Goal: Information Seeking & Learning: Compare options

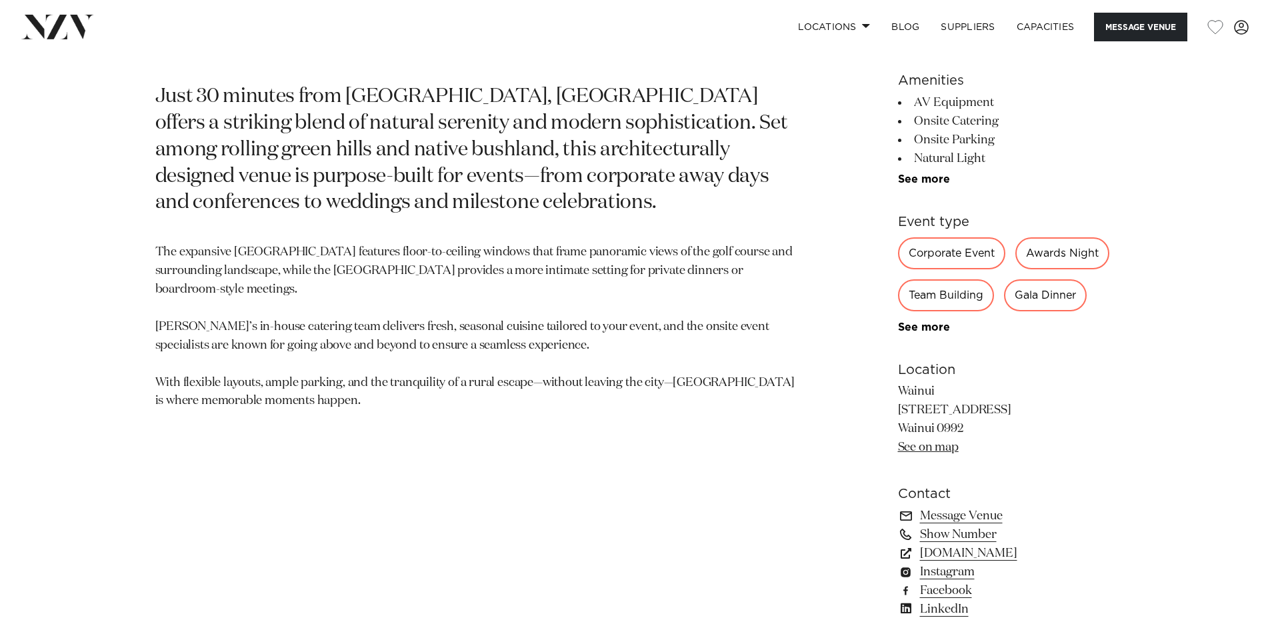
scroll to position [733, 0]
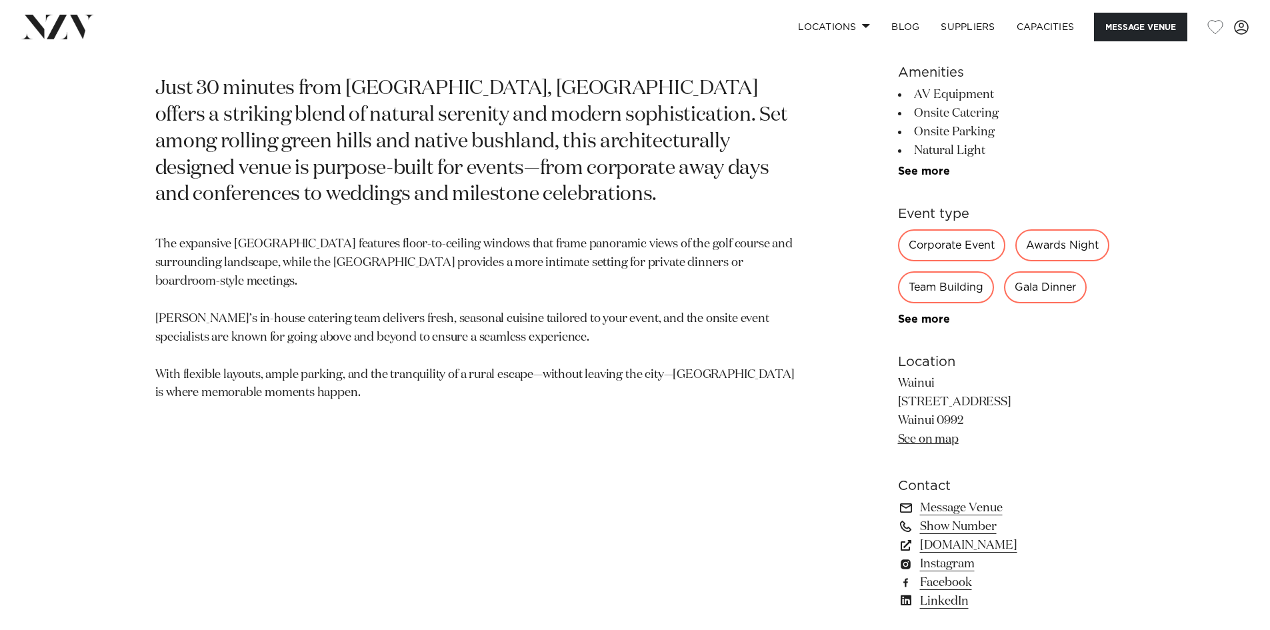
click at [923, 319] on link "See more" at bounding box center [950, 319] width 104 height 11
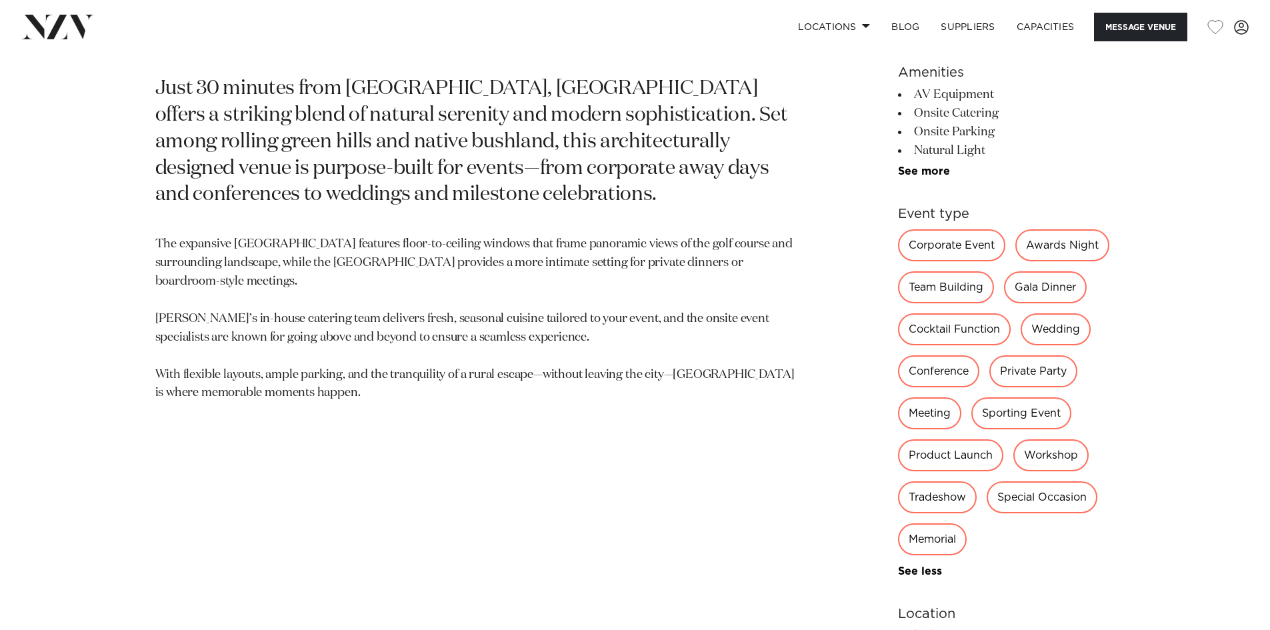
click at [1061, 325] on div "Wedding" at bounding box center [1056, 329] width 70 height 32
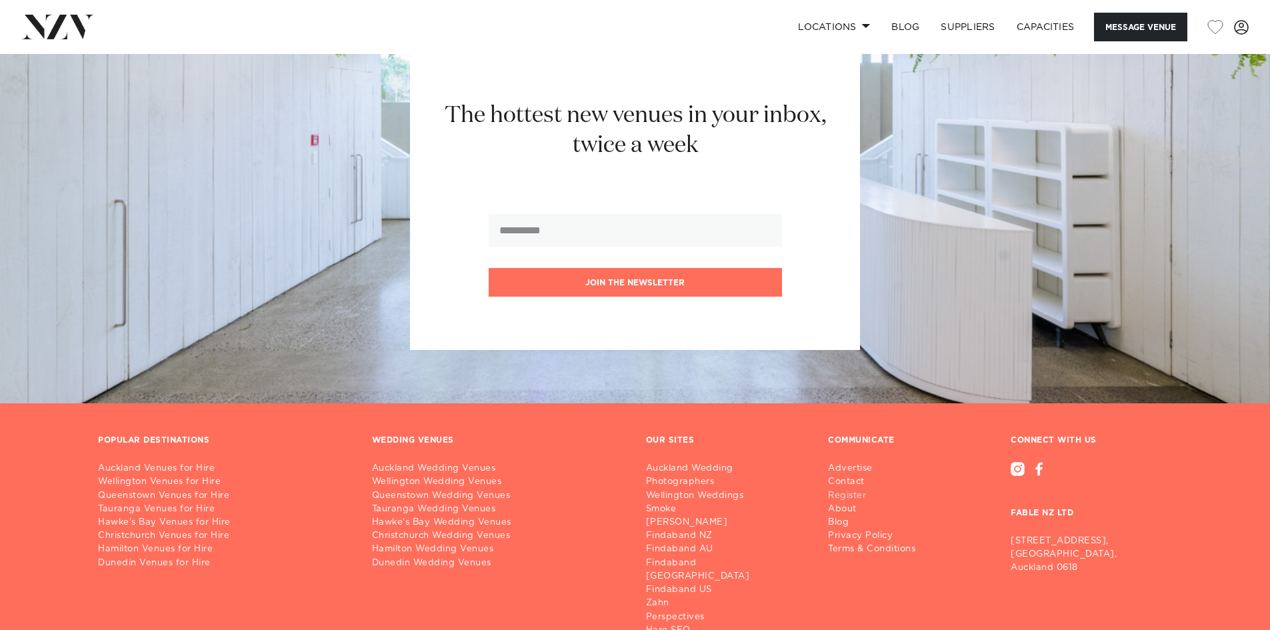
scroll to position [2533, 0]
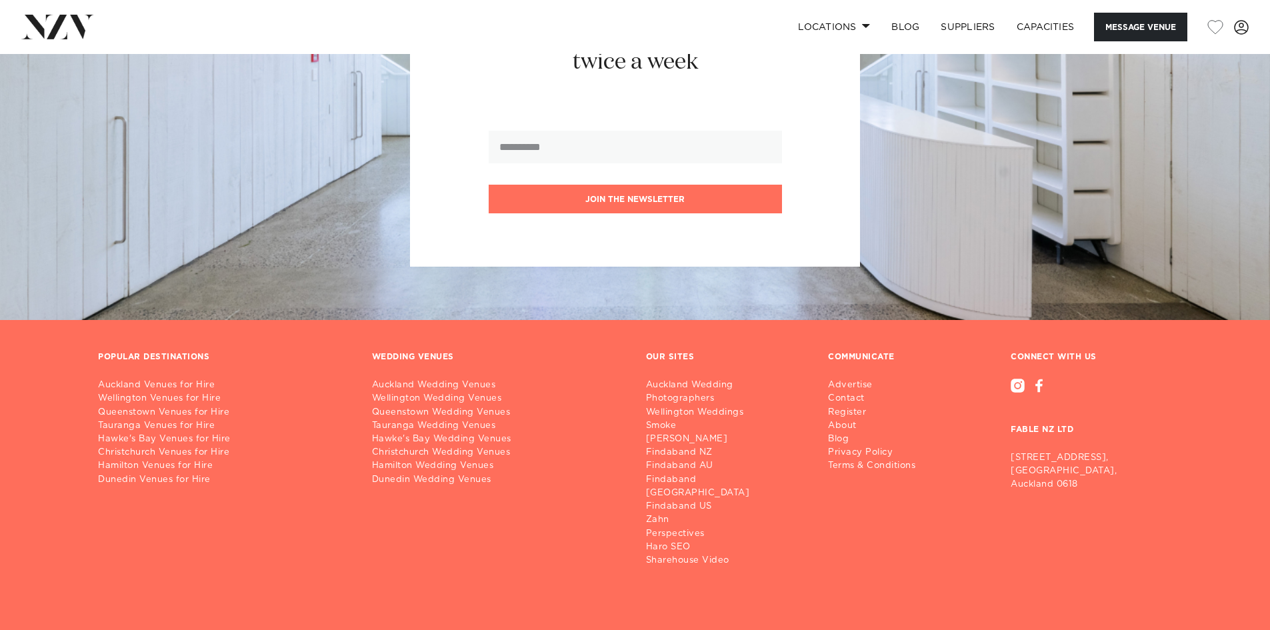
drag, startPoint x: 606, startPoint y: 394, endPoint x: 632, endPoint y: 171, distance: 224.2
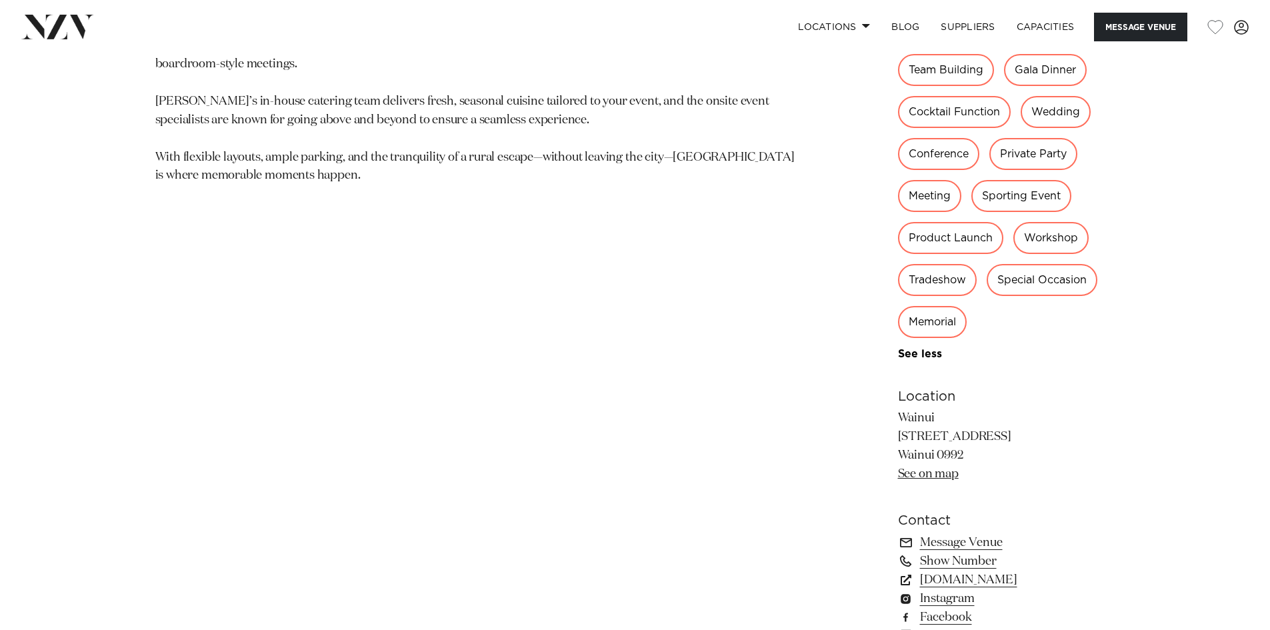
scroll to position [73, 0]
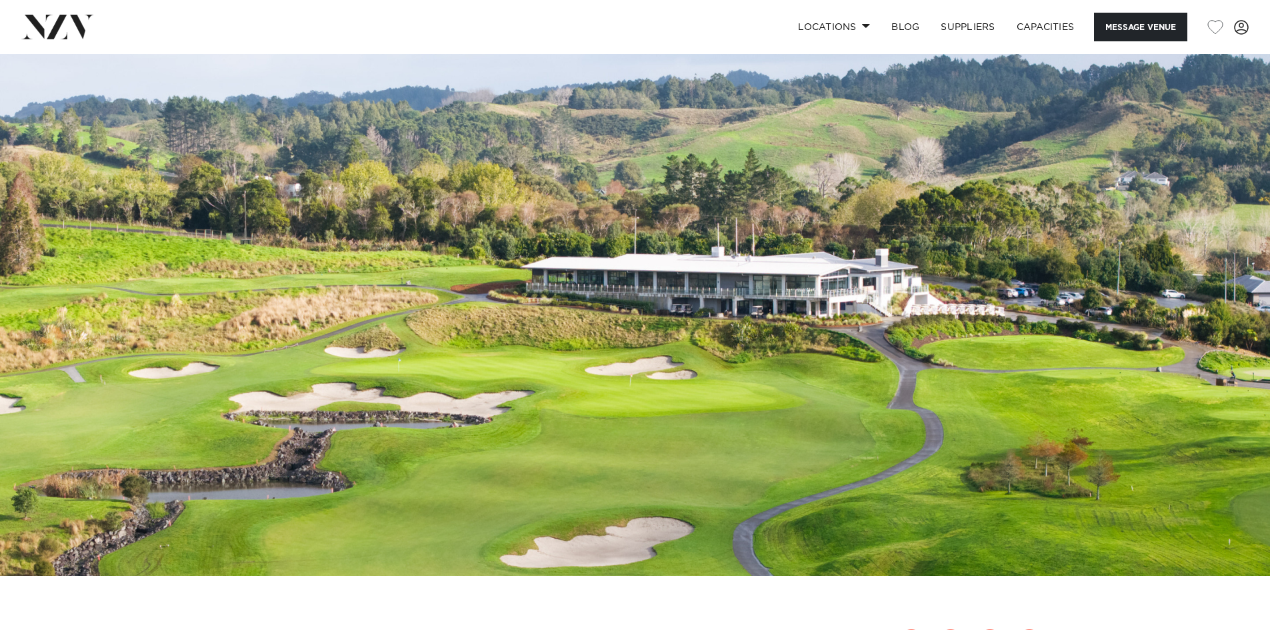
drag, startPoint x: 461, startPoint y: 266, endPoint x: 481, endPoint y: 133, distance: 134.9
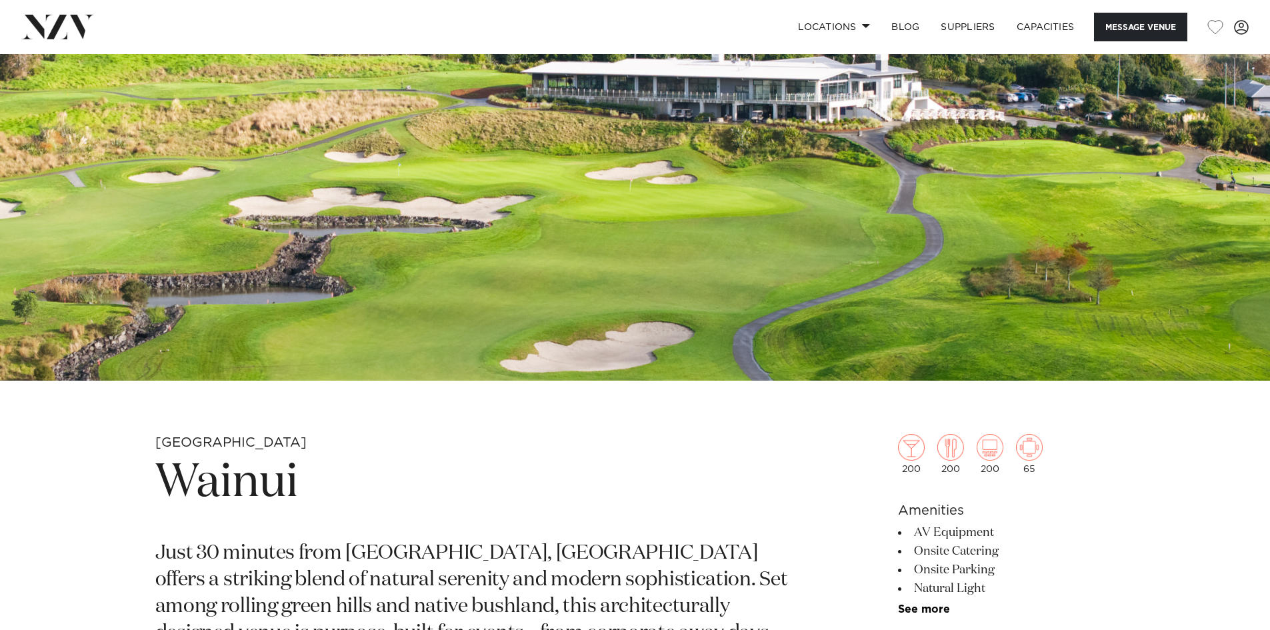
scroll to position [333, 0]
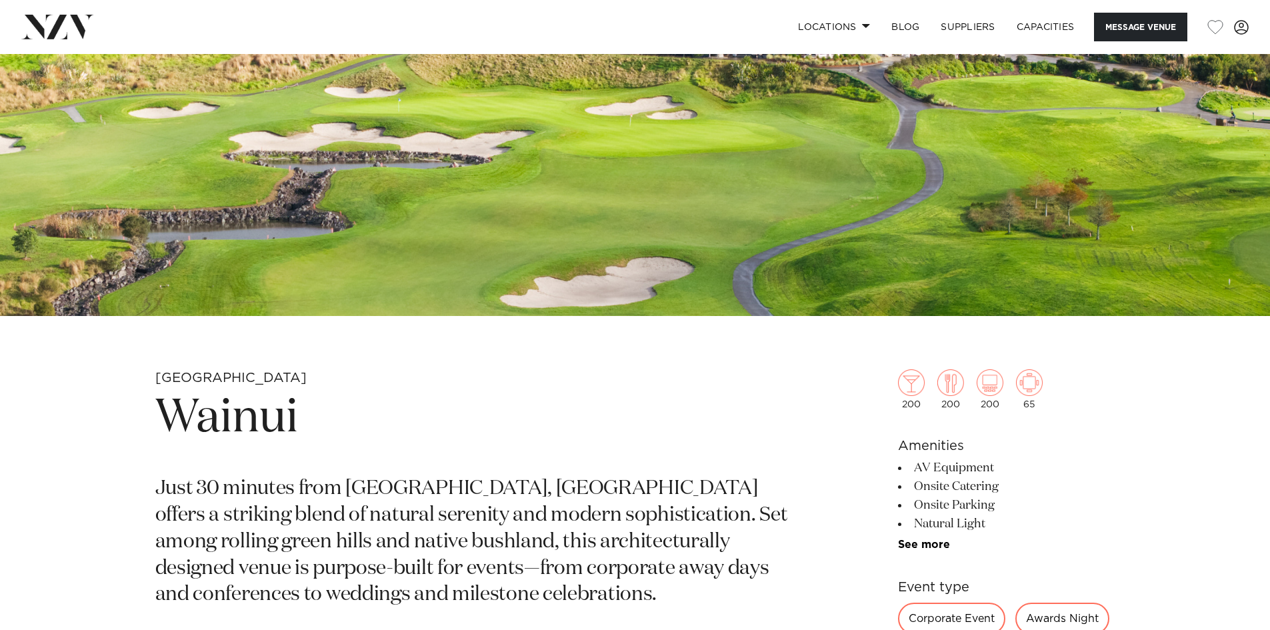
click at [735, 214] on img at bounding box center [635, 18] width 1270 height 595
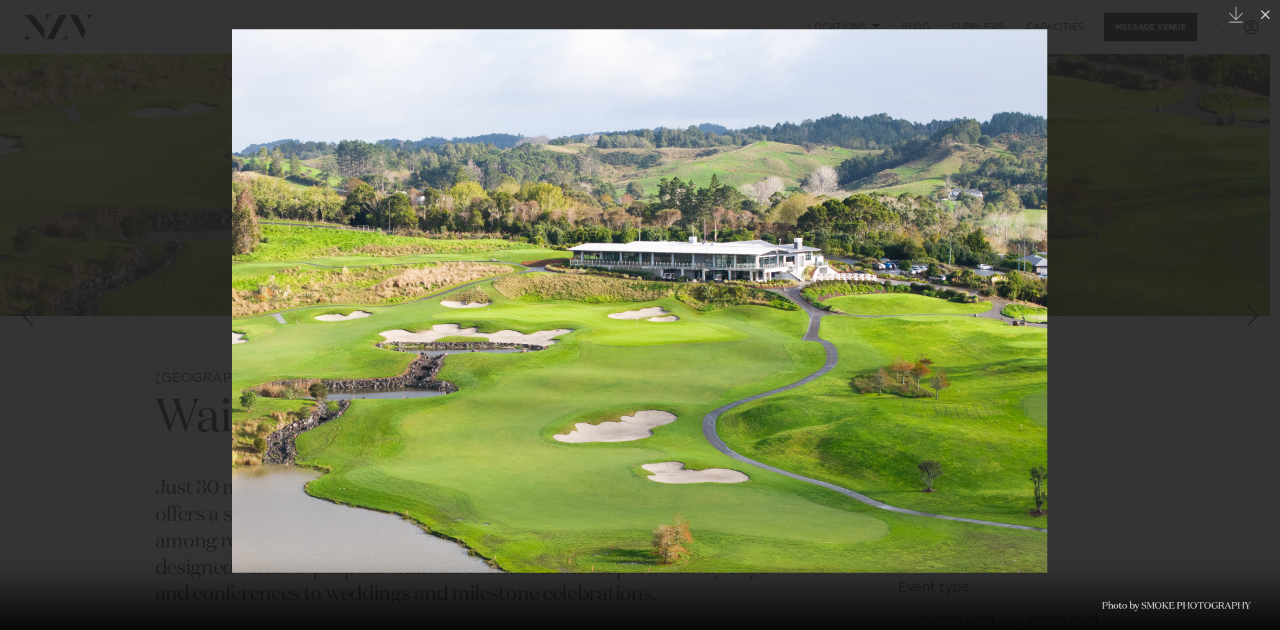
click at [172, 259] on div at bounding box center [640, 315] width 1280 height 630
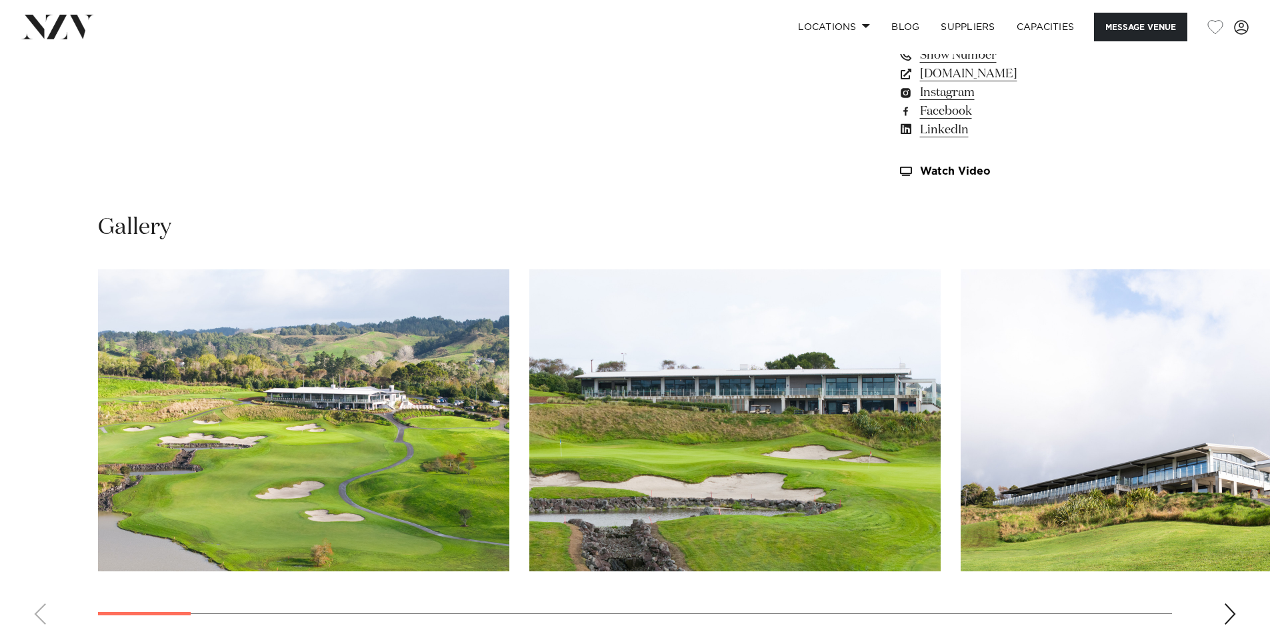
scroll to position [1600, 0]
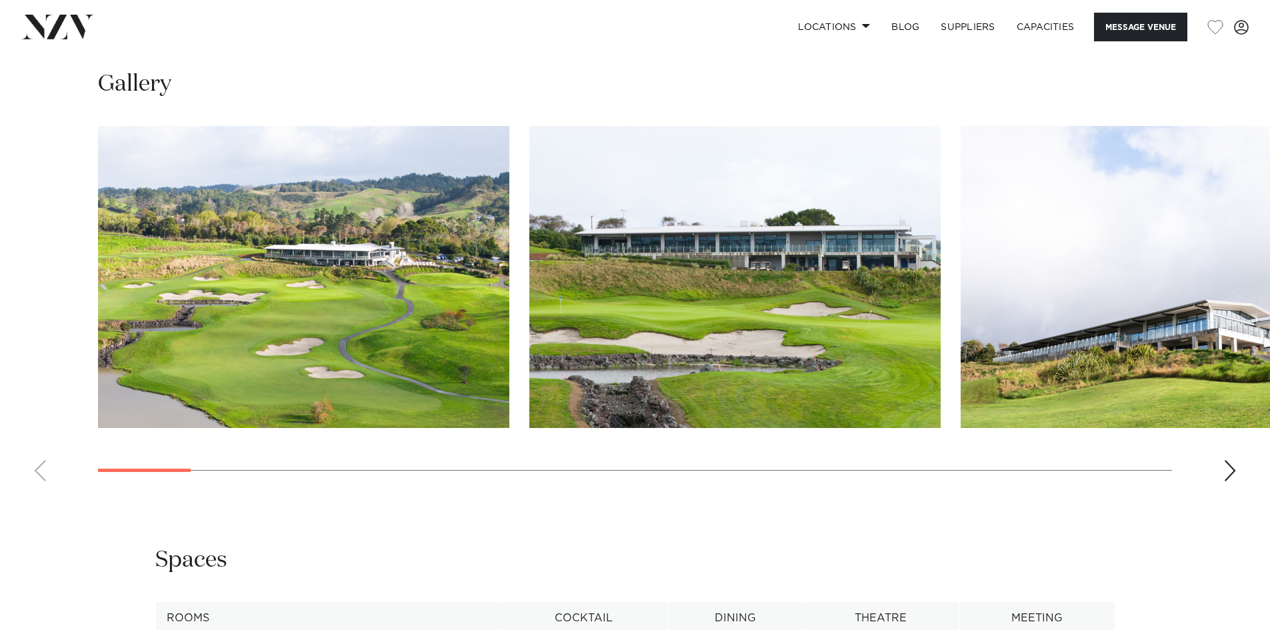
click at [1231, 474] on div "Next slide" at bounding box center [1229, 470] width 13 height 21
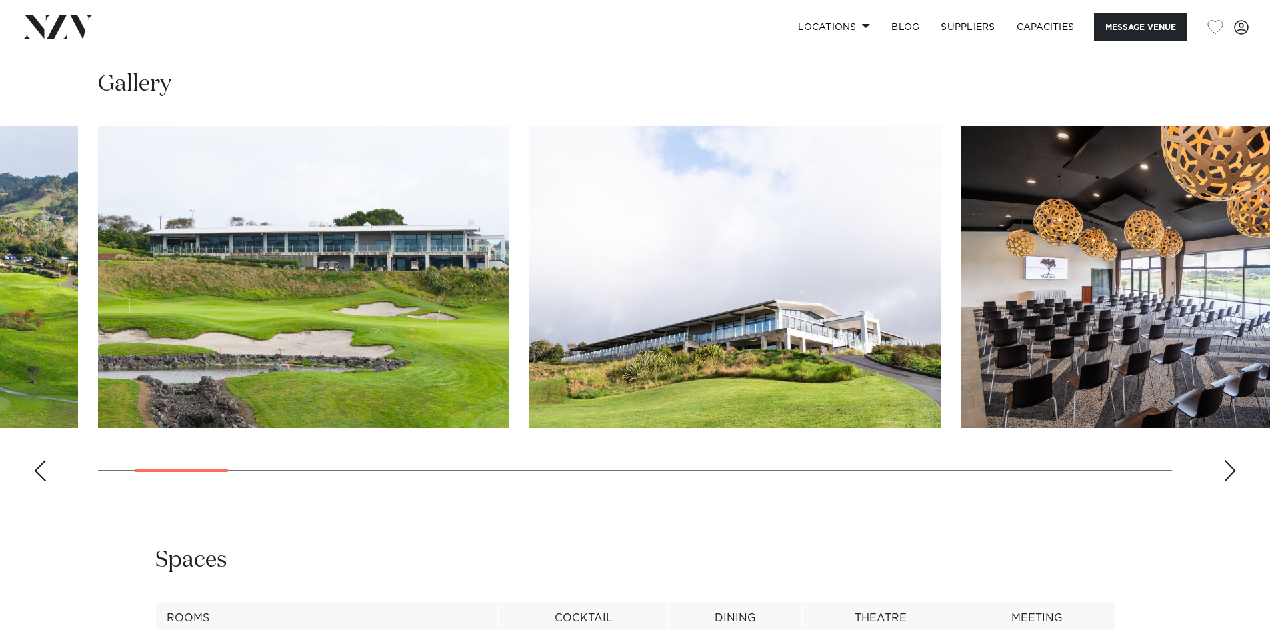
click at [1230, 473] on div "Next slide" at bounding box center [1229, 470] width 13 height 21
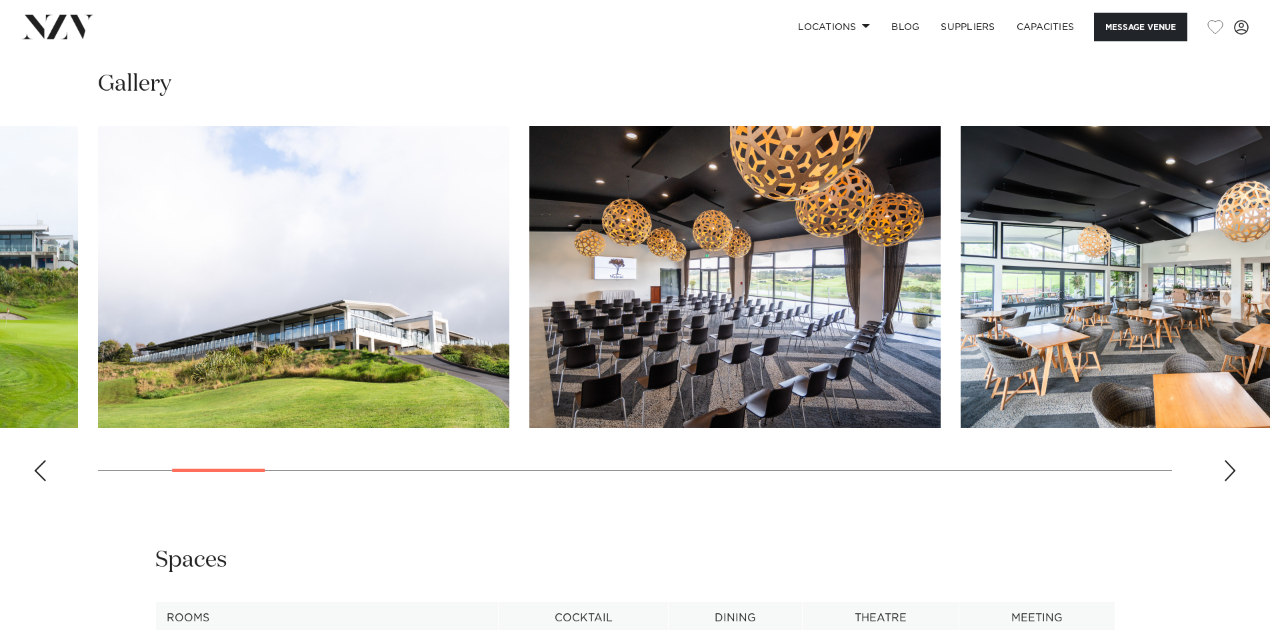
click at [1230, 473] on div "Next slide" at bounding box center [1229, 470] width 13 height 21
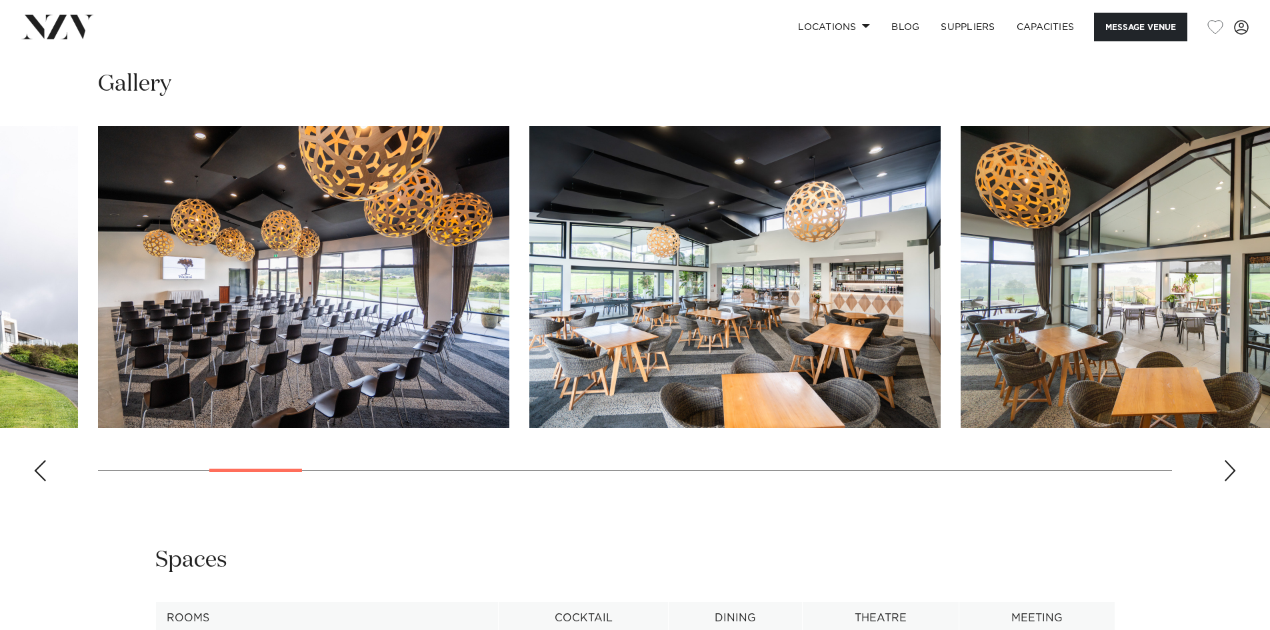
click at [1229, 470] on div "Next slide" at bounding box center [1229, 470] width 13 height 21
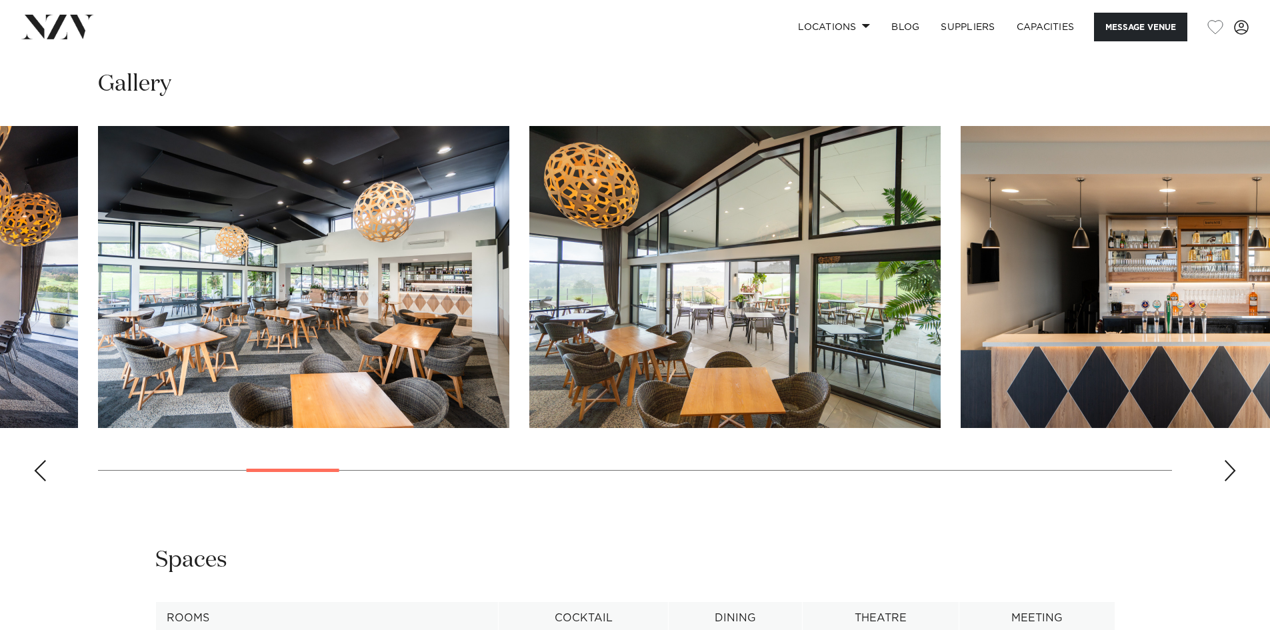
click at [1229, 470] on div "Next slide" at bounding box center [1229, 470] width 13 height 21
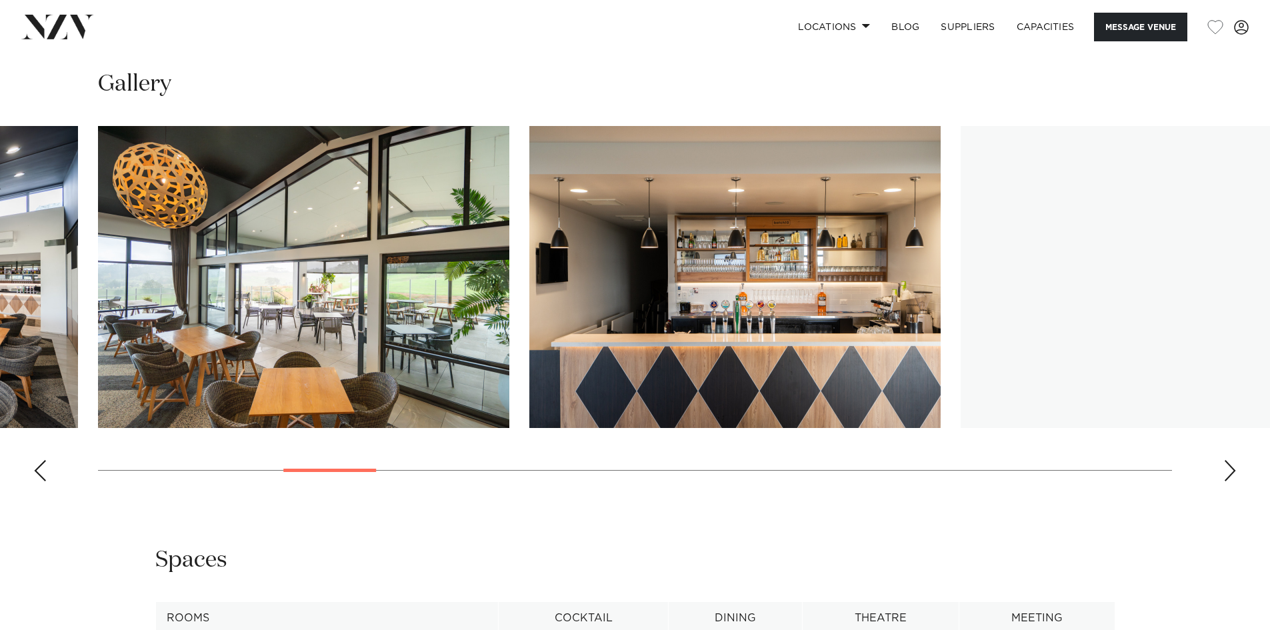
click at [1229, 470] on div "Next slide" at bounding box center [1229, 470] width 13 height 21
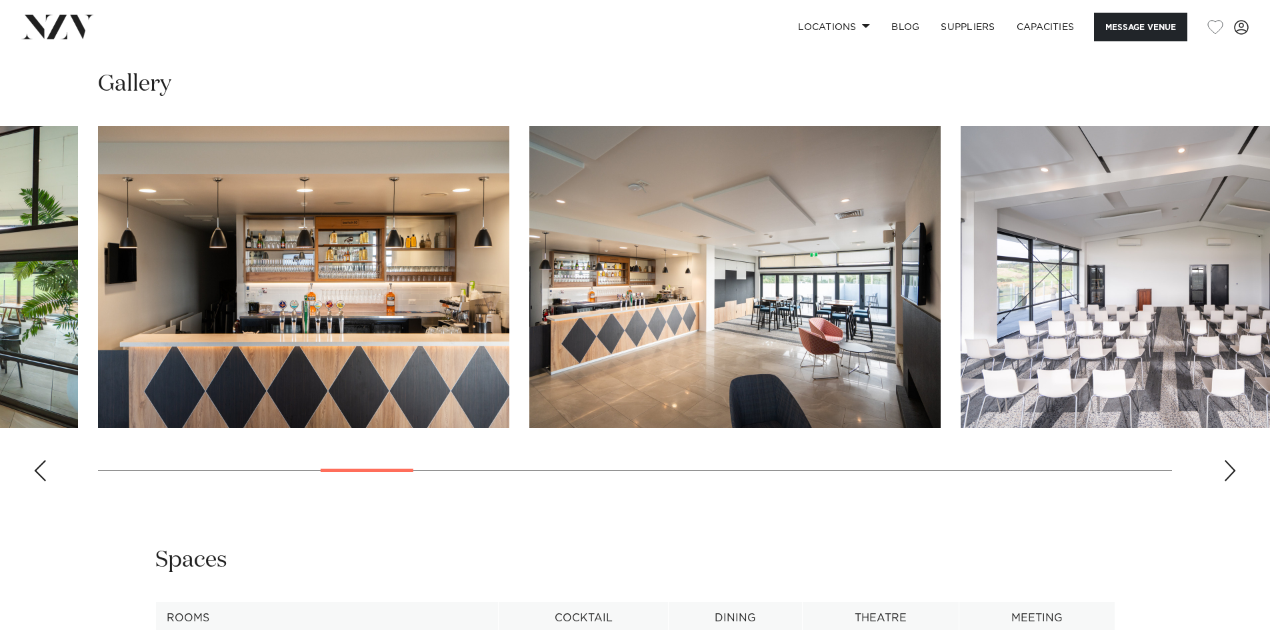
click at [1229, 470] on div "Next slide" at bounding box center [1229, 470] width 13 height 21
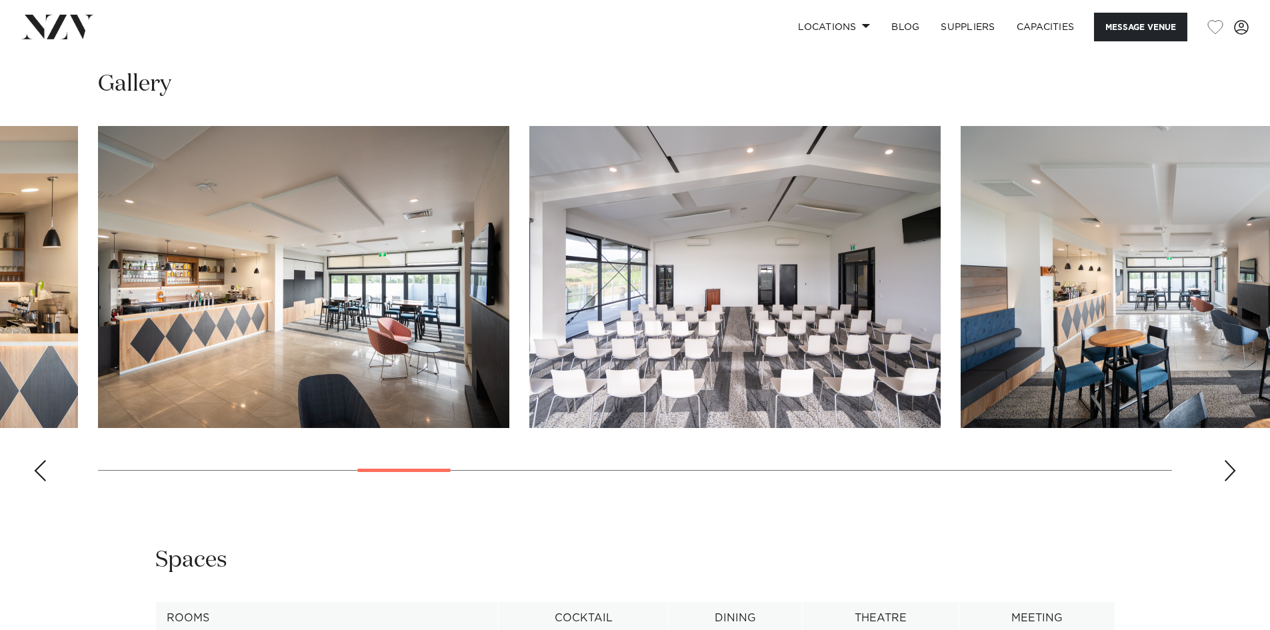
click at [1229, 470] on div "Next slide" at bounding box center [1229, 470] width 13 height 21
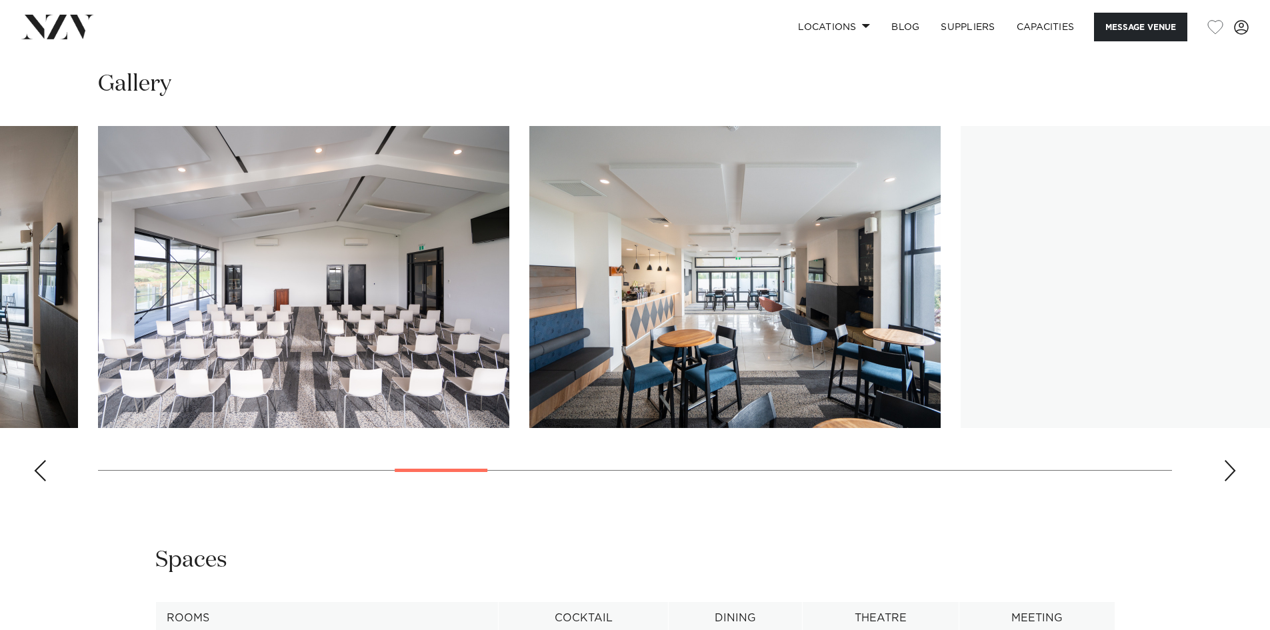
click at [1229, 469] on div "Next slide" at bounding box center [1229, 470] width 13 height 21
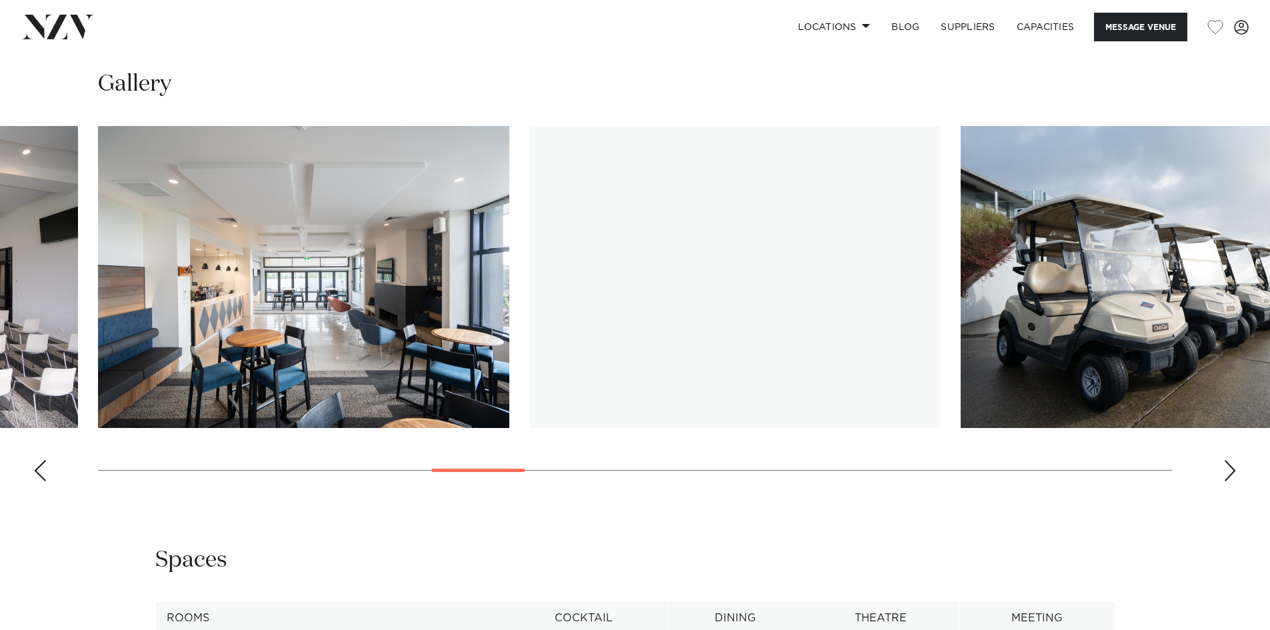
click at [1229, 469] on div "Next slide" at bounding box center [1229, 470] width 13 height 21
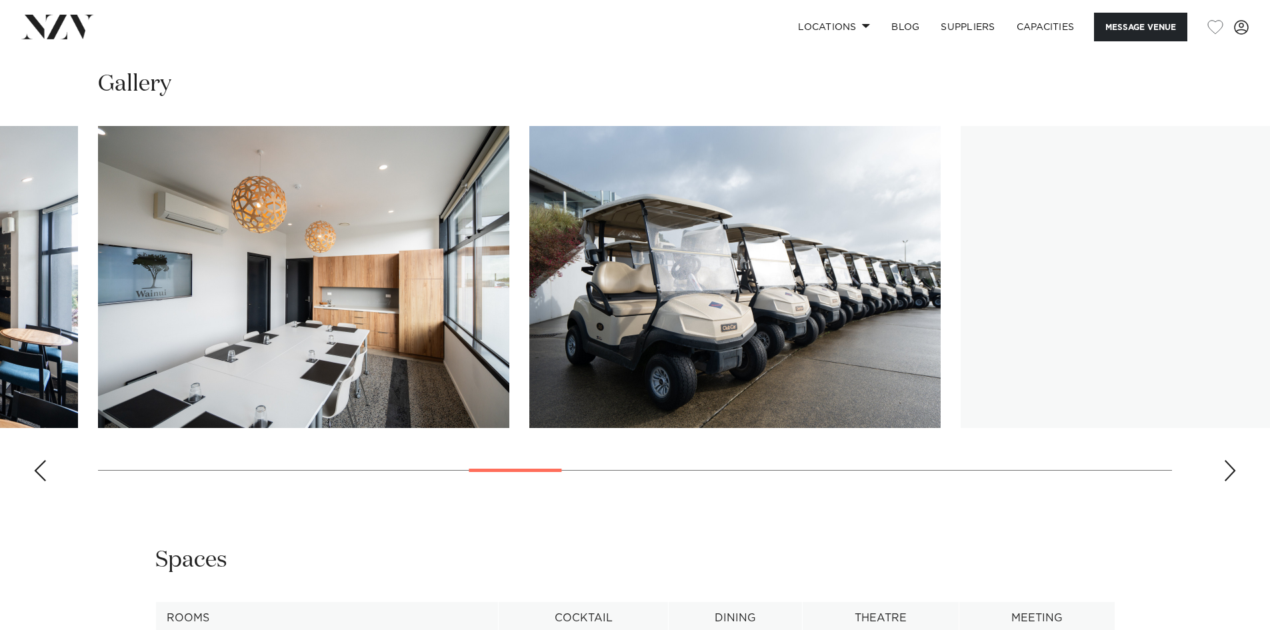
click at [1229, 469] on div "Next slide" at bounding box center [1229, 470] width 13 height 21
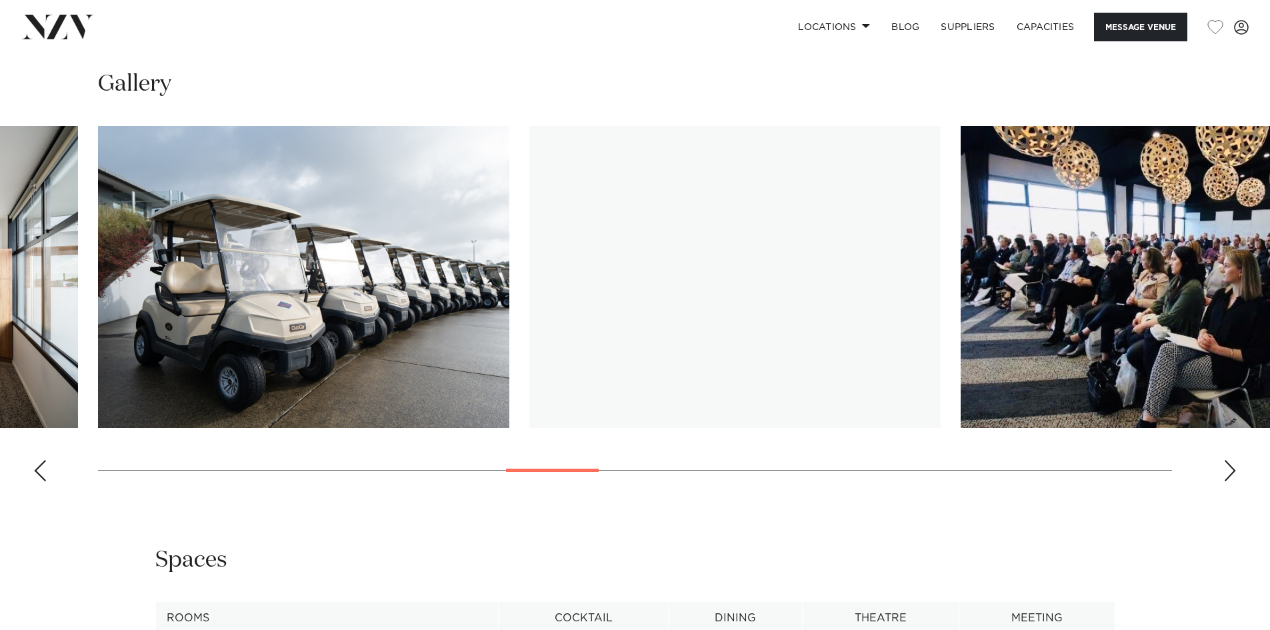
click at [1229, 468] on div "Next slide" at bounding box center [1229, 470] width 13 height 21
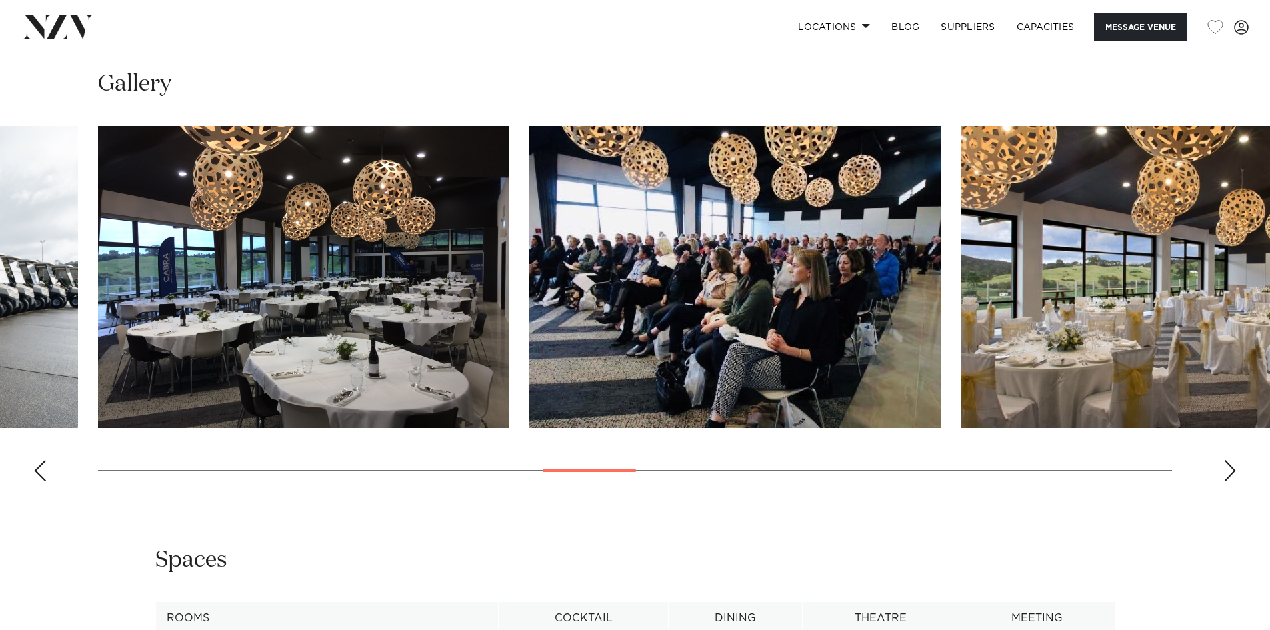
click at [1229, 467] on div "Next slide" at bounding box center [1229, 470] width 13 height 21
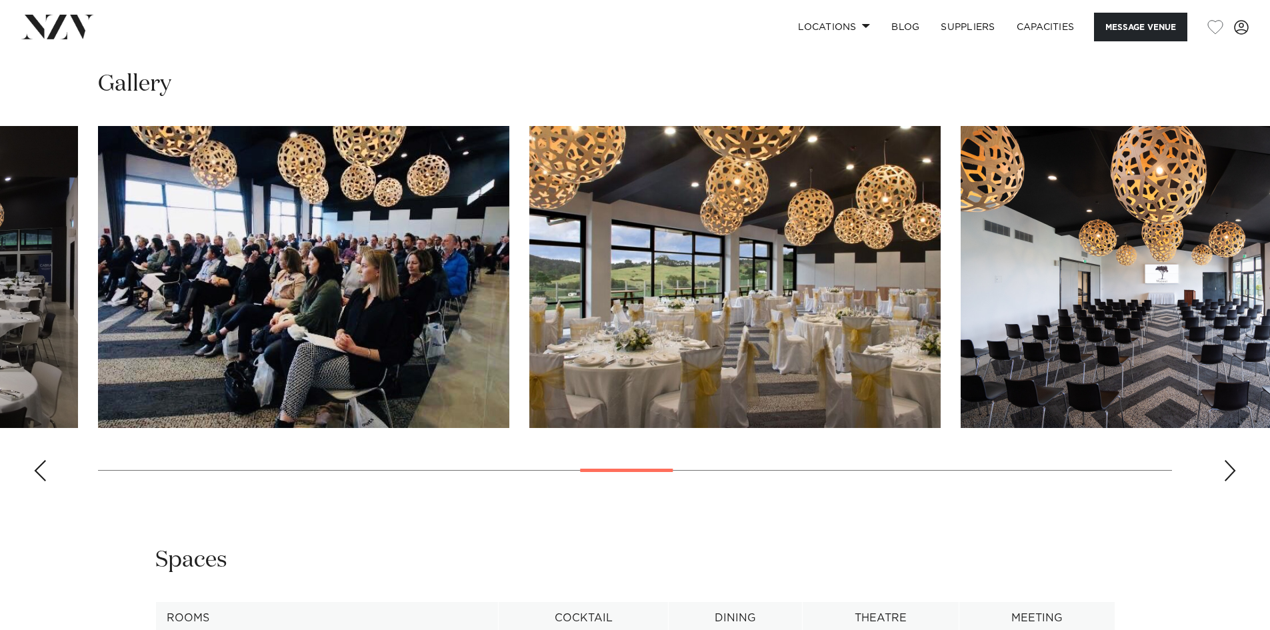
click at [640, 300] on img "15 / 29" at bounding box center [734, 277] width 411 height 302
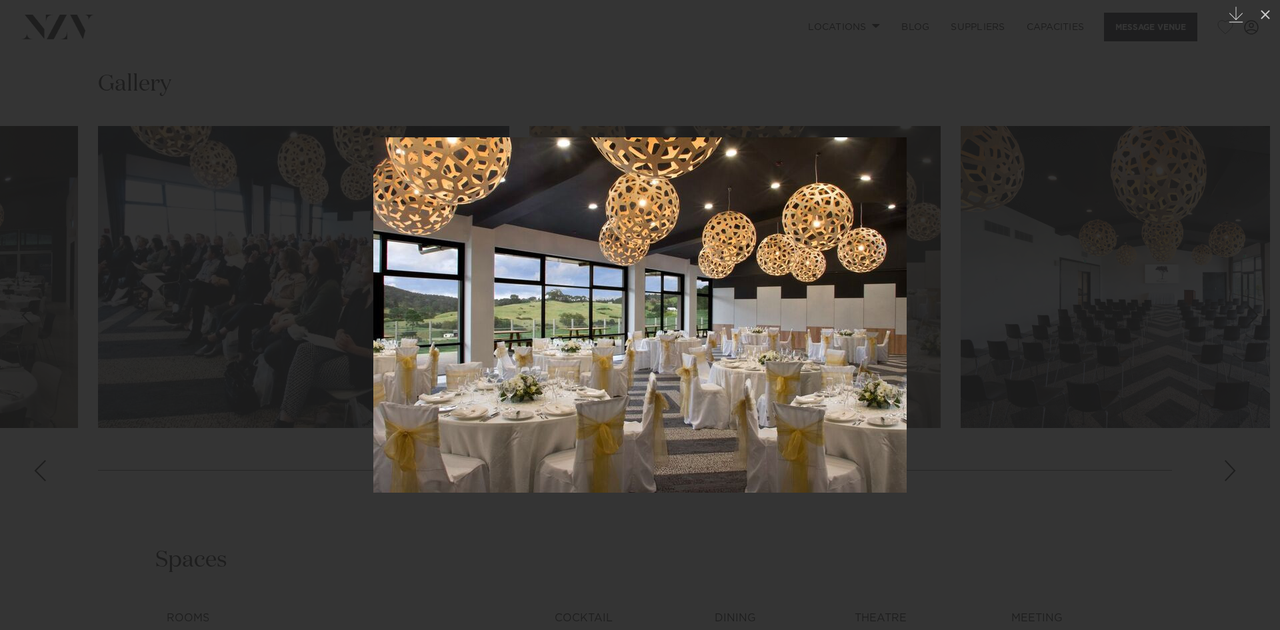
click at [927, 449] on div at bounding box center [640, 315] width 1280 height 630
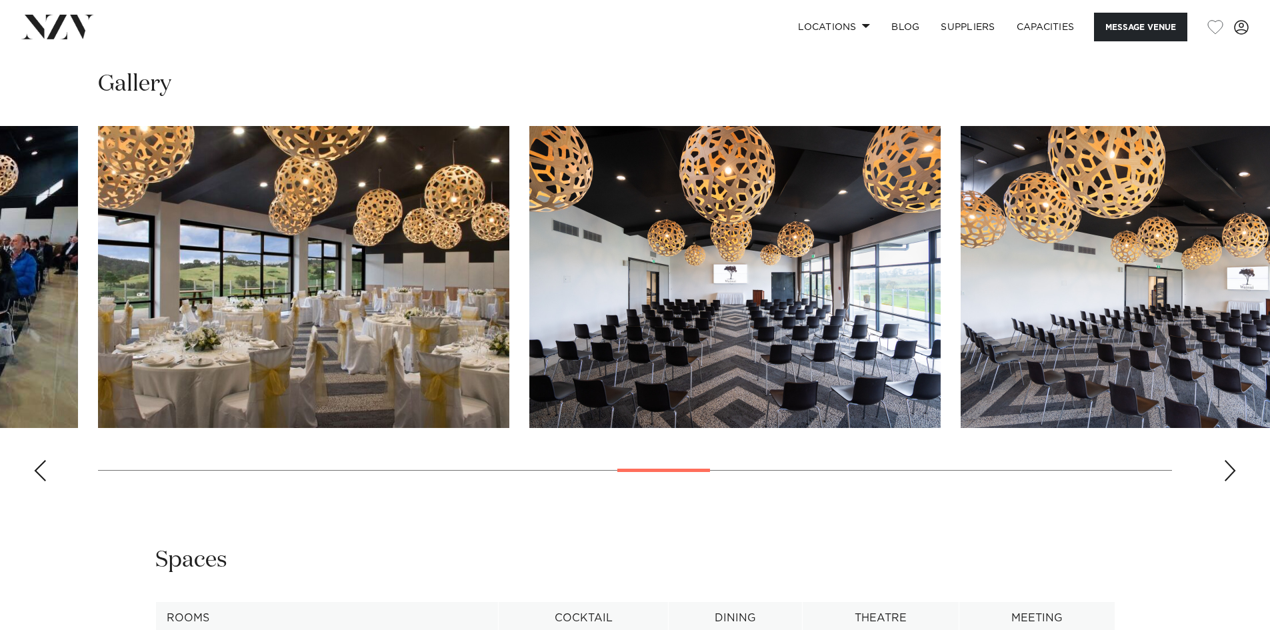
click at [1231, 467] on div "Next slide" at bounding box center [1229, 470] width 13 height 21
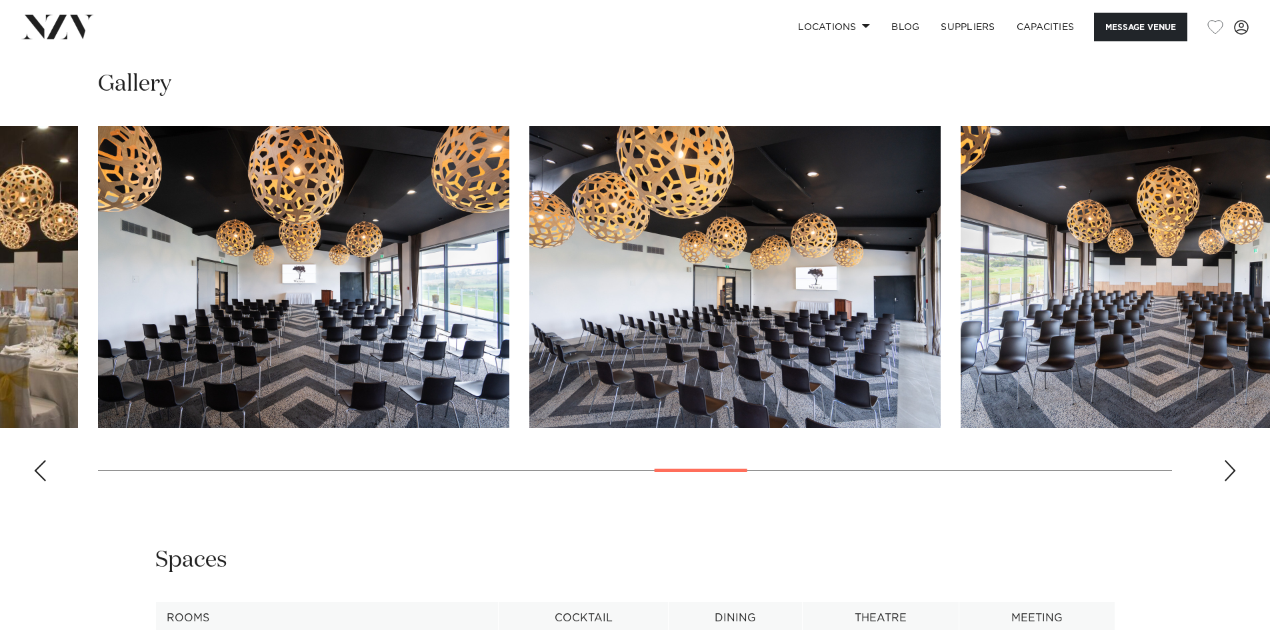
click at [1231, 467] on div "Next slide" at bounding box center [1229, 470] width 13 height 21
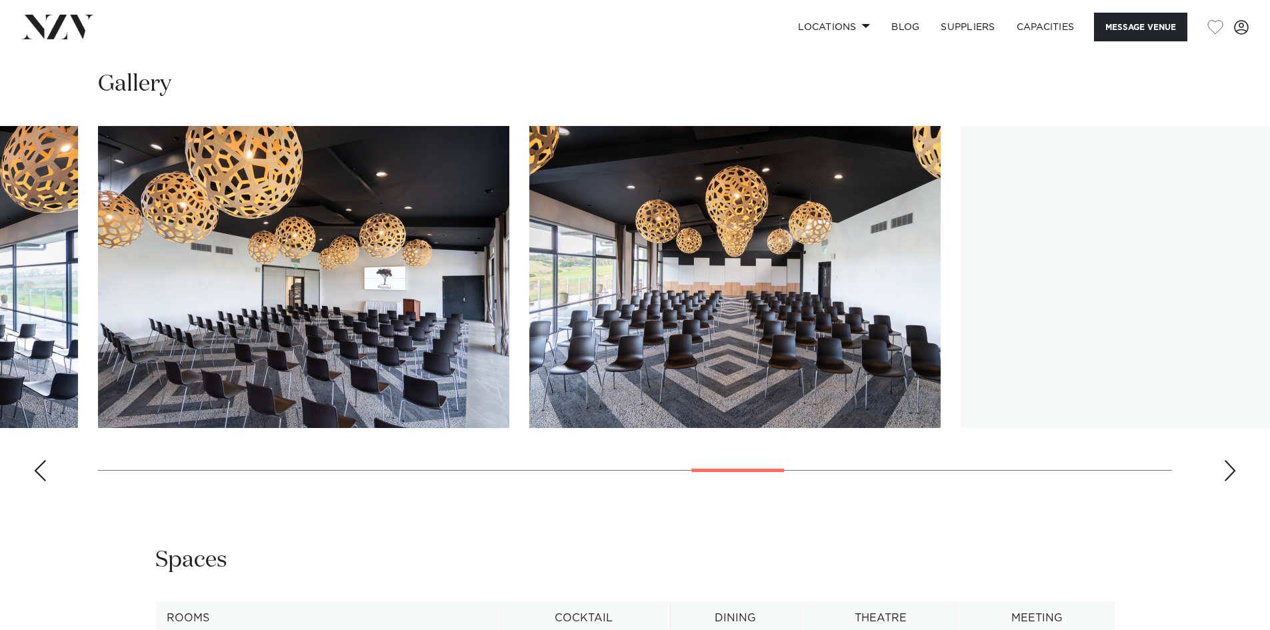
click at [1231, 467] on div "Next slide" at bounding box center [1229, 470] width 13 height 21
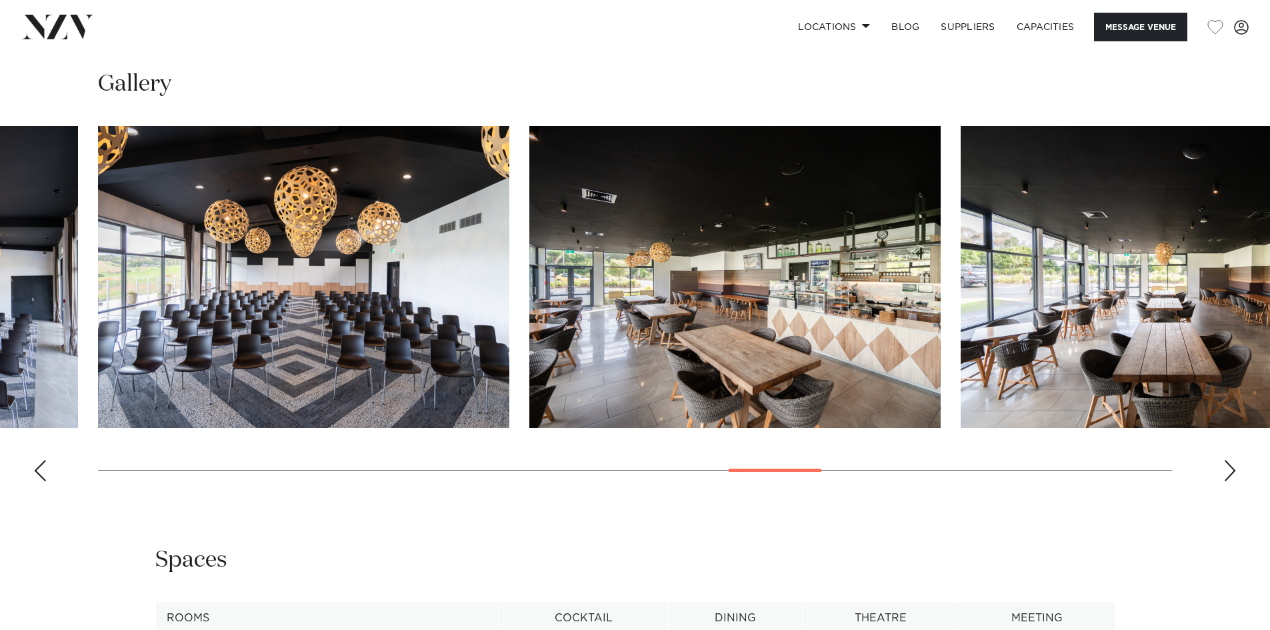
click at [1231, 467] on div "Next slide" at bounding box center [1229, 470] width 13 height 21
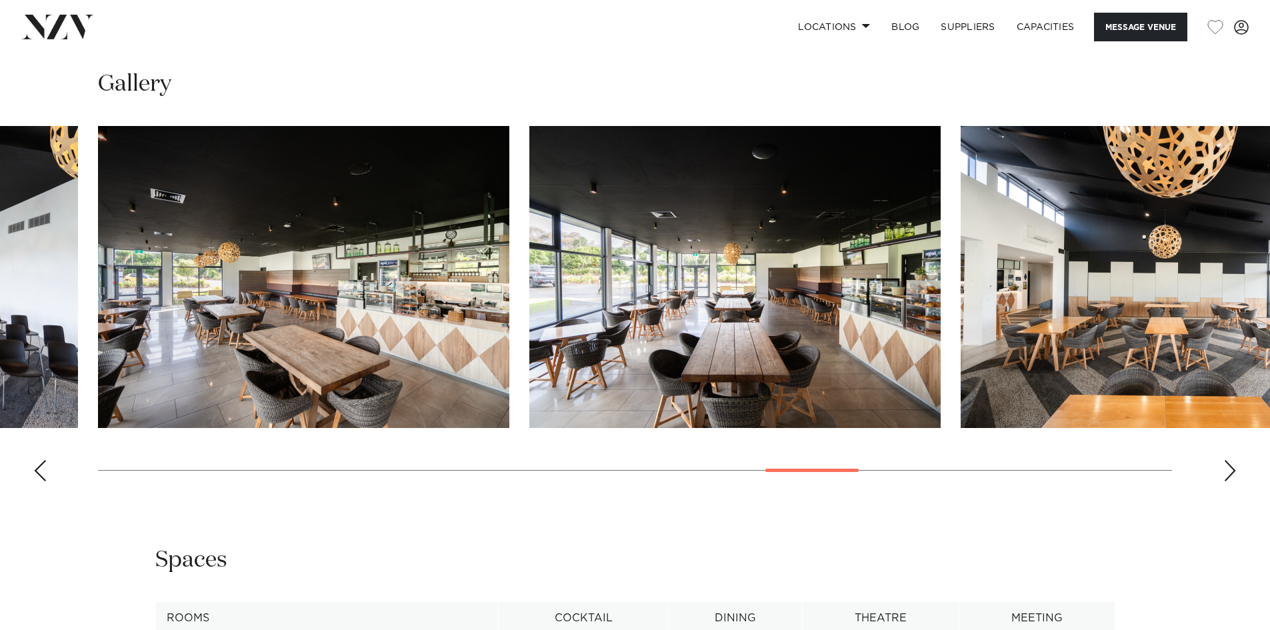
click at [1231, 467] on div "Next slide" at bounding box center [1229, 470] width 13 height 21
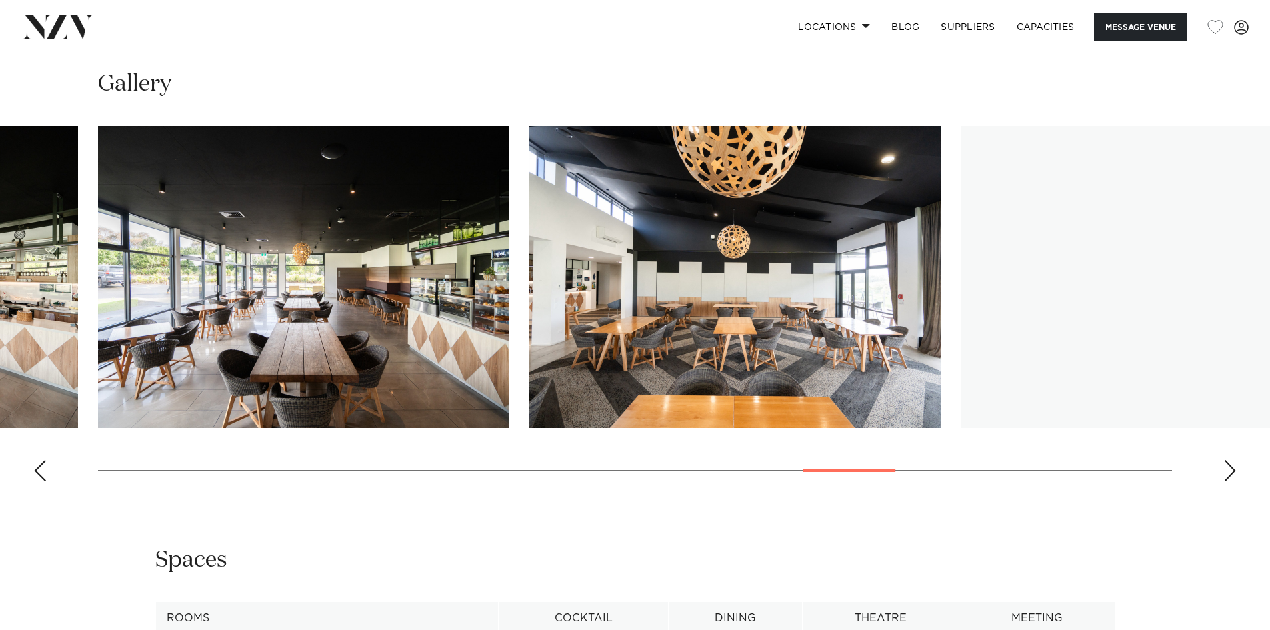
click at [1231, 467] on div "Next slide" at bounding box center [1229, 470] width 13 height 21
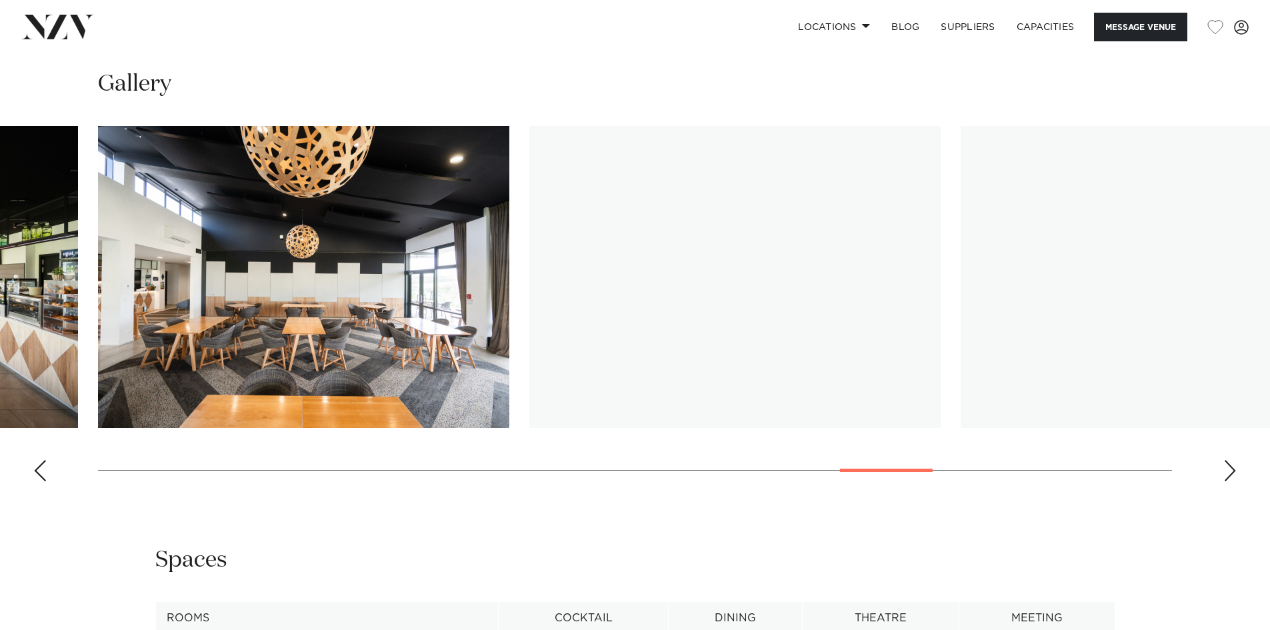
click at [1231, 467] on div "Next slide" at bounding box center [1229, 470] width 13 height 21
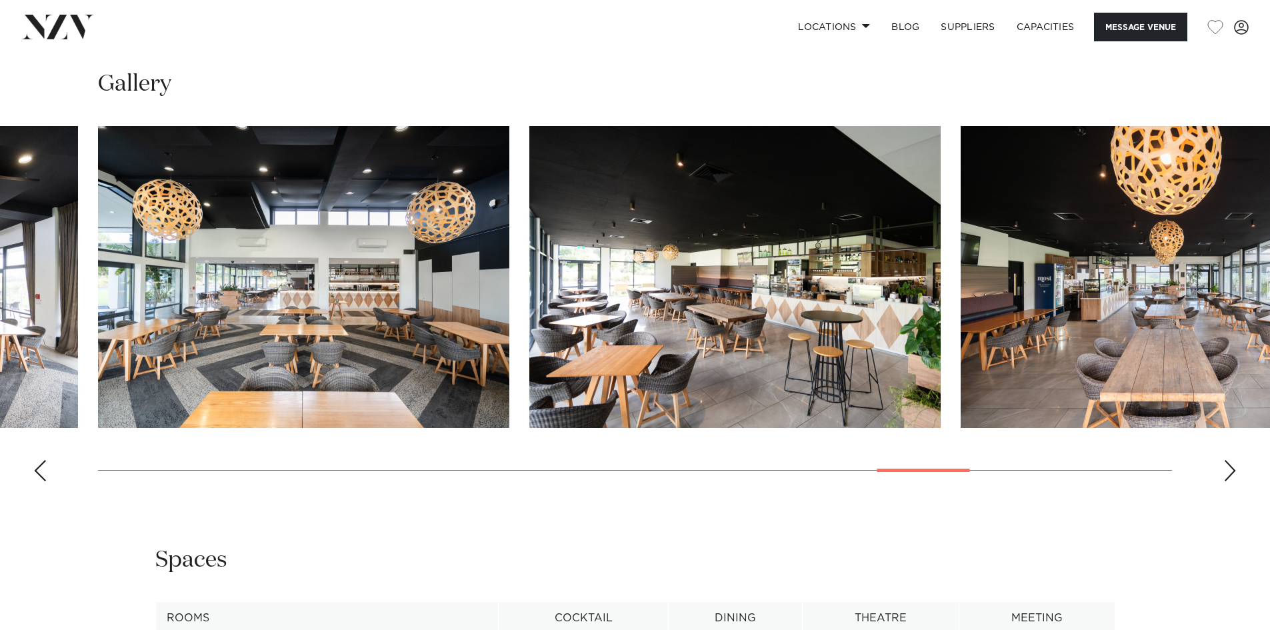
click at [1231, 467] on div "Next slide" at bounding box center [1229, 470] width 13 height 21
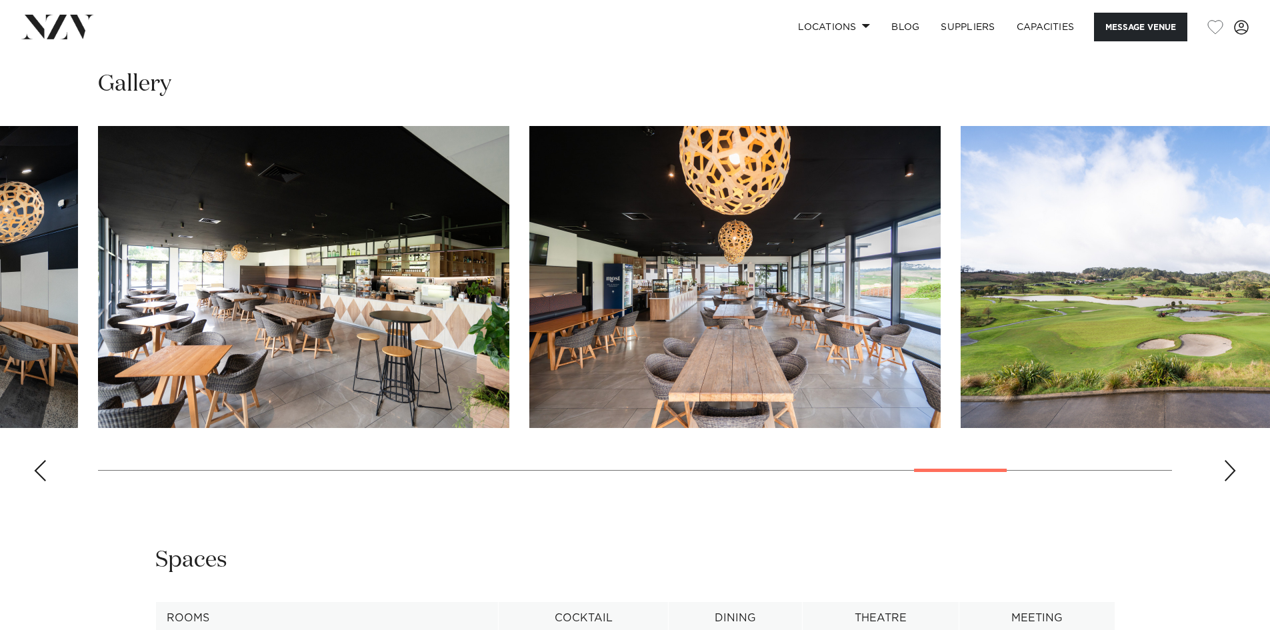
click at [1231, 467] on div "Next slide" at bounding box center [1229, 470] width 13 height 21
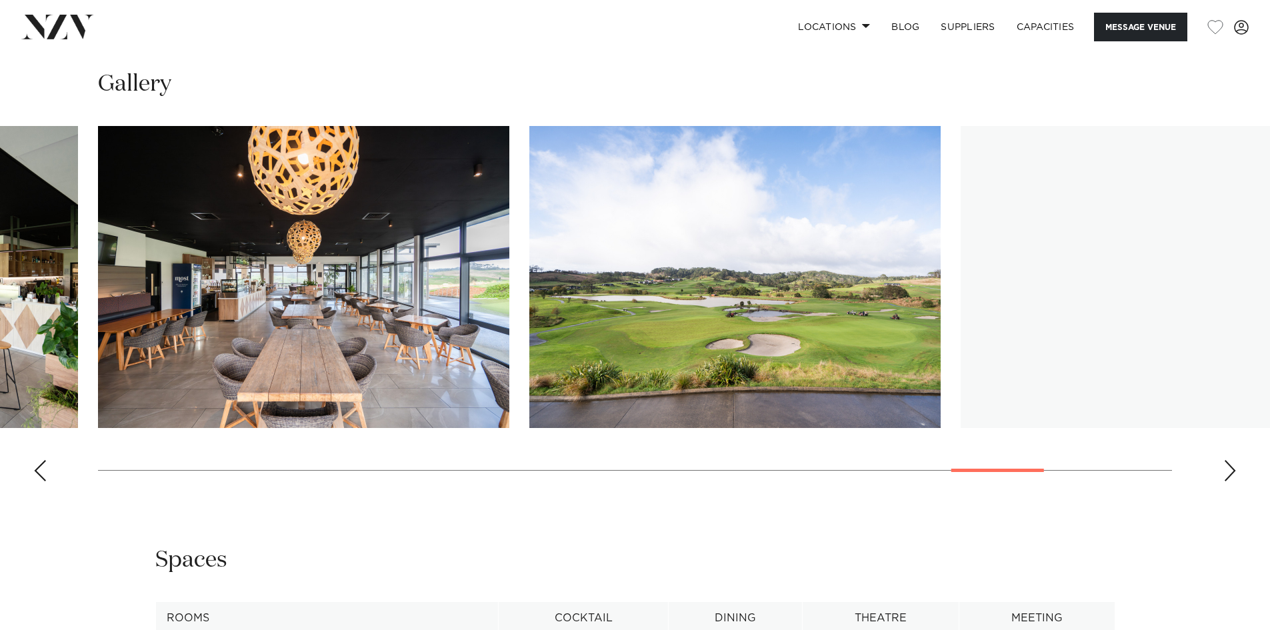
click at [1231, 467] on div "Next slide" at bounding box center [1229, 470] width 13 height 21
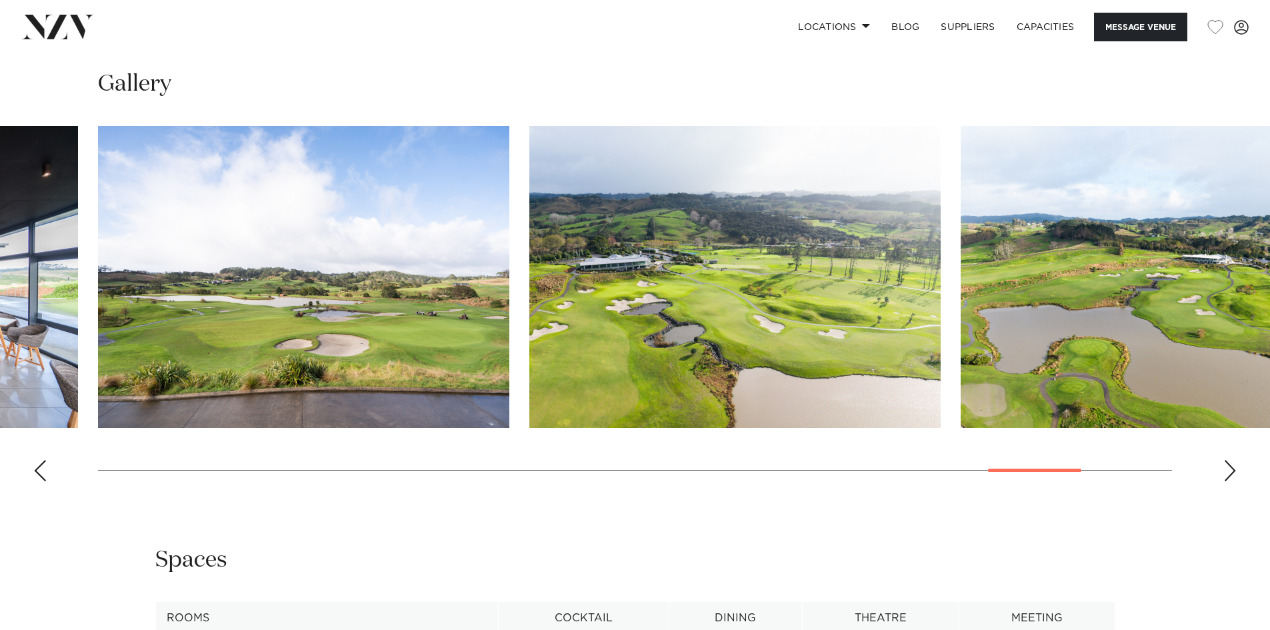
click at [1231, 467] on div "Next slide" at bounding box center [1229, 470] width 13 height 21
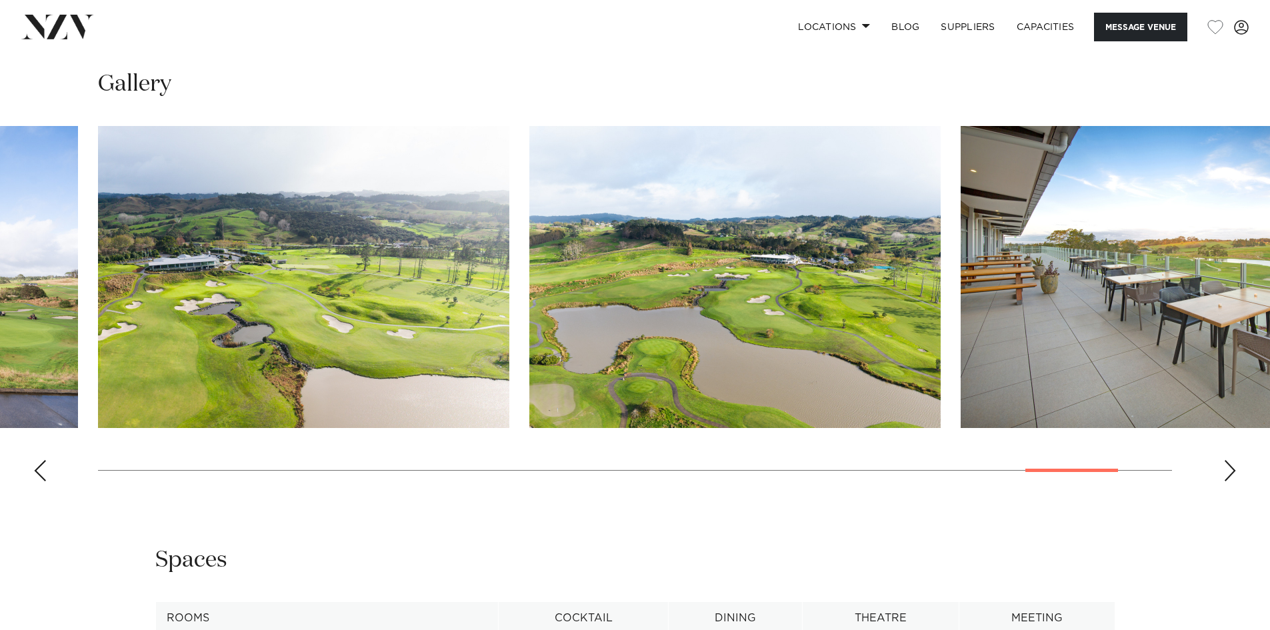
click at [1231, 467] on div "Next slide" at bounding box center [1229, 470] width 13 height 21
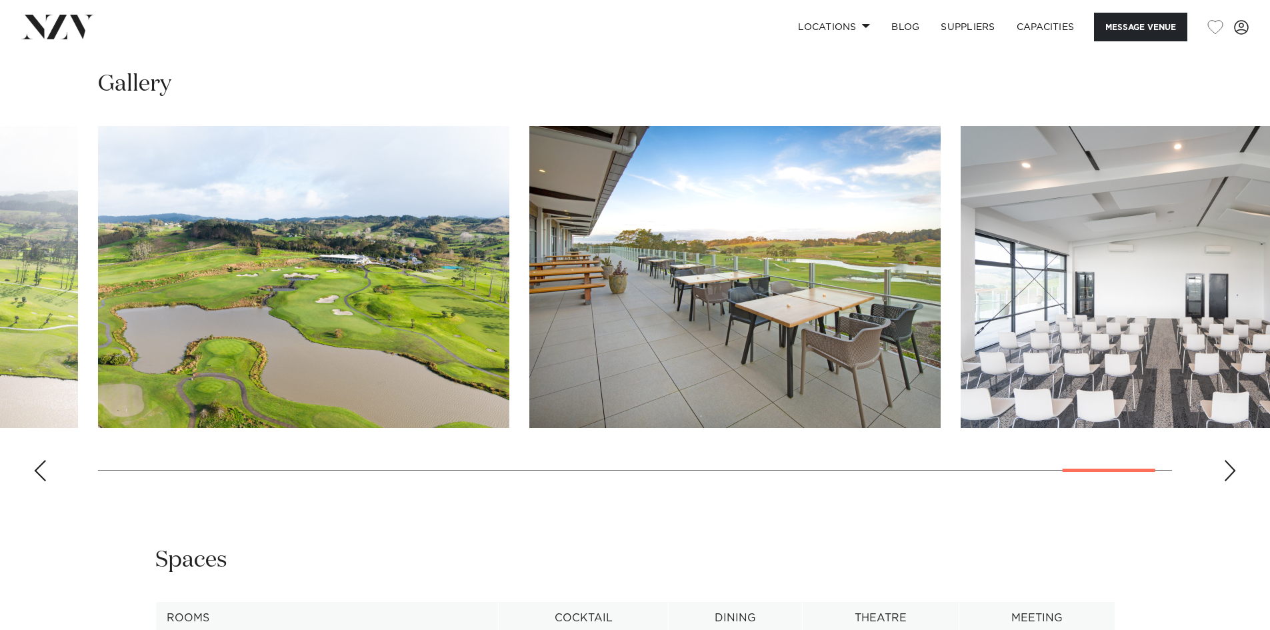
click at [1231, 467] on div "Next slide" at bounding box center [1229, 470] width 13 height 21
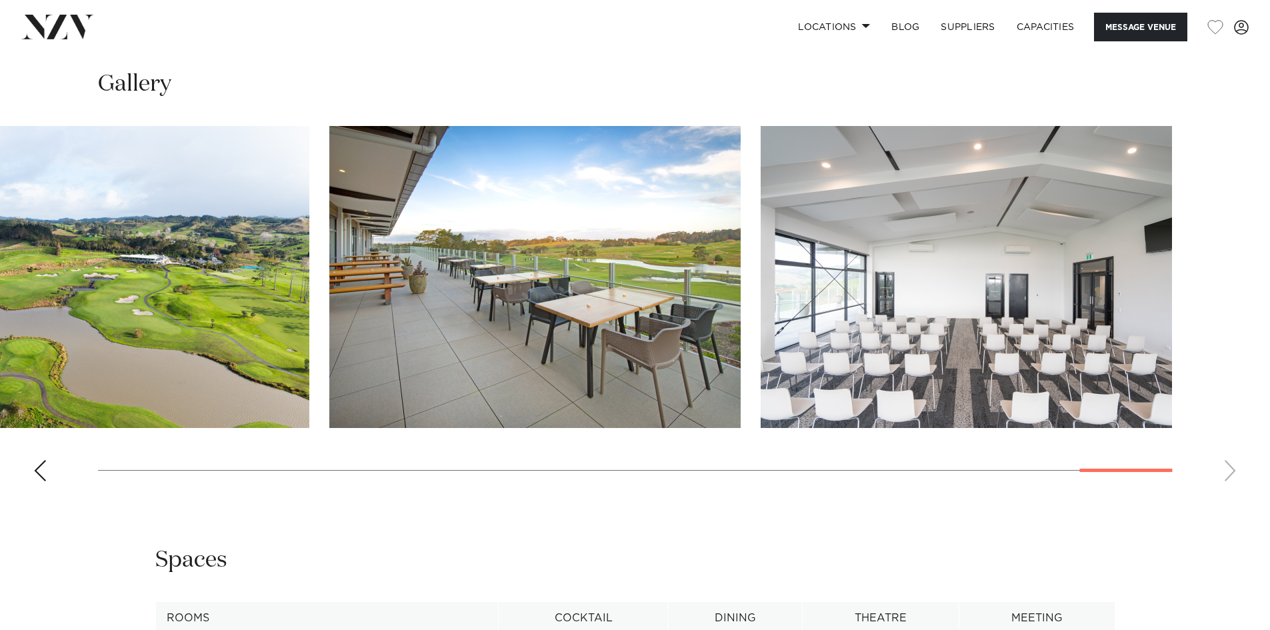
click at [1231, 467] on swiper-container at bounding box center [635, 309] width 1270 height 366
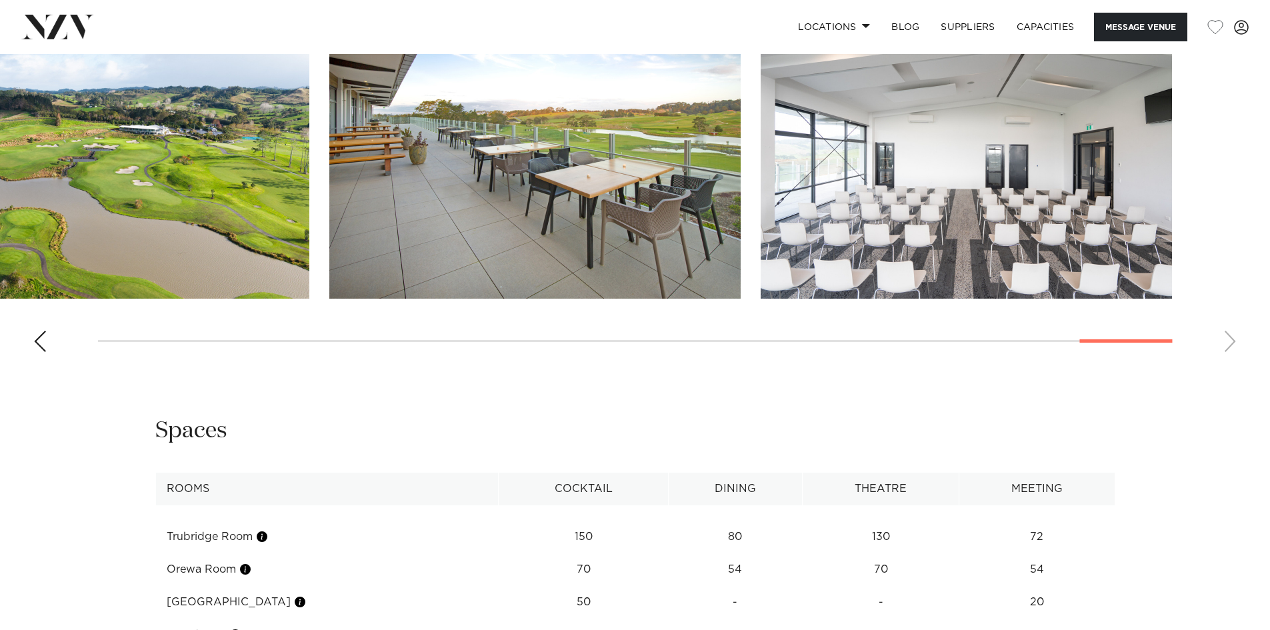
scroll to position [1733, 0]
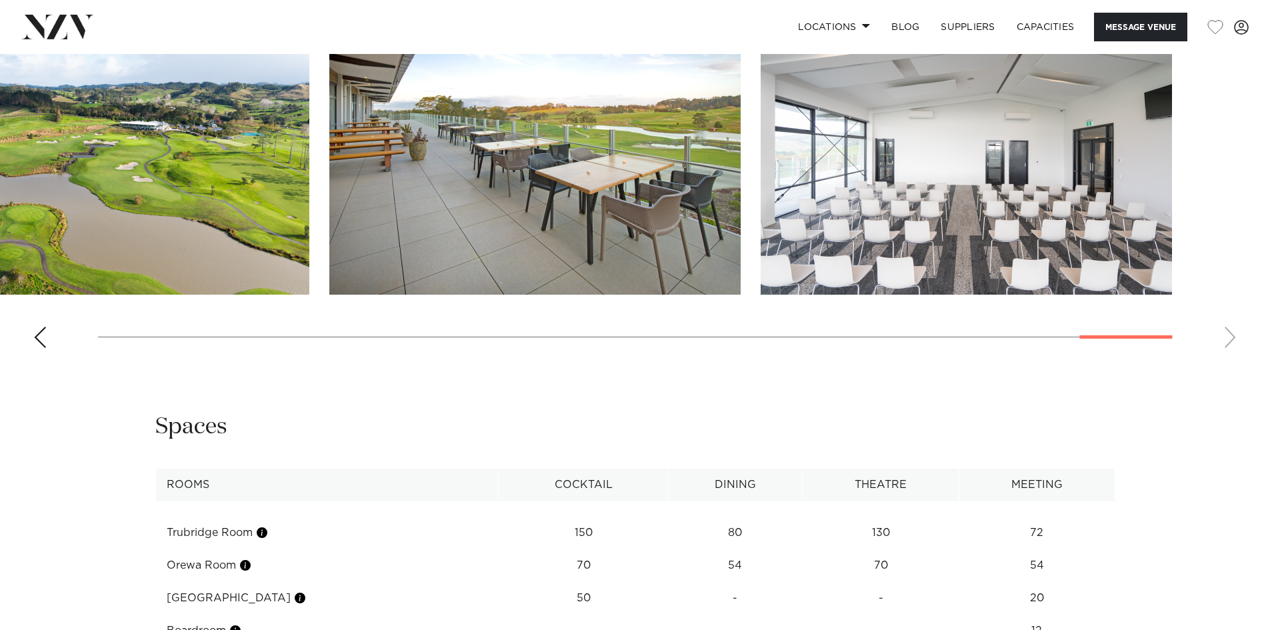
click at [122, 269] on img "27 / 29" at bounding box center [103, 144] width 411 height 302
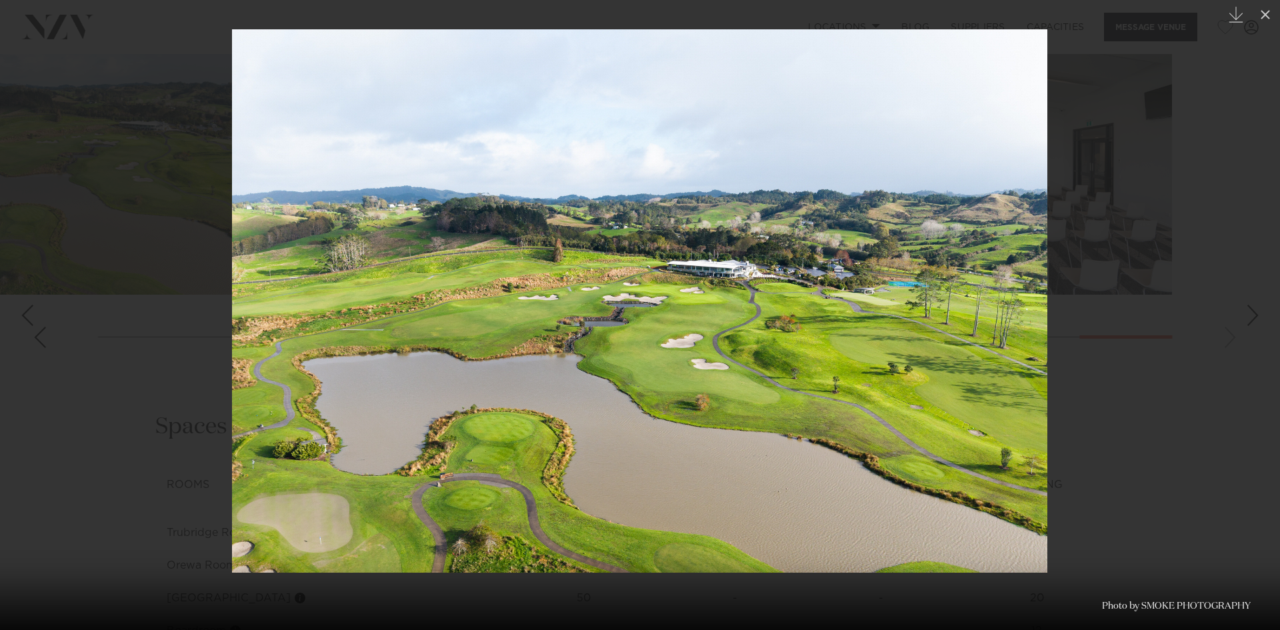
click at [62, 279] on div at bounding box center [640, 315] width 1280 height 630
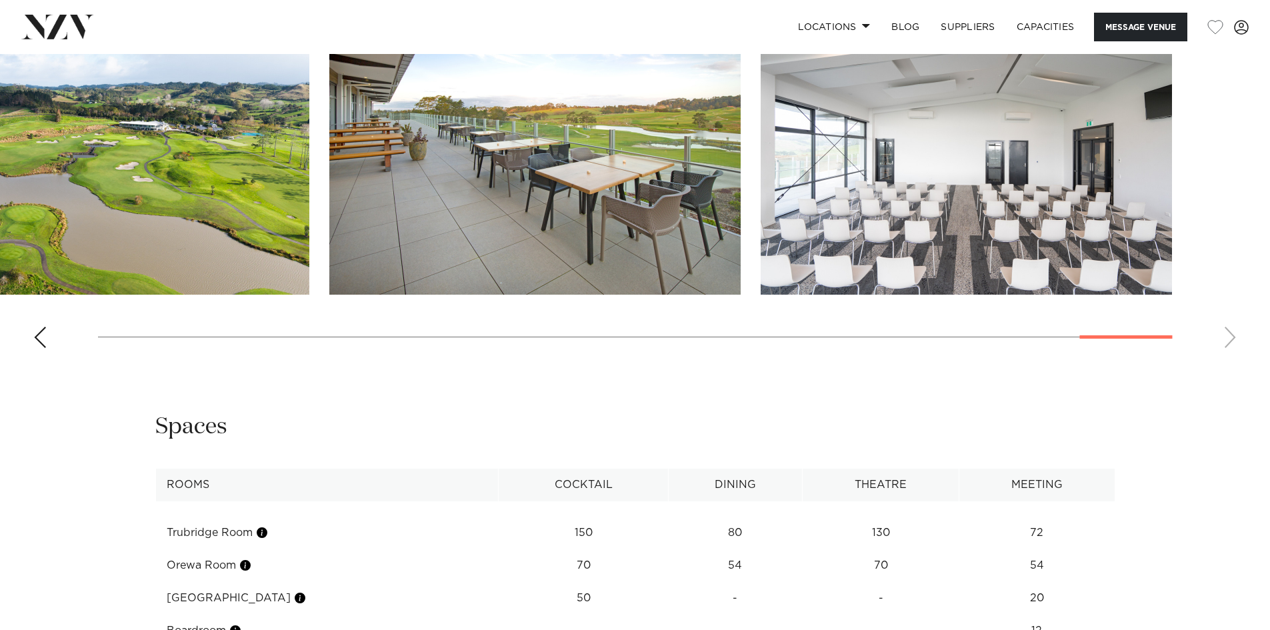
click at [41, 332] on div "Previous slide" at bounding box center [39, 337] width 13 height 21
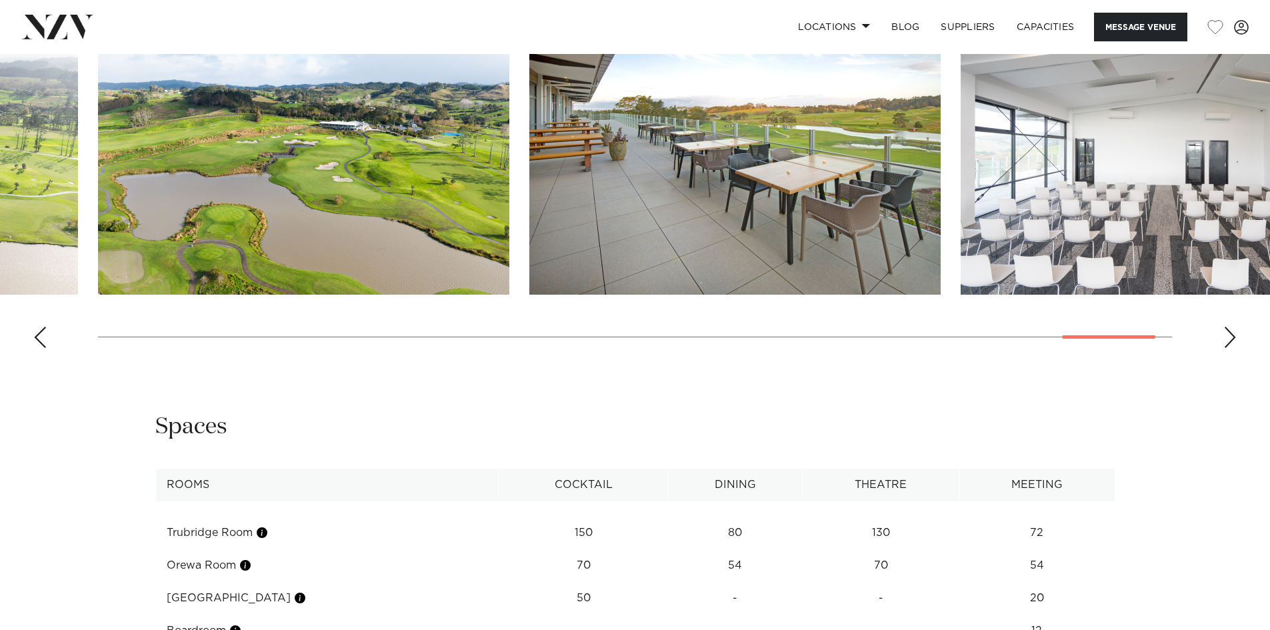
click at [41, 331] on div "Previous slide" at bounding box center [39, 337] width 13 height 21
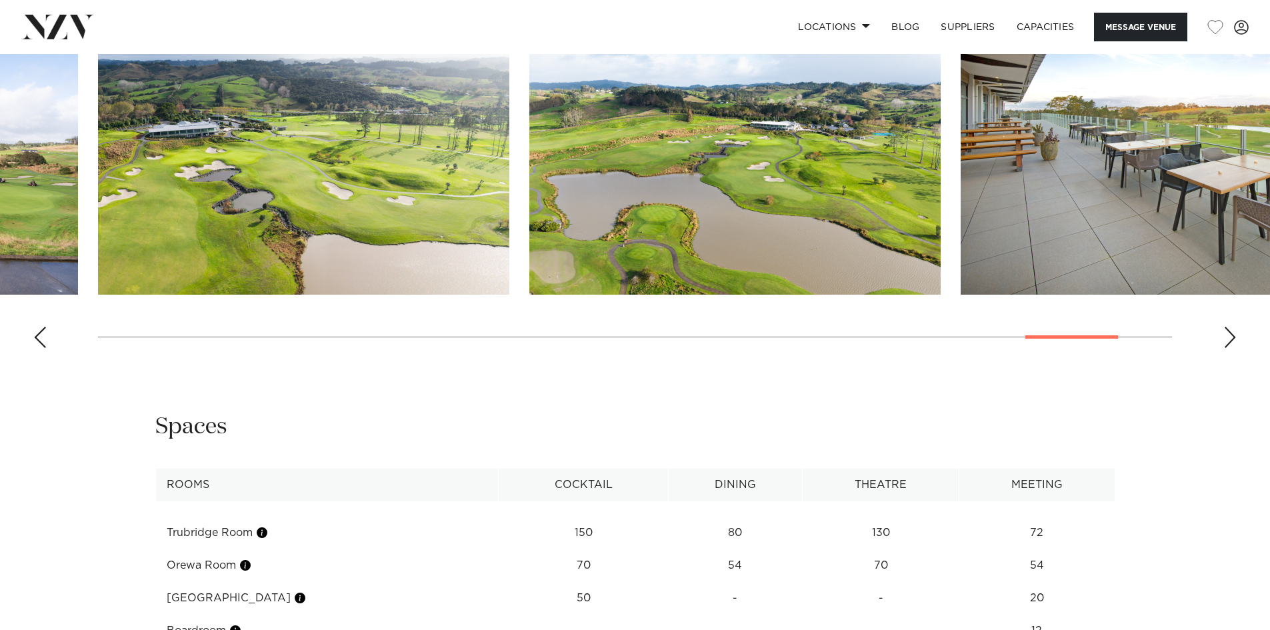
click at [41, 331] on div "Previous slide" at bounding box center [39, 337] width 13 height 21
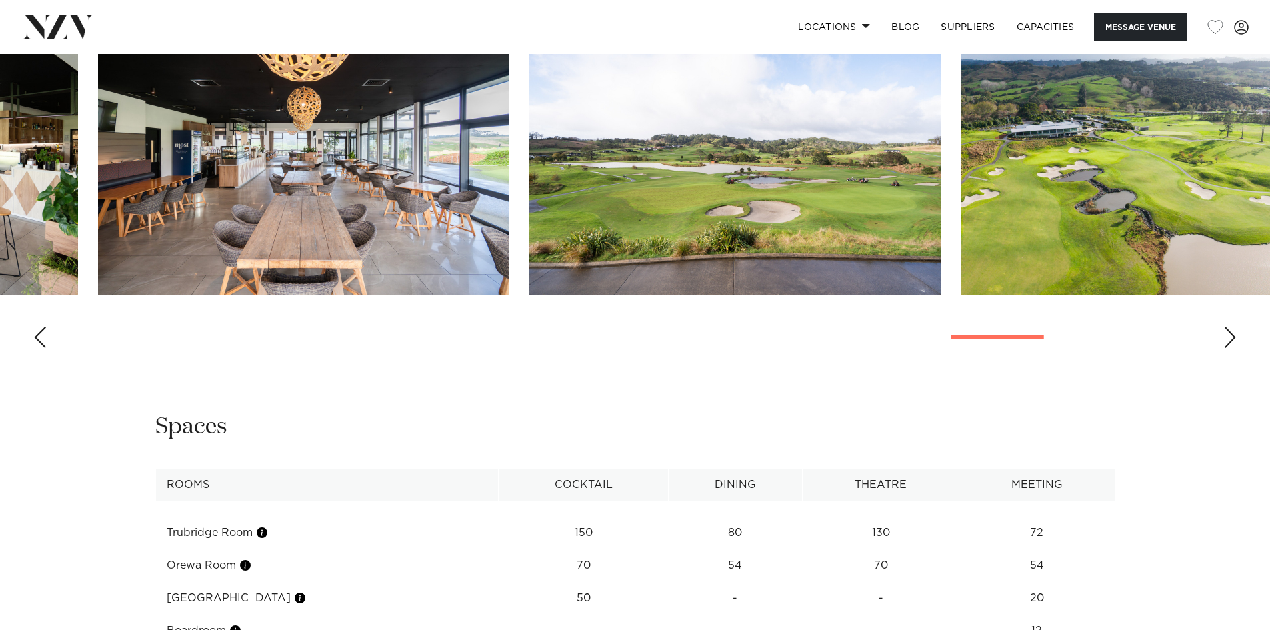
click at [41, 331] on div "Previous slide" at bounding box center [39, 337] width 13 height 21
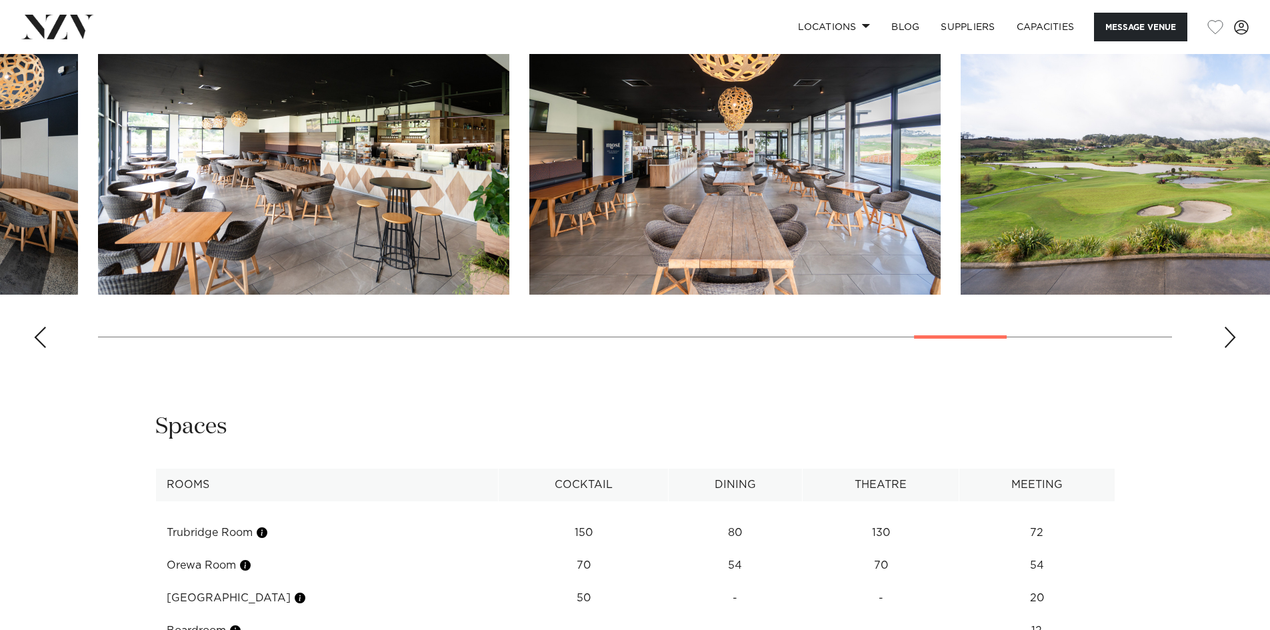
click at [41, 331] on div "Previous slide" at bounding box center [39, 337] width 13 height 21
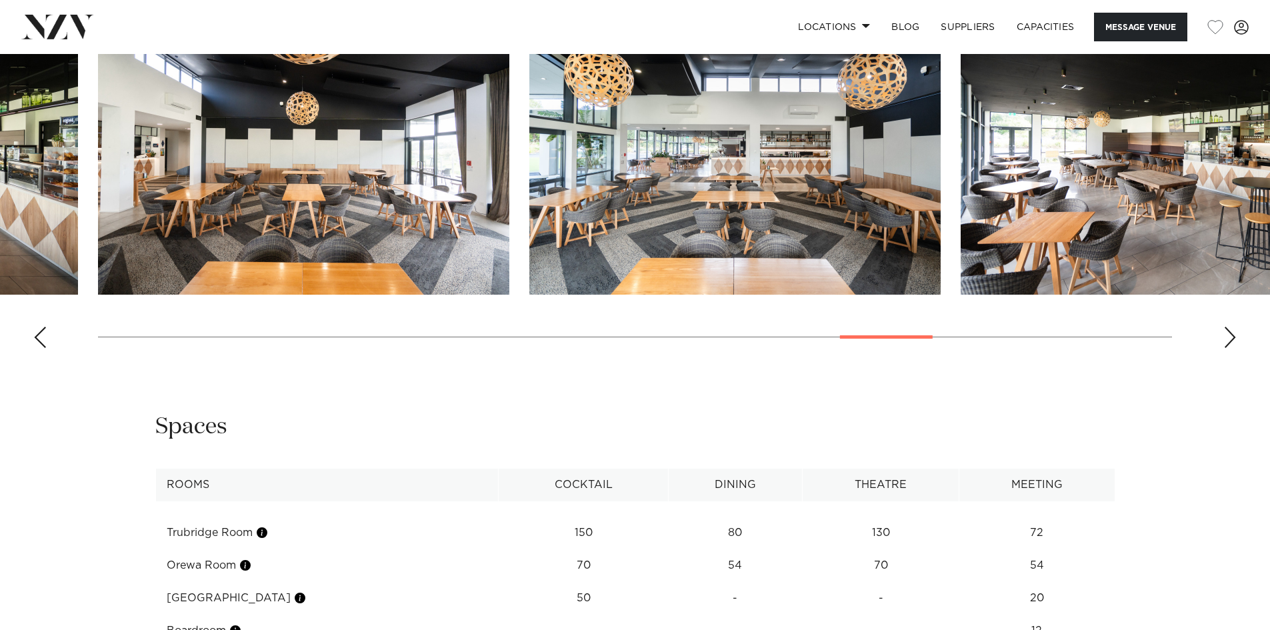
click at [41, 330] on div "Previous slide" at bounding box center [39, 337] width 13 height 21
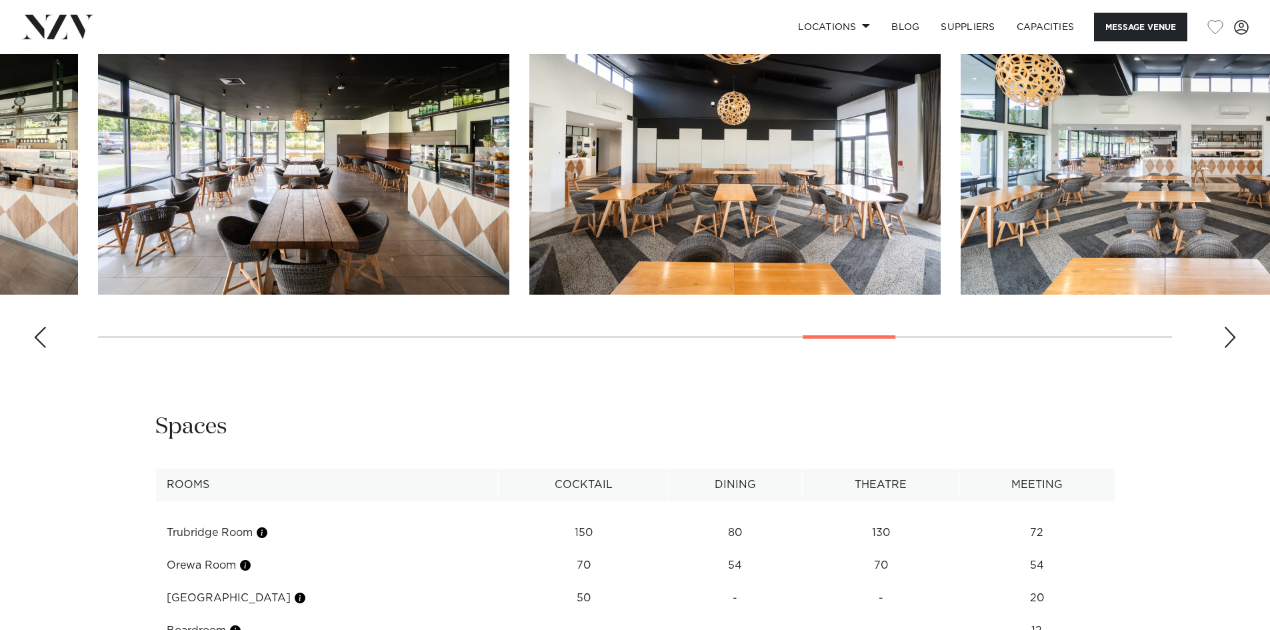
click at [41, 329] on div "Previous slide" at bounding box center [39, 337] width 13 height 21
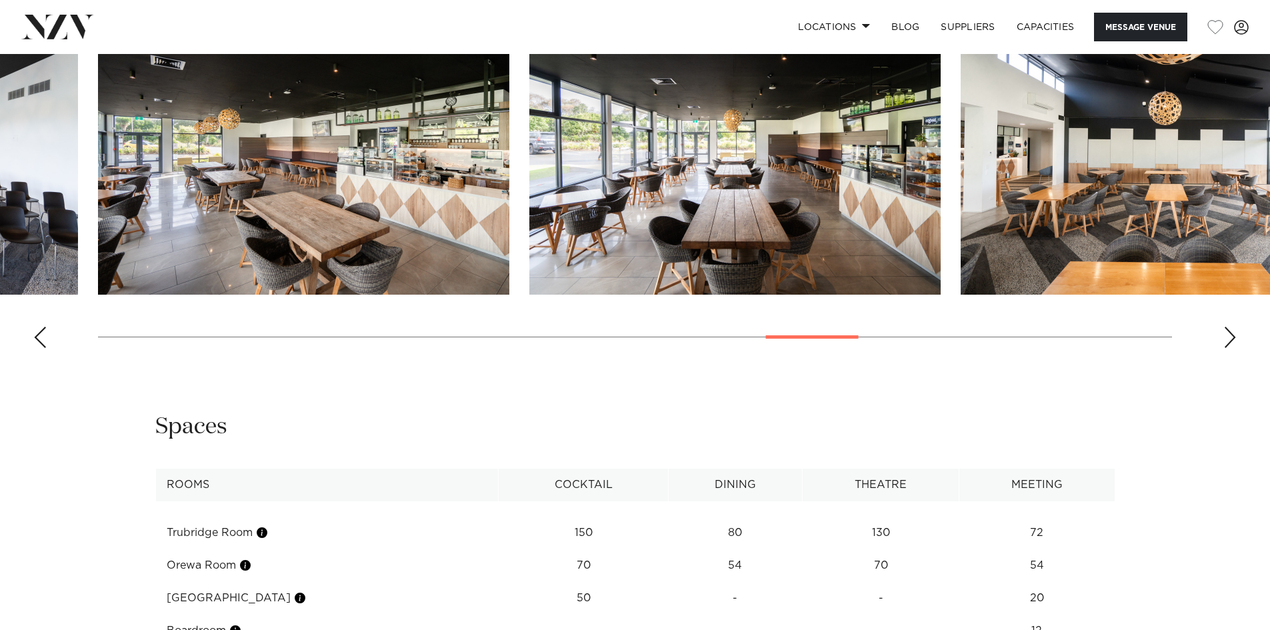
click at [41, 329] on div "Previous slide" at bounding box center [39, 337] width 13 height 21
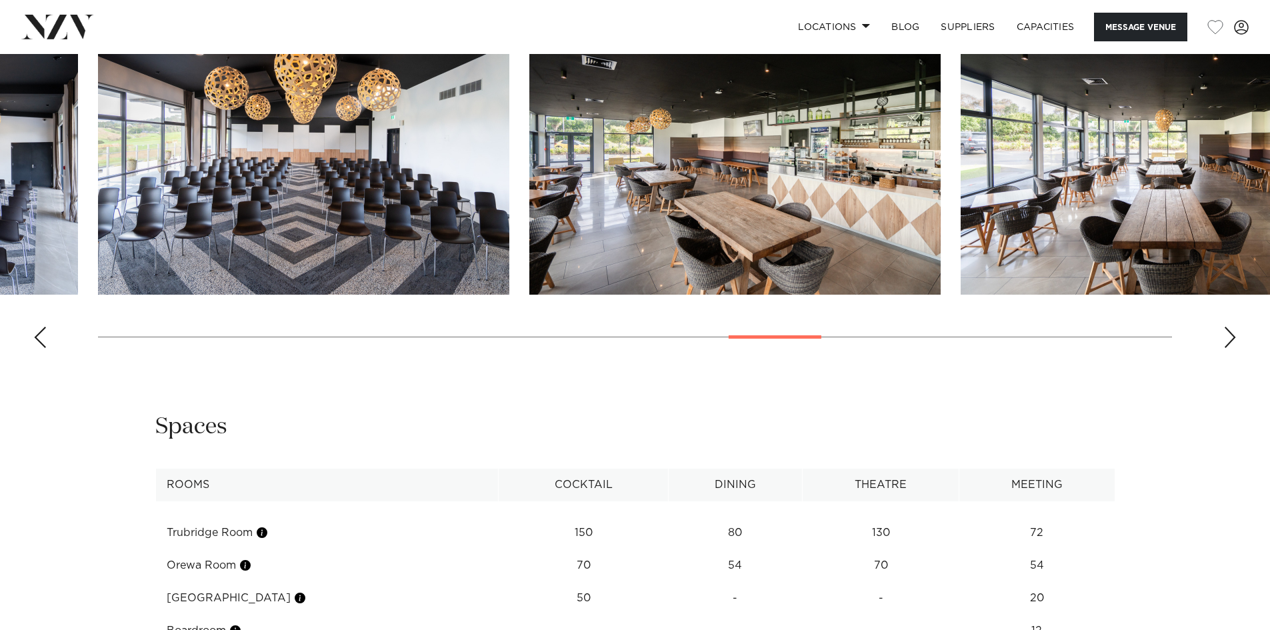
click at [41, 329] on div "Previous slide" at bounding box center [39, 337] width 13 height 21
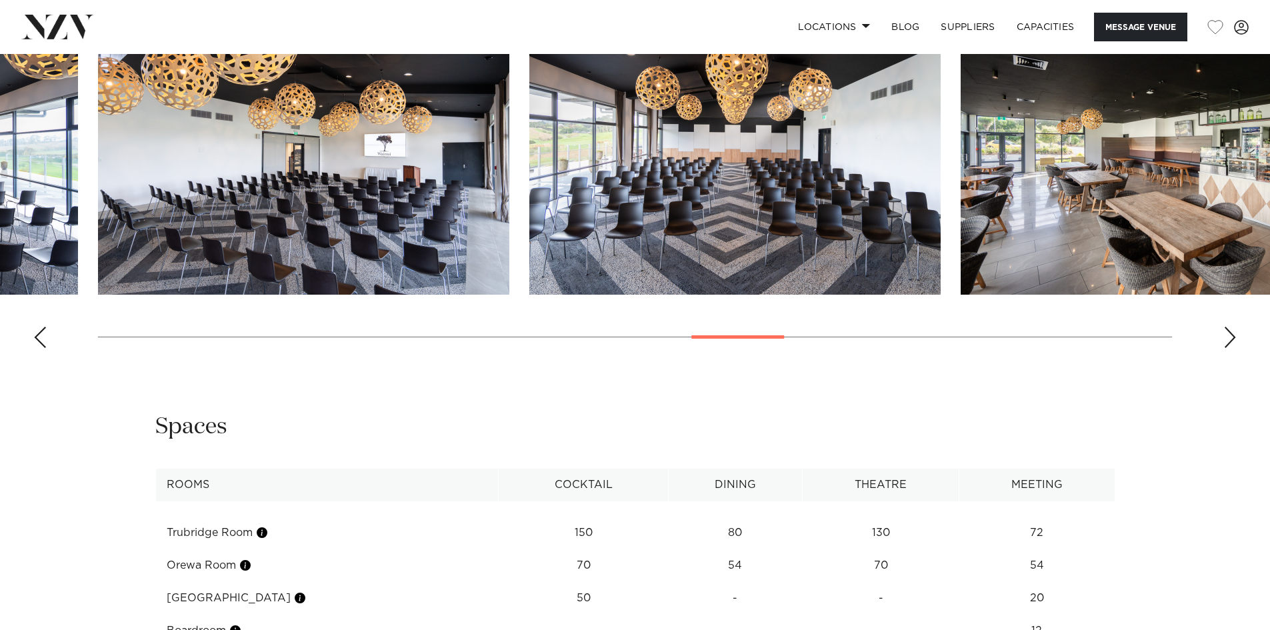
click at [41, 329] on div "Previous slide" at bounding box center [39, 337] width 13 height 21
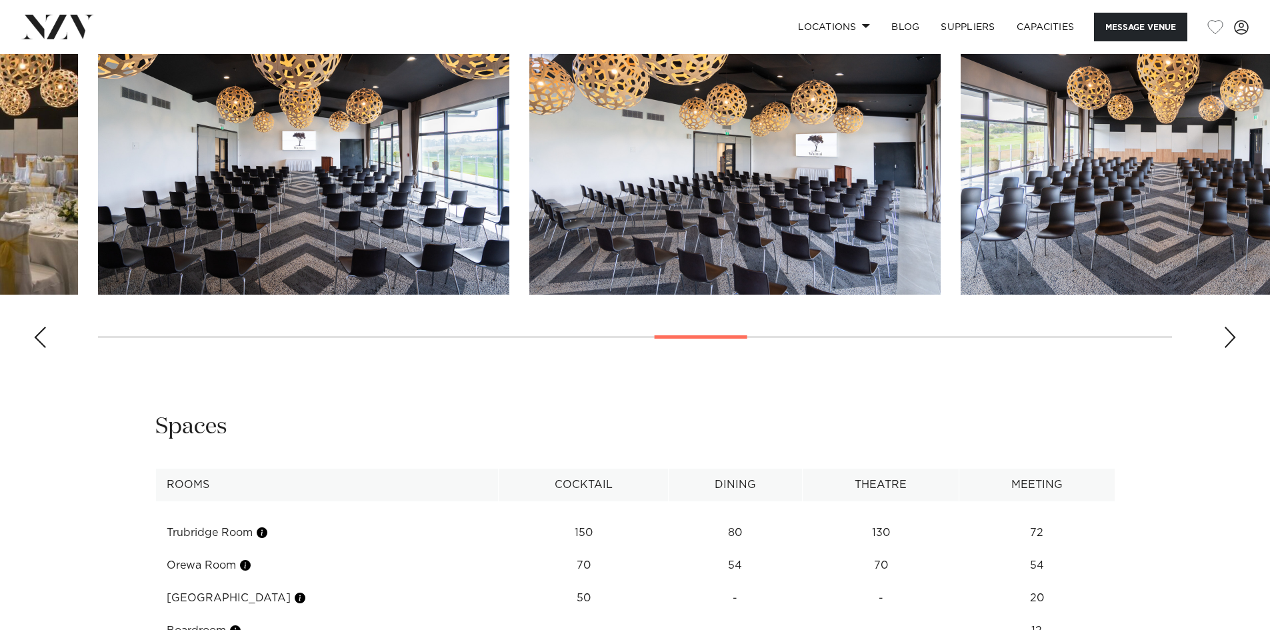
click at [847, 241] on img "17 / 29" at bounding box center [734, 144] width 411 height 302
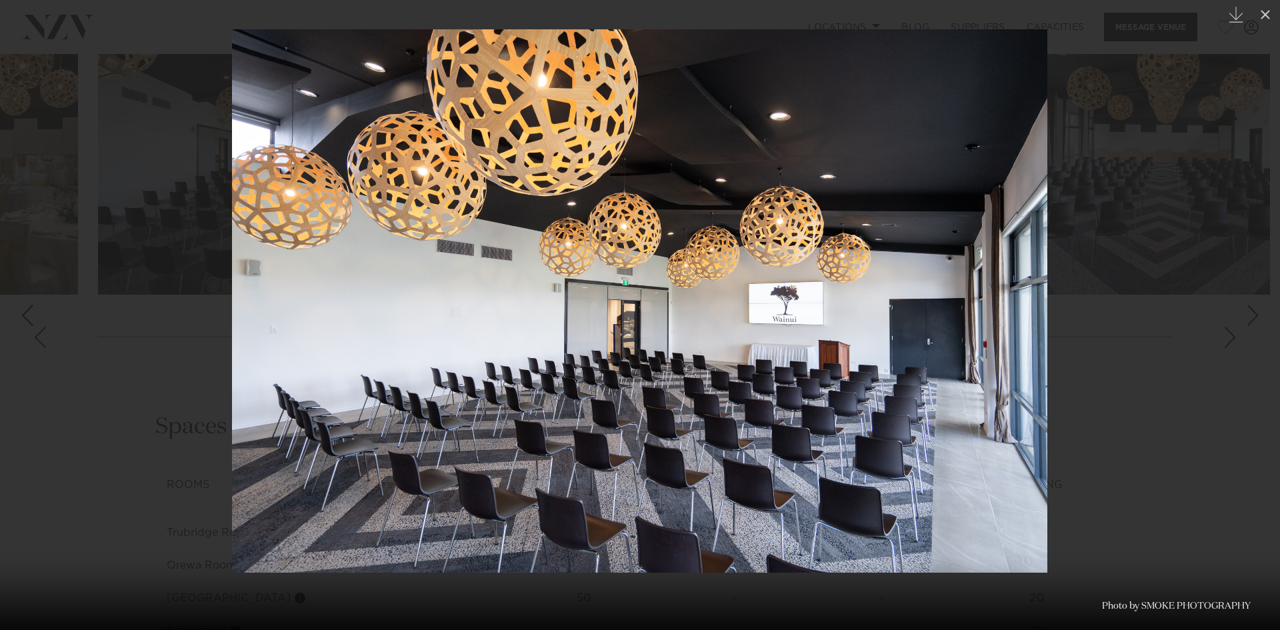
click at [93, 341] on div at bounding box center [640, 315] width 1280 height 630
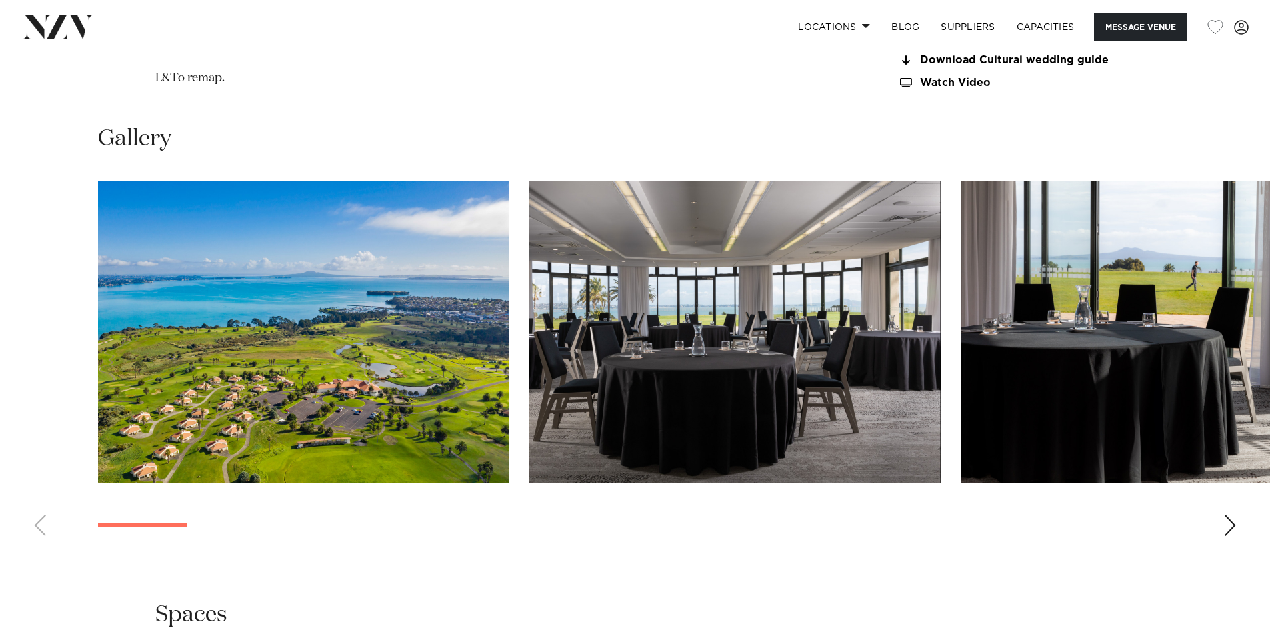
scroll to position [1600, 0]
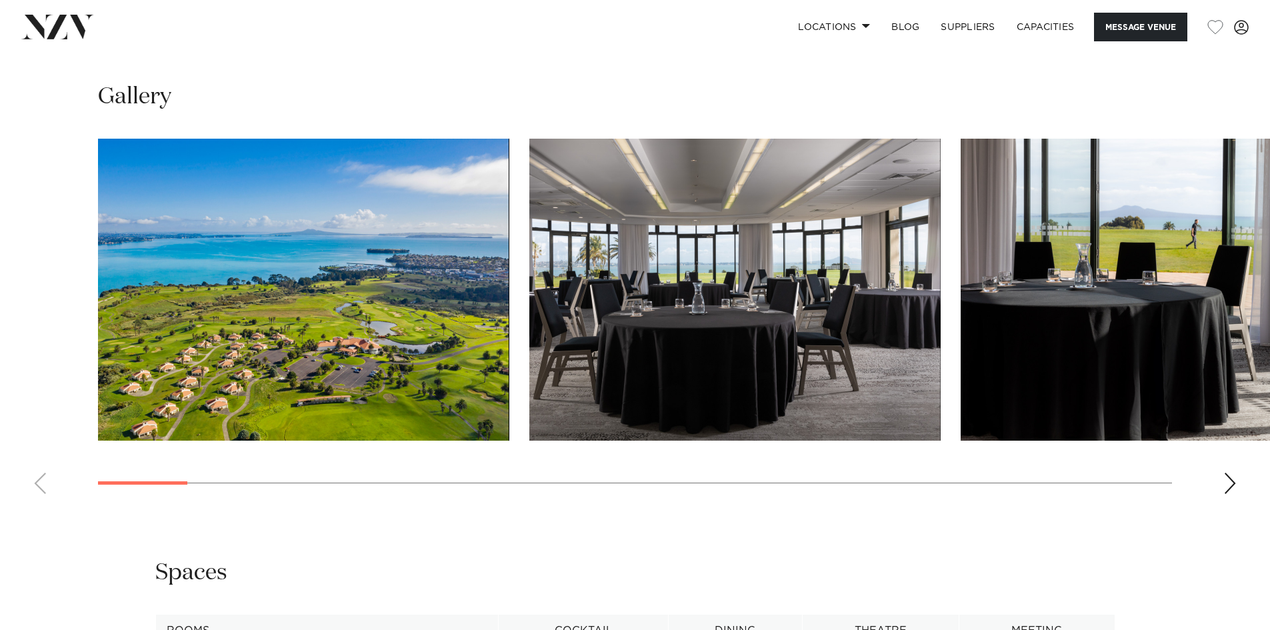
click at [1237, 505] on swiper-container at bounding box center [635, 322] width 1270 height 366
click at [1227, 494] on div "Next slide" at bounding box center [1229, 483] width 13 height 21
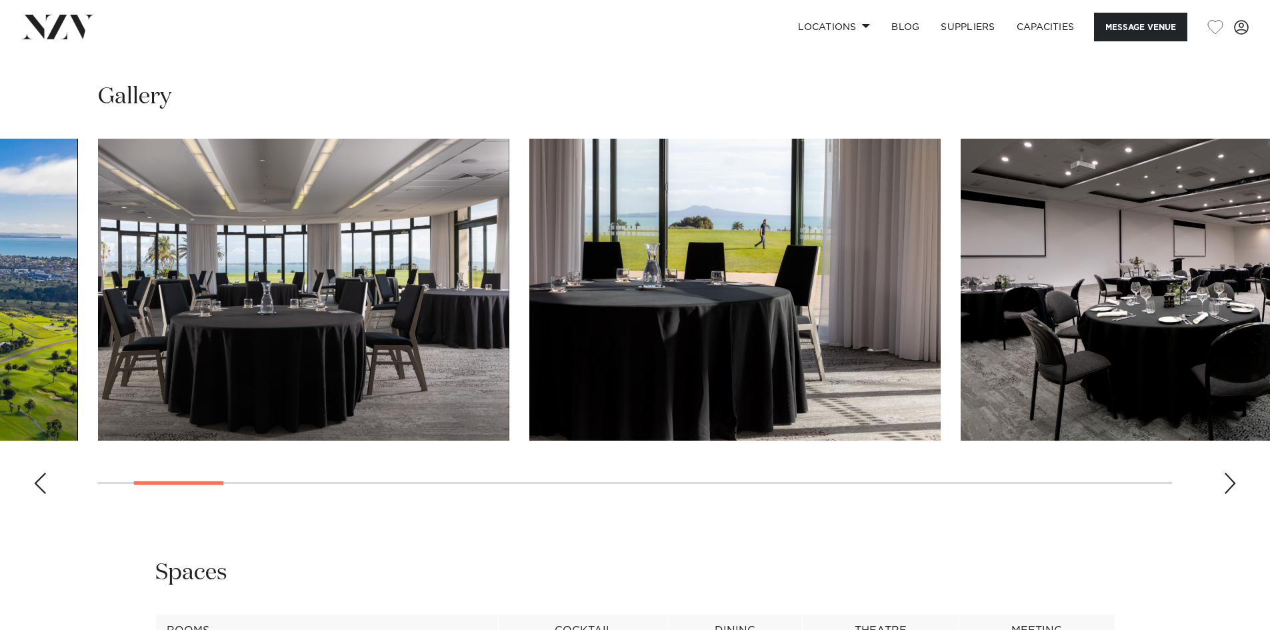
click at [1227, 494] on div "Next slide" at bounding box center [1229, 483] width 13 height 21
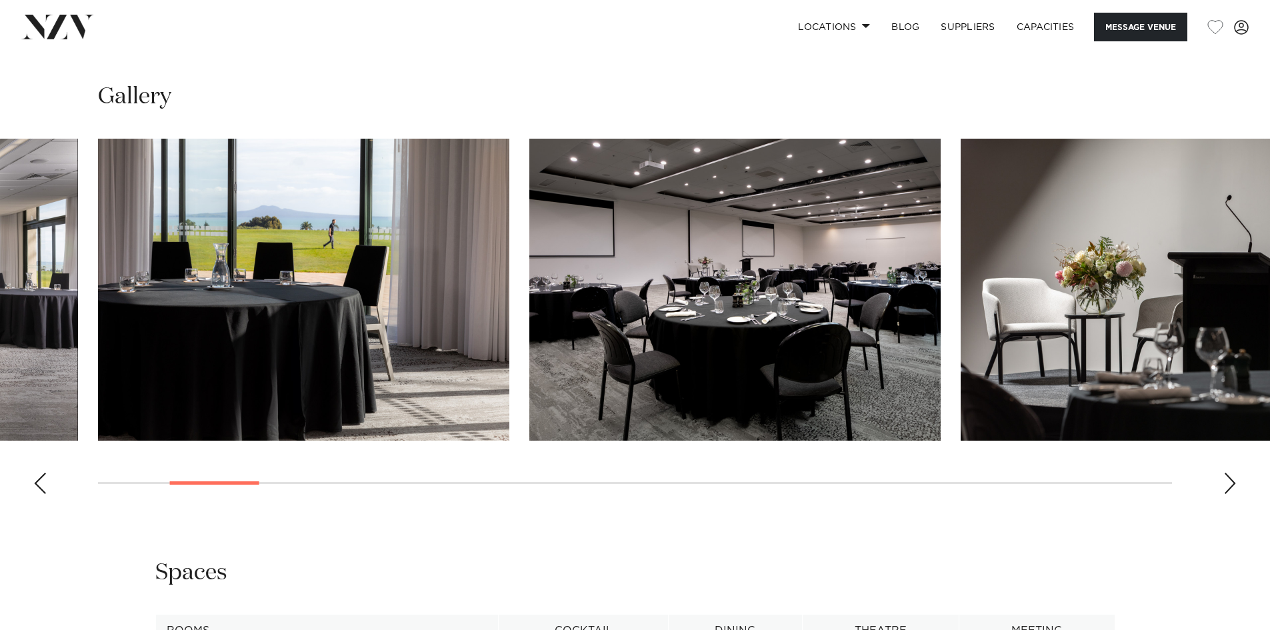
click at [1227, 494] on div "Next slide" at bounding box center [1229, 483] width 13 height 21
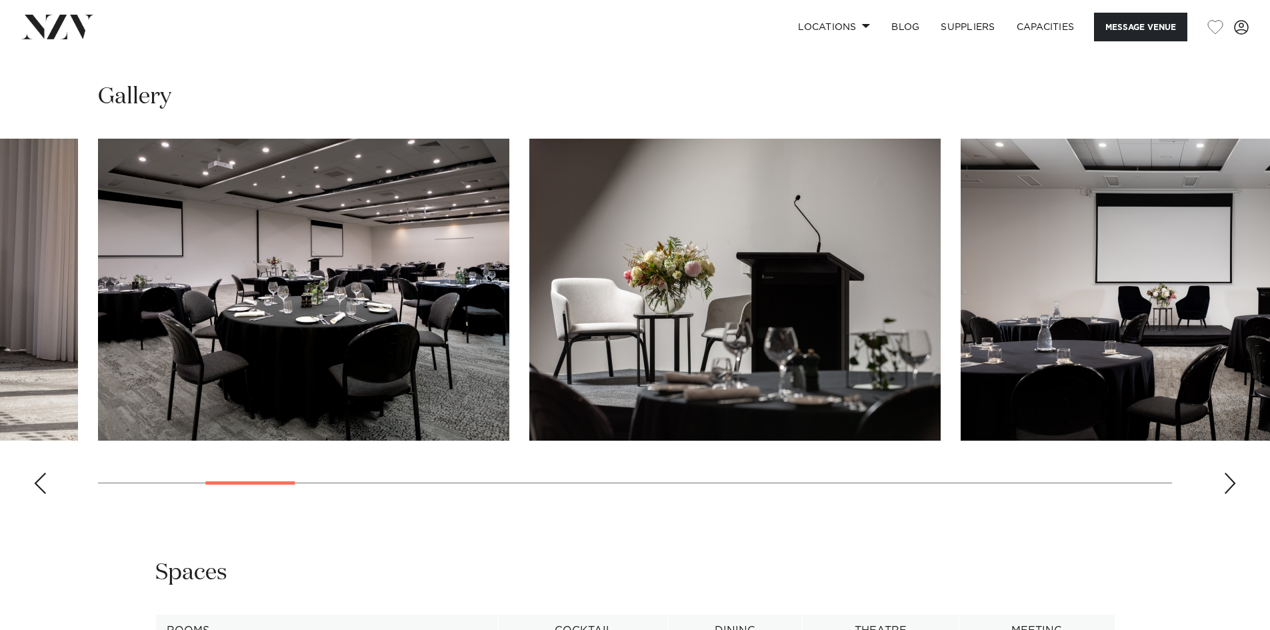
click at [1227, 494] on div "Next slide" at bounding box center [1229, 483] width 13 height 21
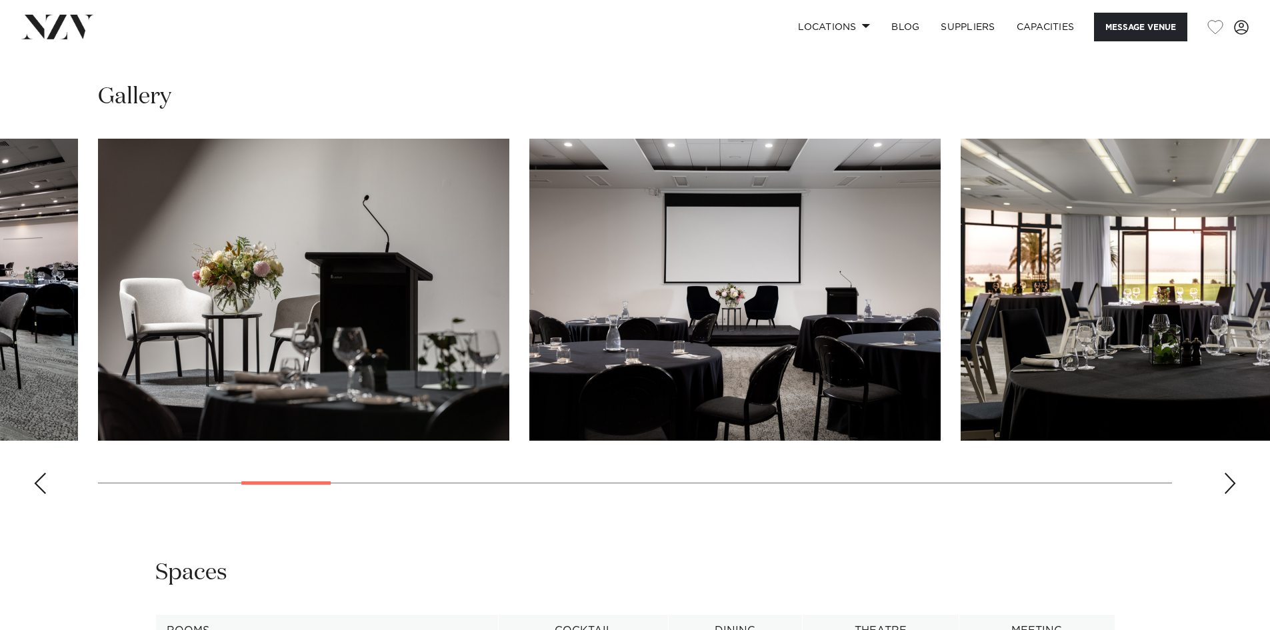
click at [1227, 494] on div "Next slide" at bounding box center [1229, 483] width 13 height 21
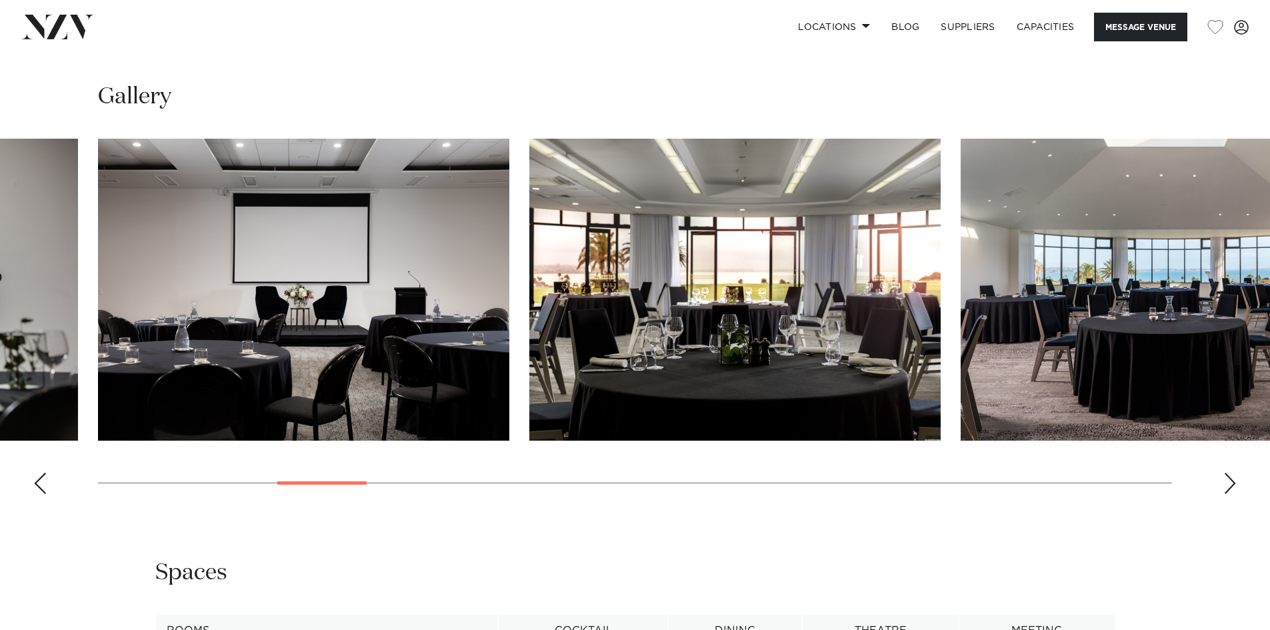
click at [1227, 494] on div "Next slide" at bounding box center [1229, 483] width 13 height 21
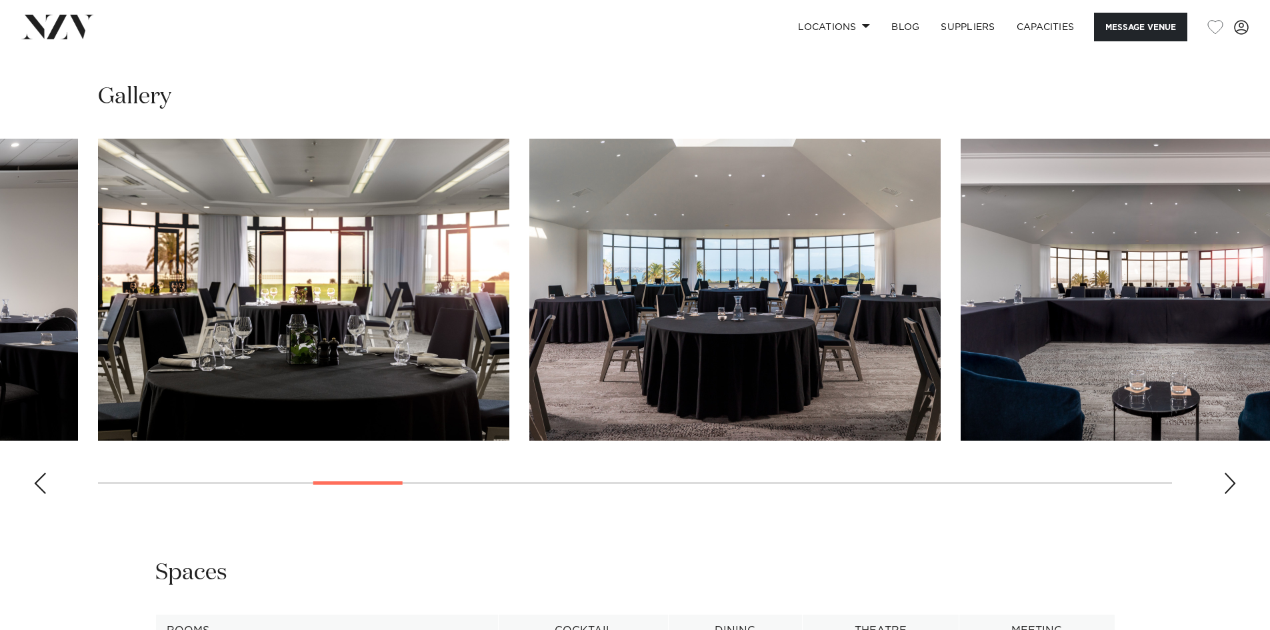
click at [1227, 494] on div "Next slide" at bounding box center [1229, 483] width 13 height 21
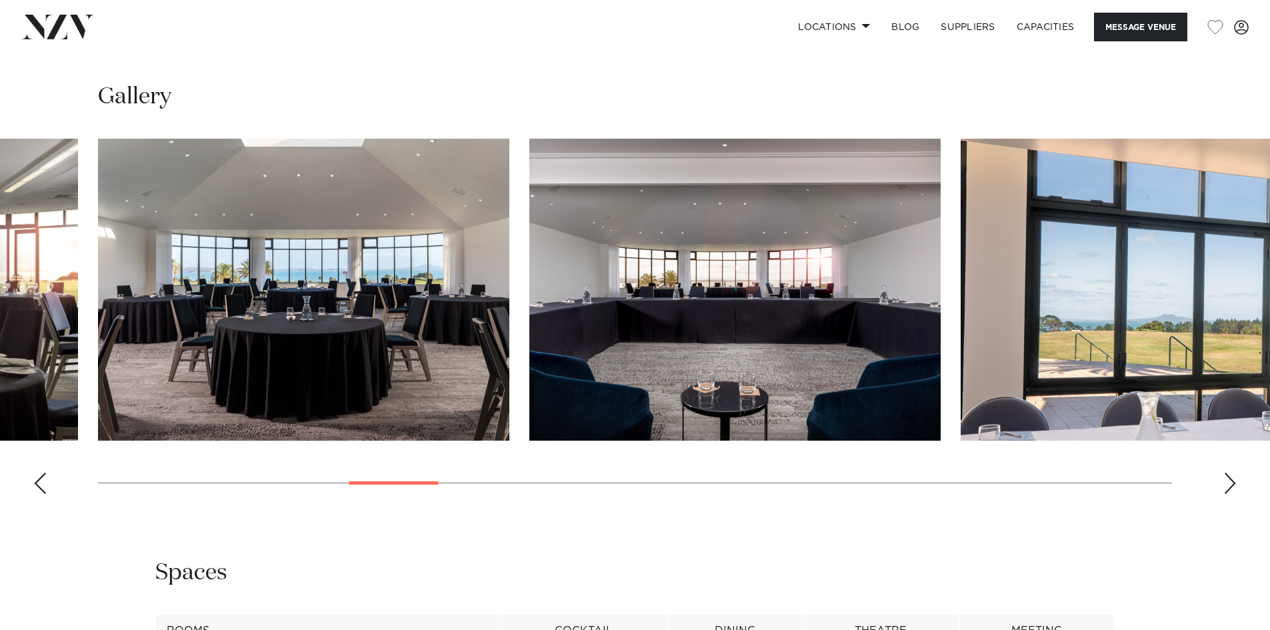
click at [1227, 494] on div "Next slide" at bounding box center [1229, 483] width 13 height 21
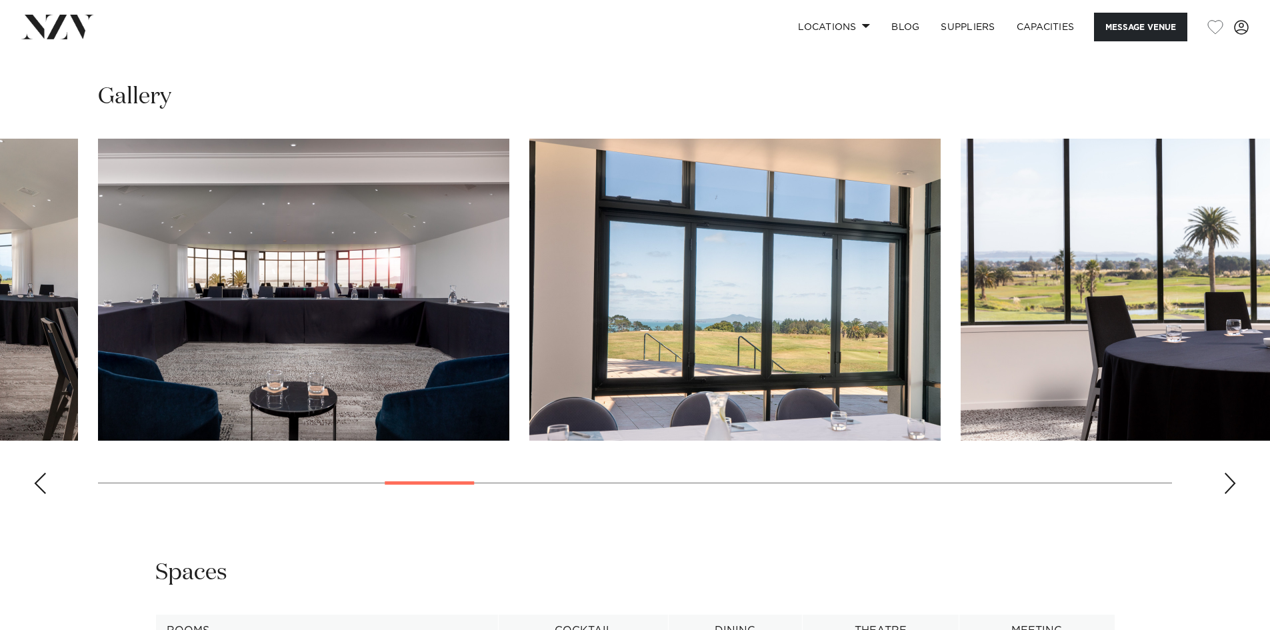
click at [1227, 494] on div "Next slide" at bounding box center [1229, 483] width 13 height 21
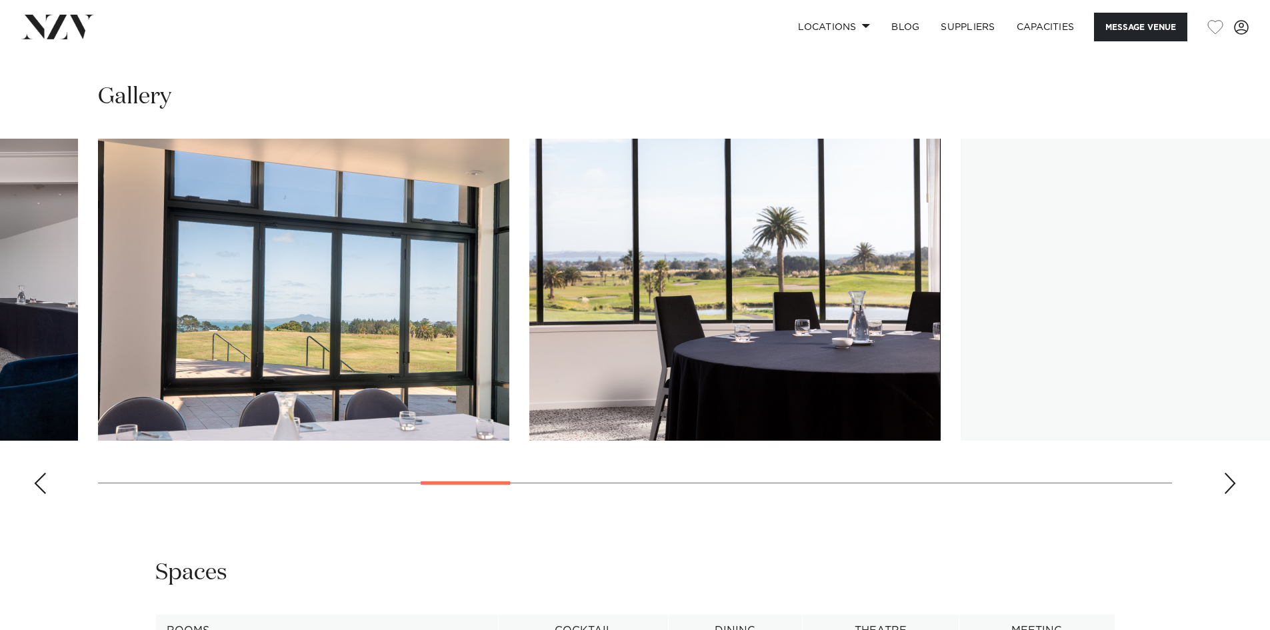
click at [1227, 494] on div "Next slide" at bounding box center [1229, 483] width 13 height 21
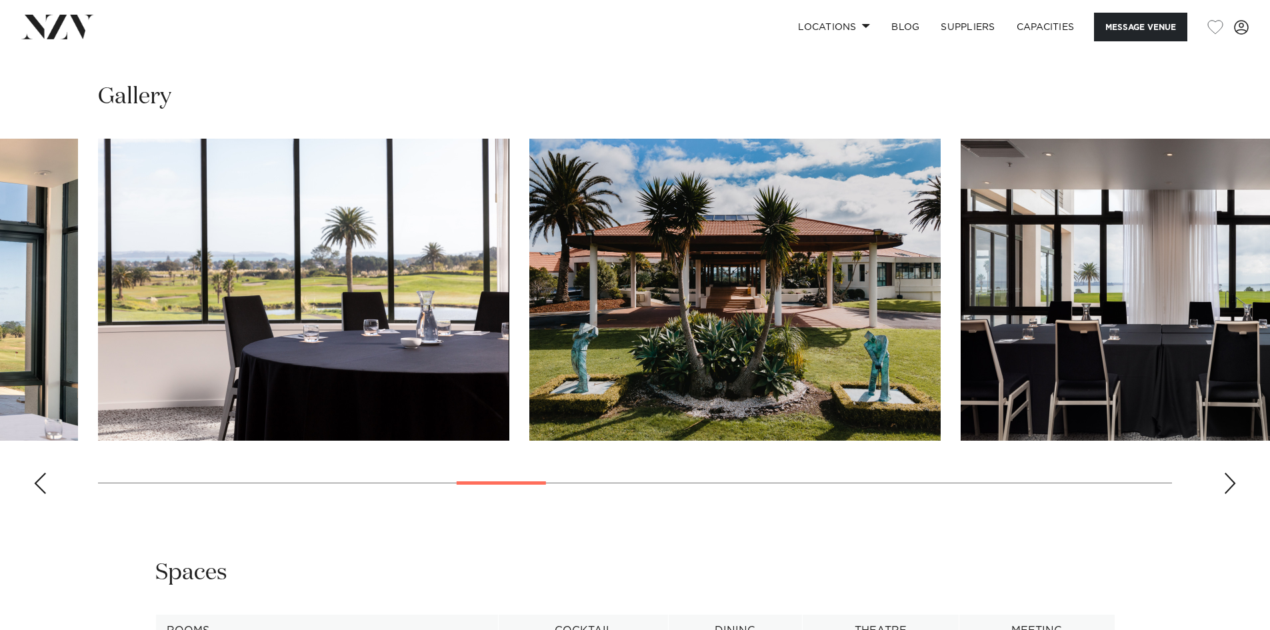
click at [1203, 425] on img "13 / 30" at bounding box center [1166, 290] width 411 height 302
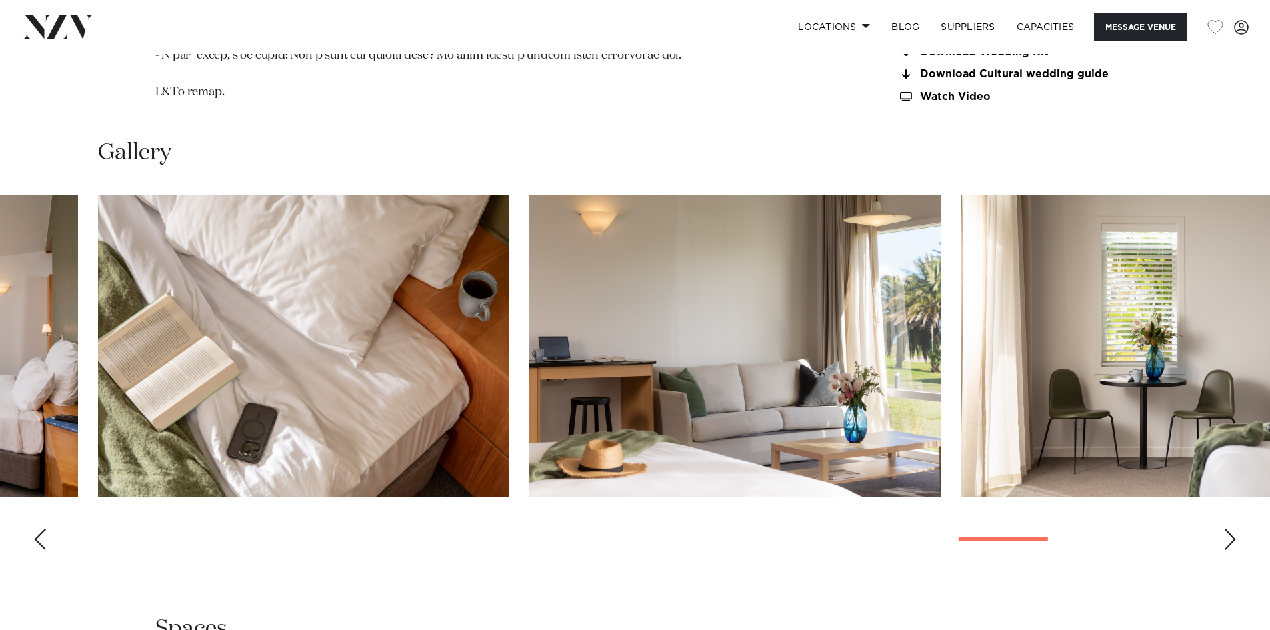
scroll to position [1467, 0]
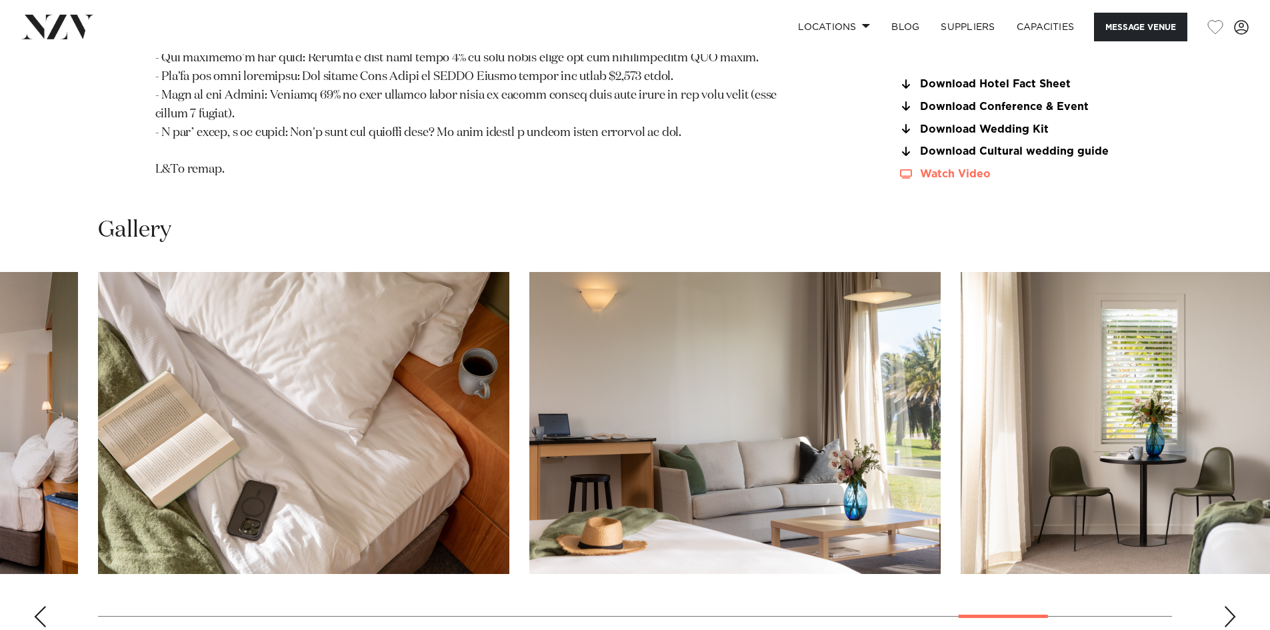
click at [957, 180] on link "Watch Video" at bounding box center [1006, 174] width 217 height 11
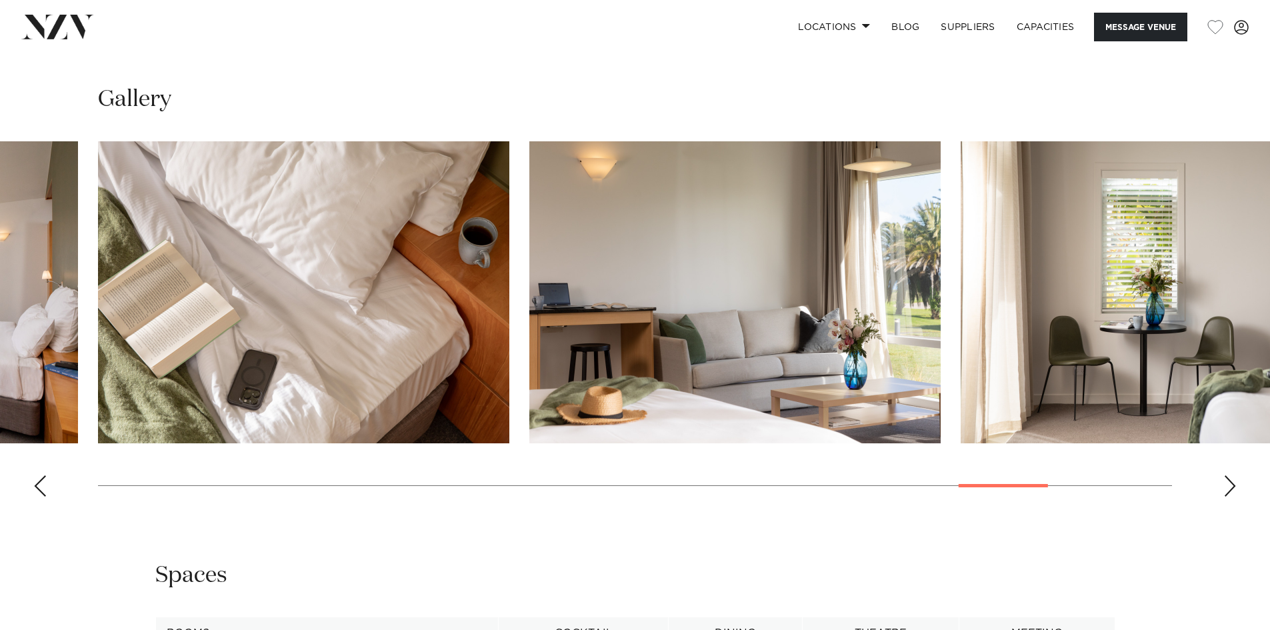
scroll to position [1600, 0]
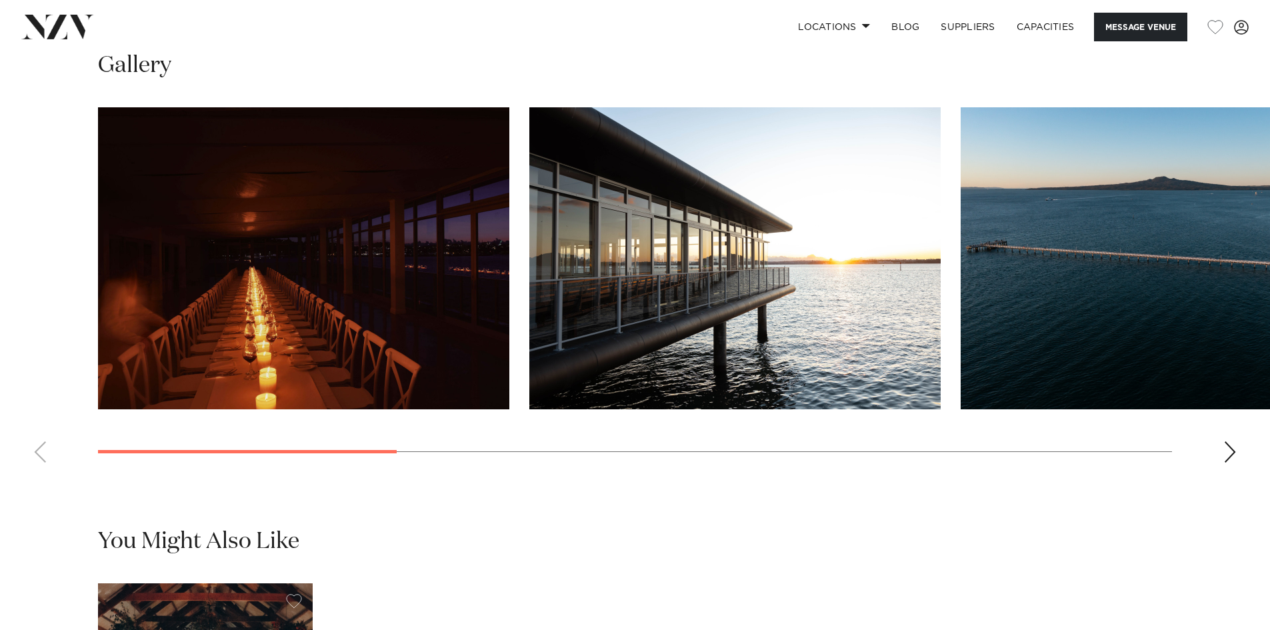
scroll to position [1333, 0]
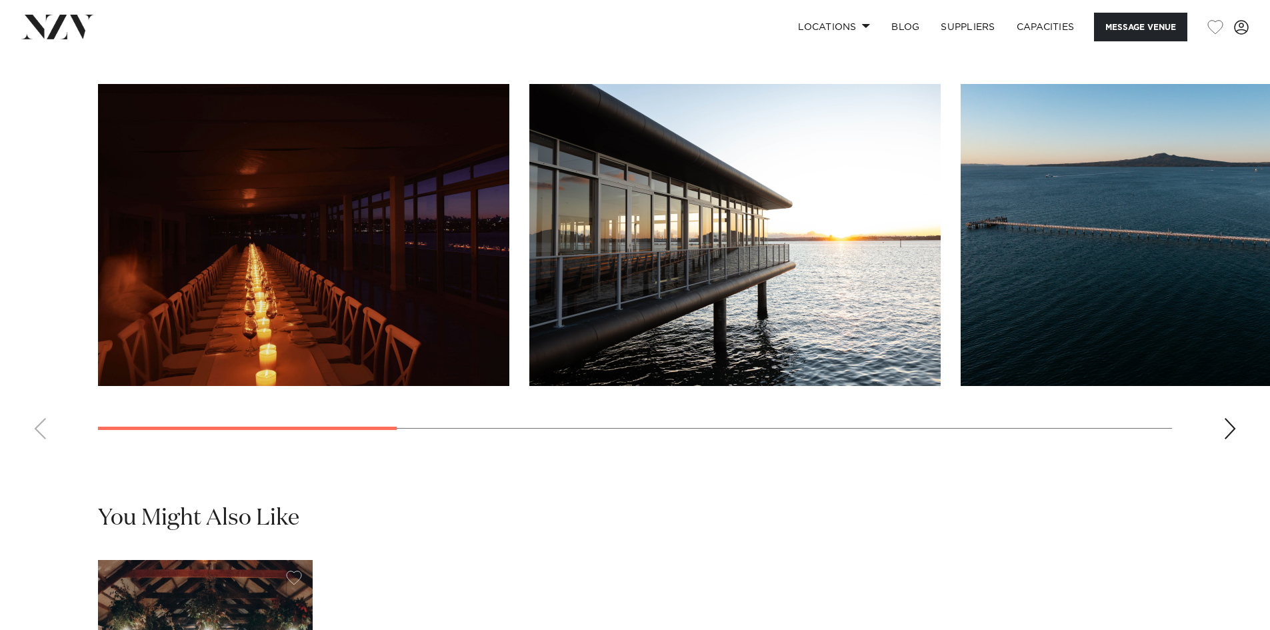
click at [426, 278] on img "1 / 9" at bounding box center [303, 235] width 411 height 302
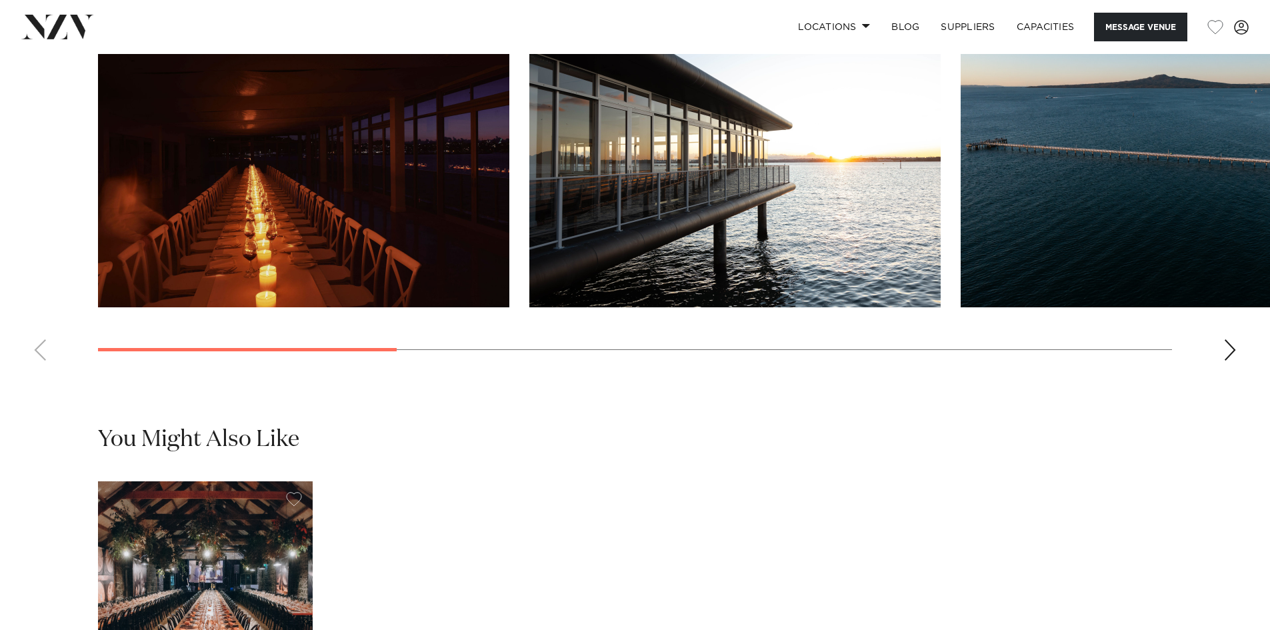
scroll to position [1600, 0]
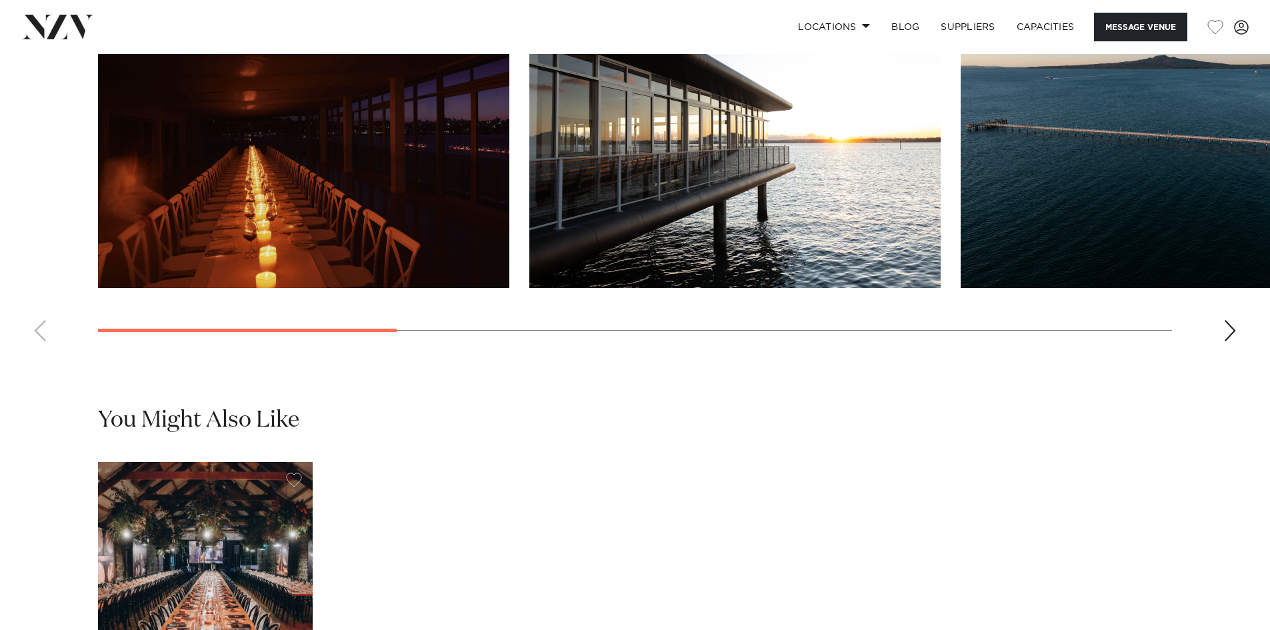
drag, startPoint x: 452, startPoint y: 359, endPoint x: 450, endPoint y: 299, distance: 60.0
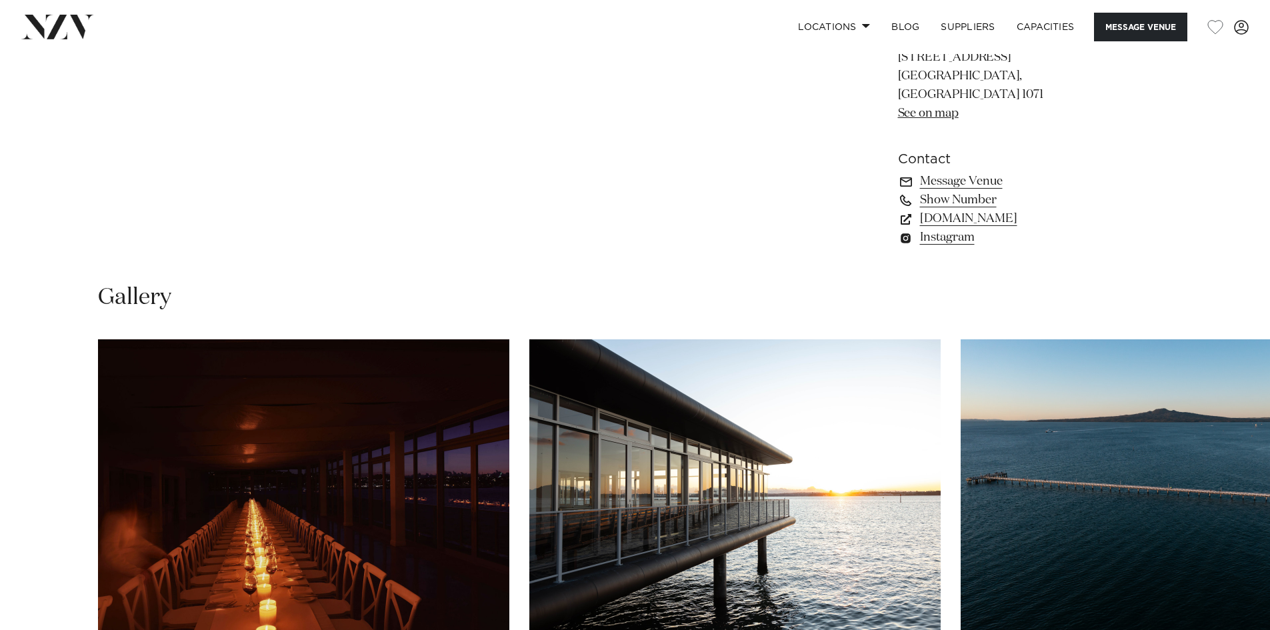
scroll to position [1067, 0]
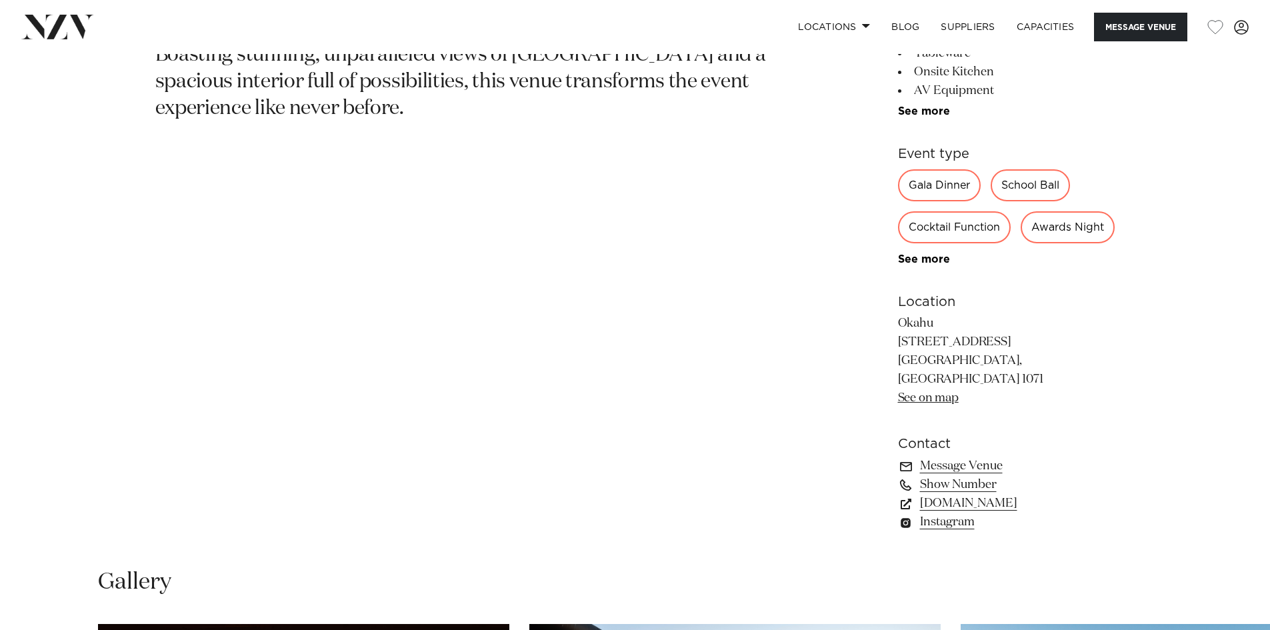
drag, startPoint x: 838, startPoint y: 353, endPoint x: 851, endPoint y: 187, distance: 167.2
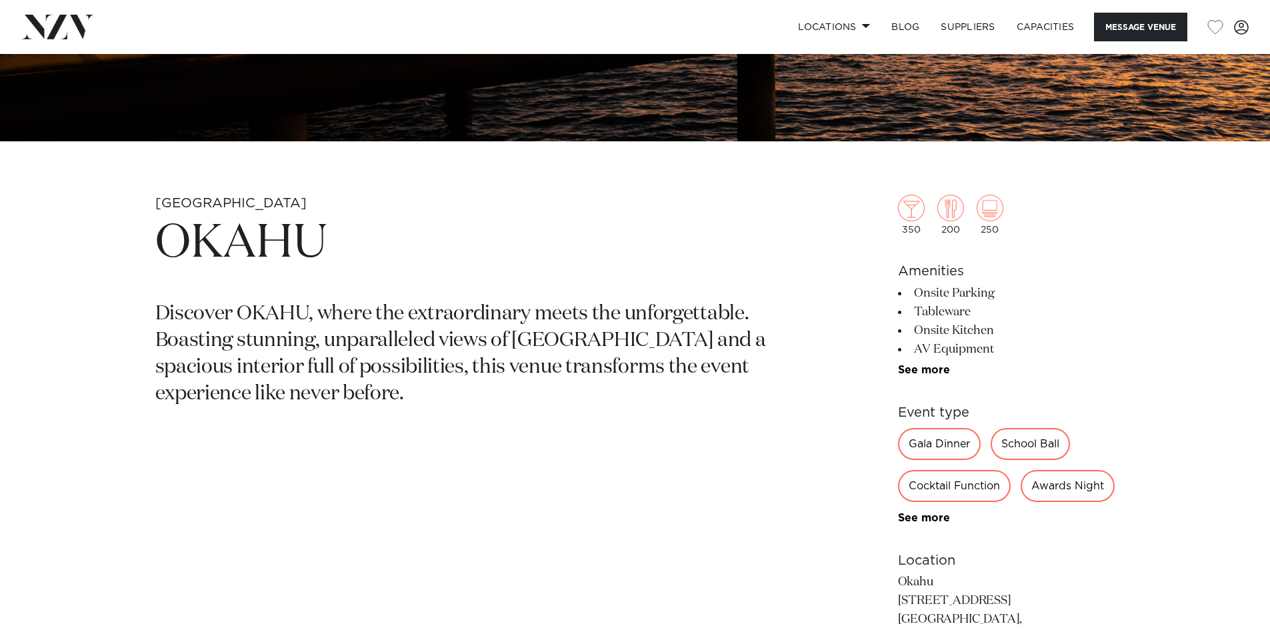
scroll to position [592, 0]
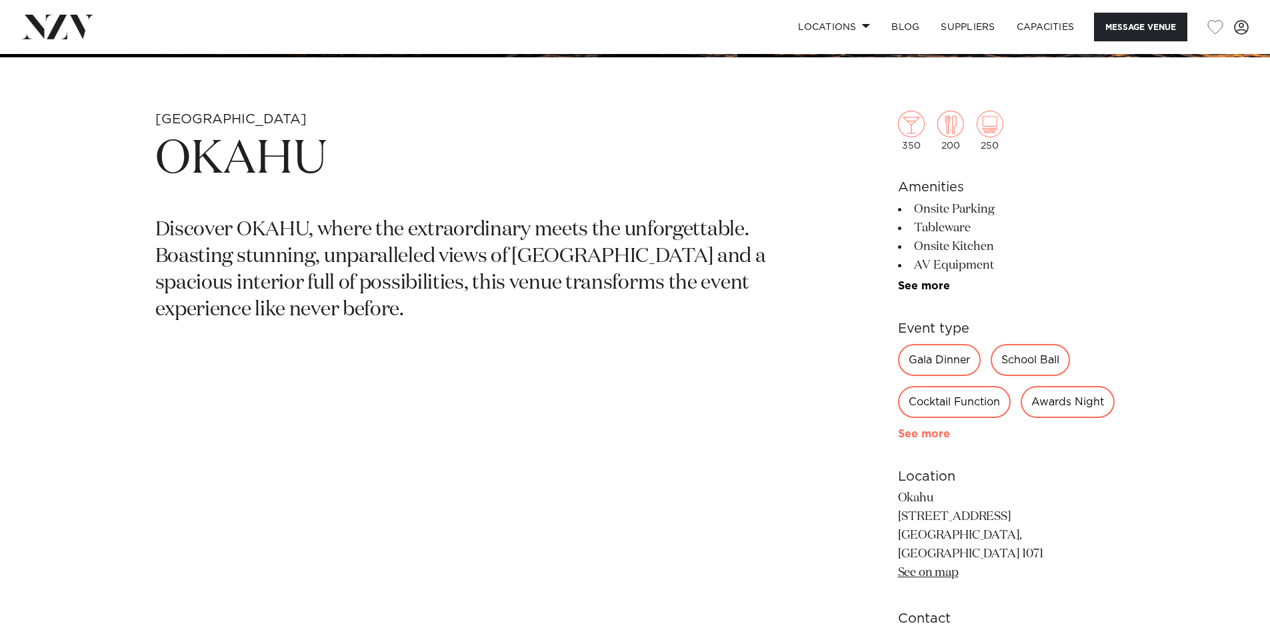
click at [934, 439] on link "See more" at bounding box center [950, 434] width 104 height 11
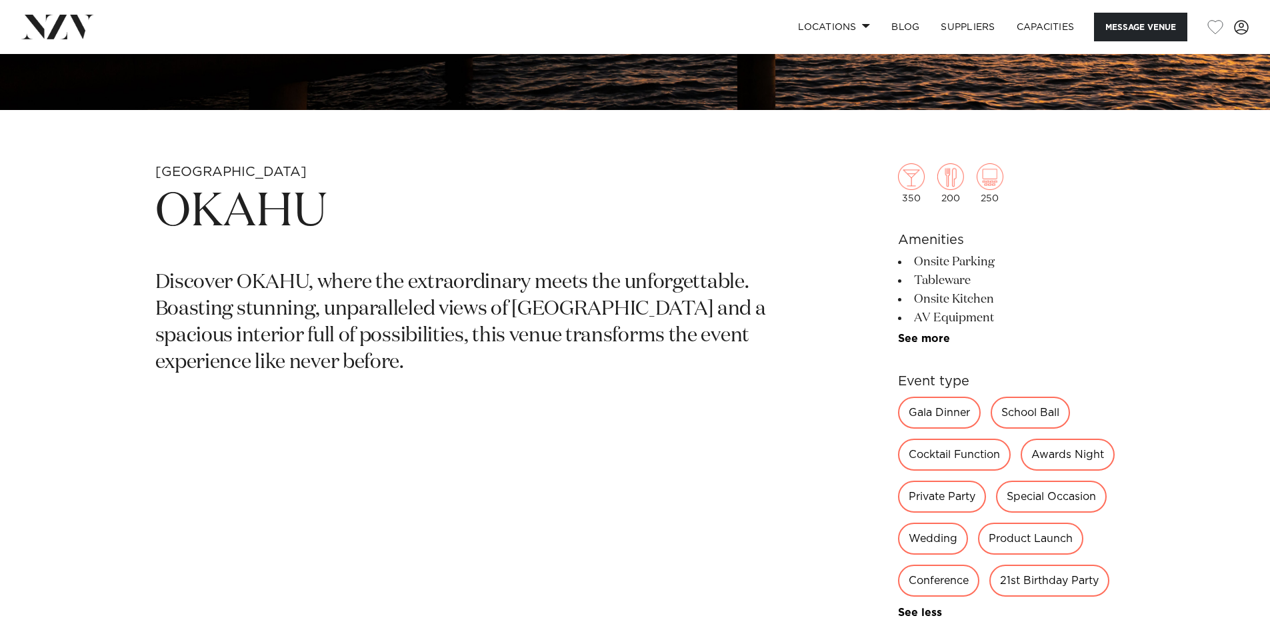
scroll to position [459, 0]
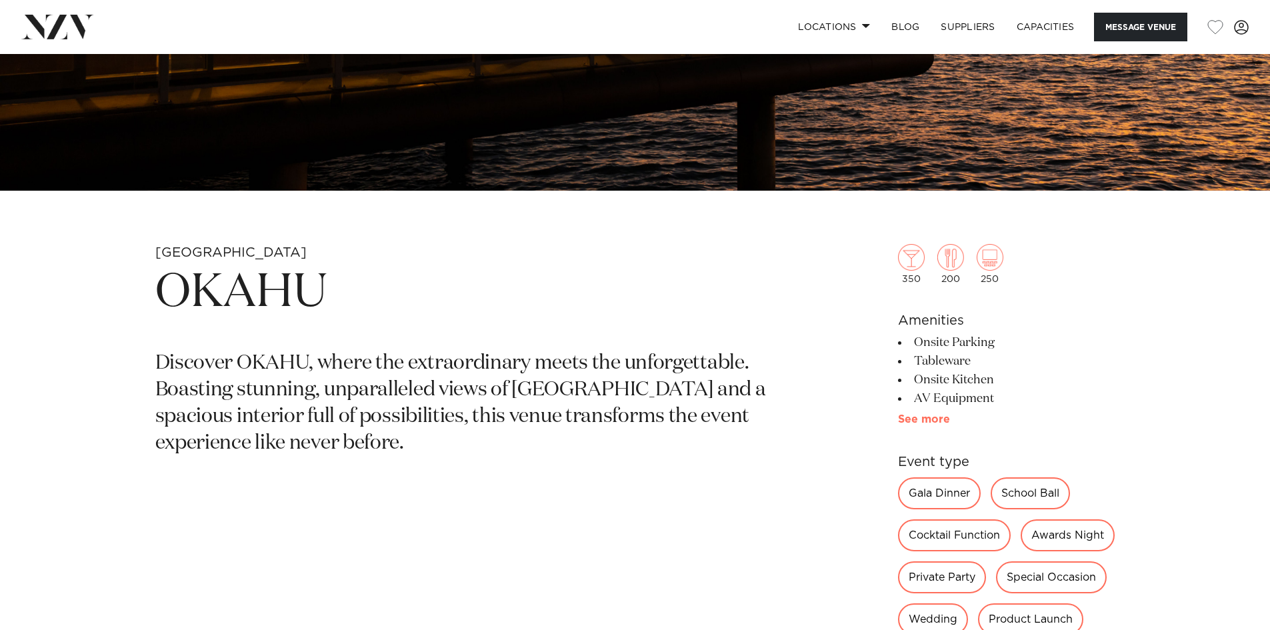
click at [937, 421] on link "See more" at bounding box center [950, 419] width 104 height 11
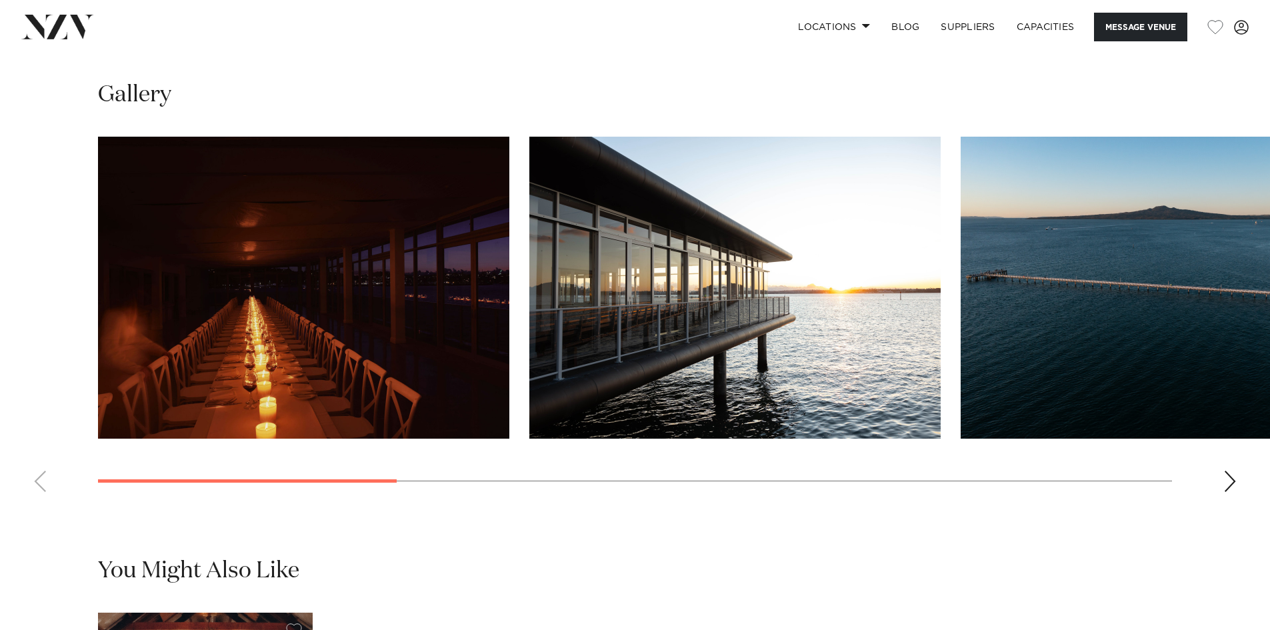
scroll to position [1600, 0]
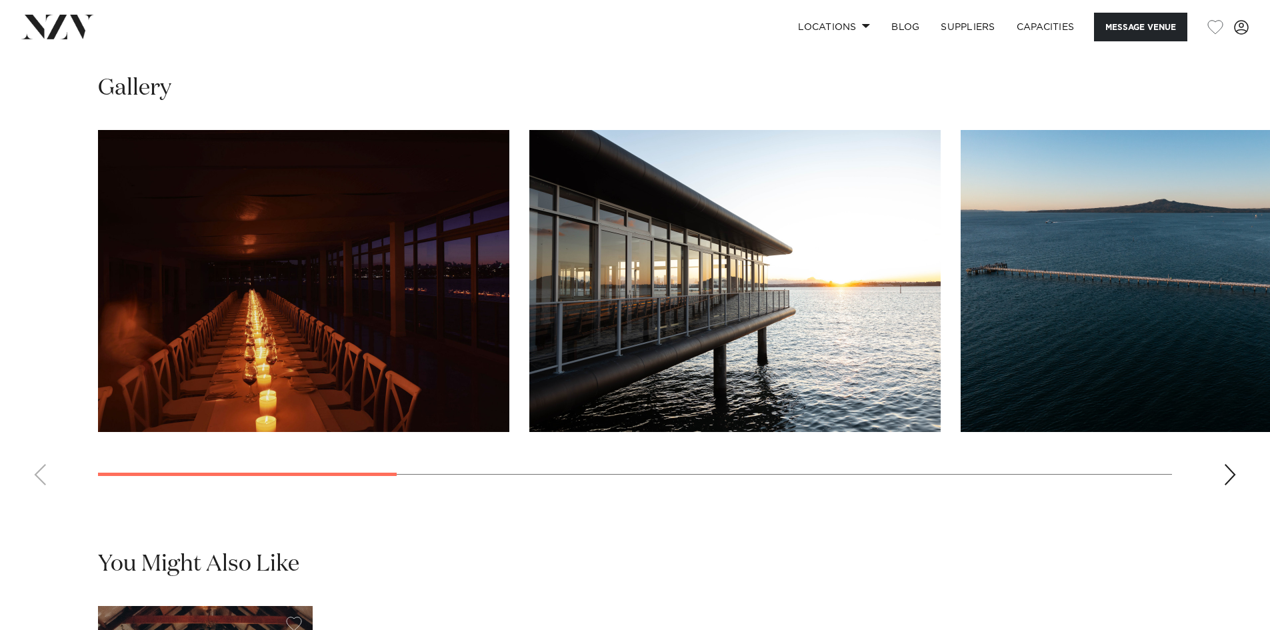
click at [456, 284] on img "1 / 9" at bounding box center [303, 281] width 411 height 302
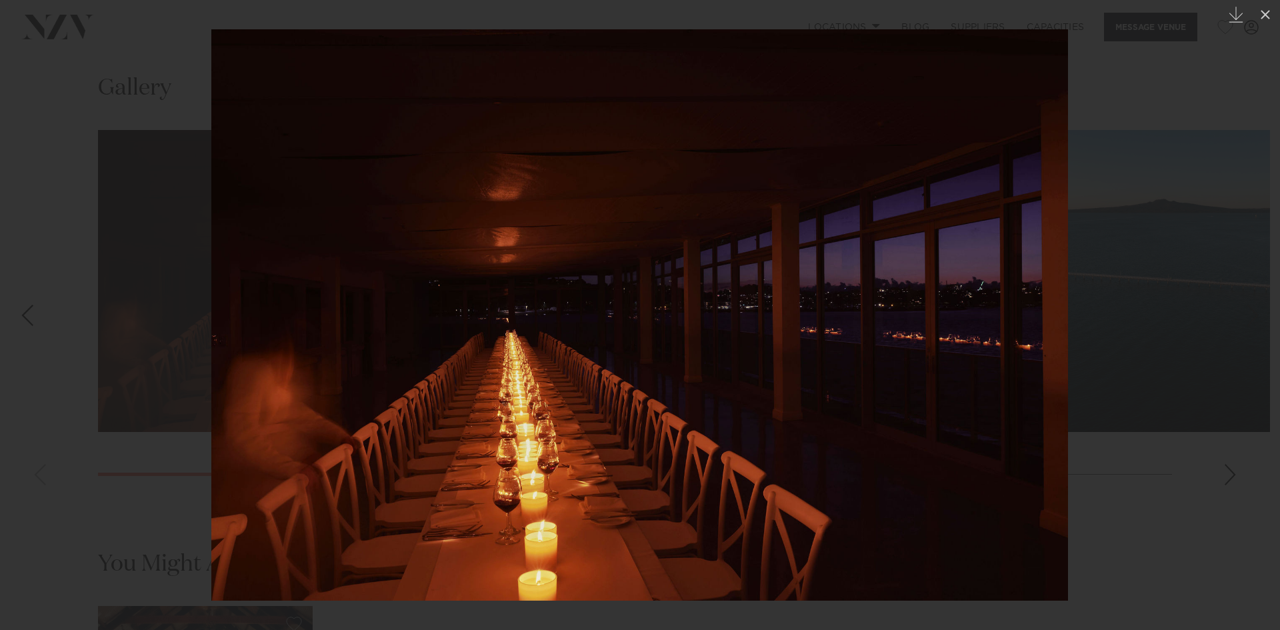
click at [120, 307] on div at bounding box center [640, 315] width 1280 height 630
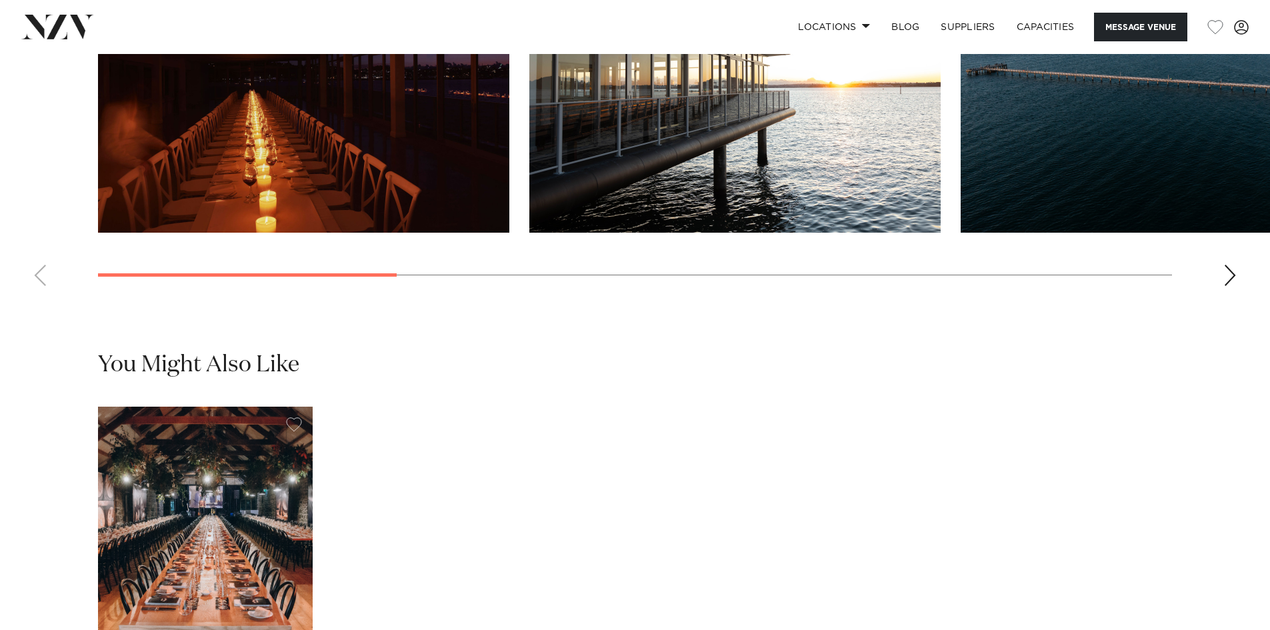
scroll to position [1800, 0]
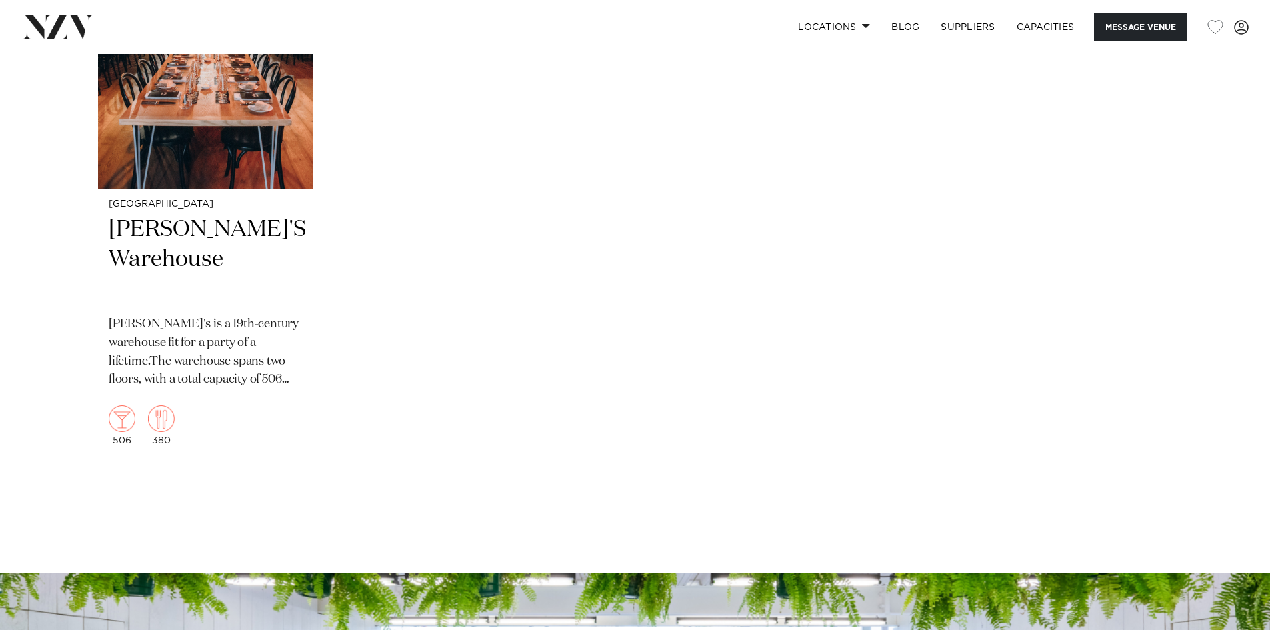
drag, startPoint x: 907, startPoint y: 179, endPoint x: 909, endPoint y: 147, distance: 32.7
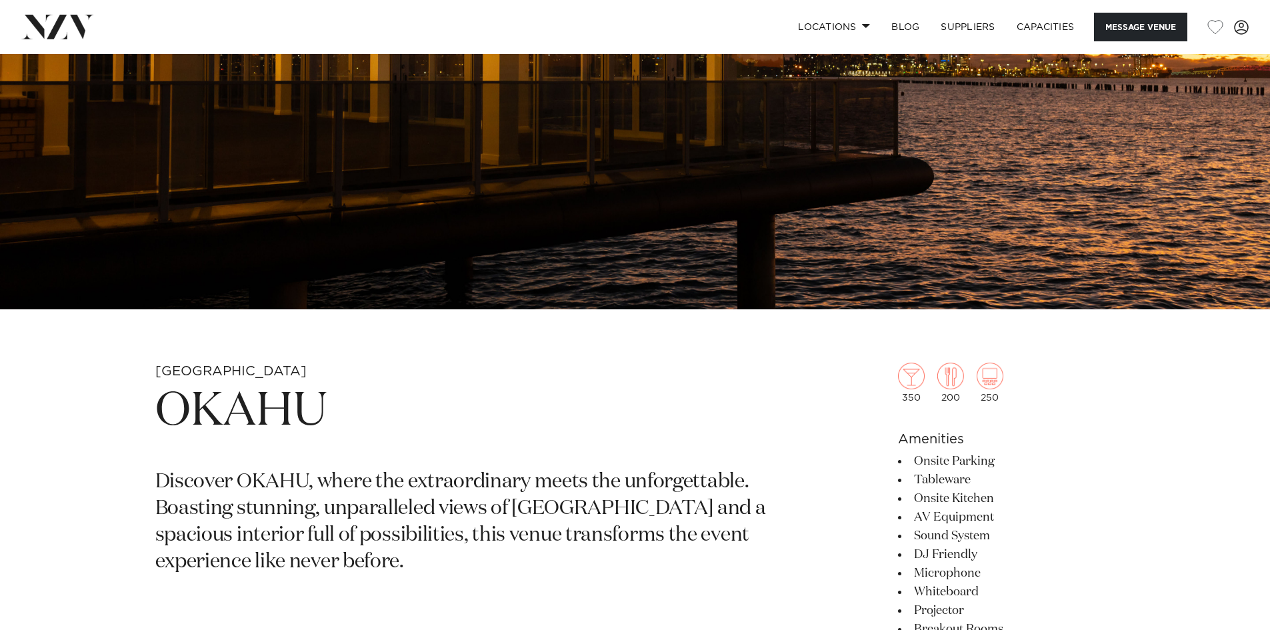
scroll to position [291, 0]
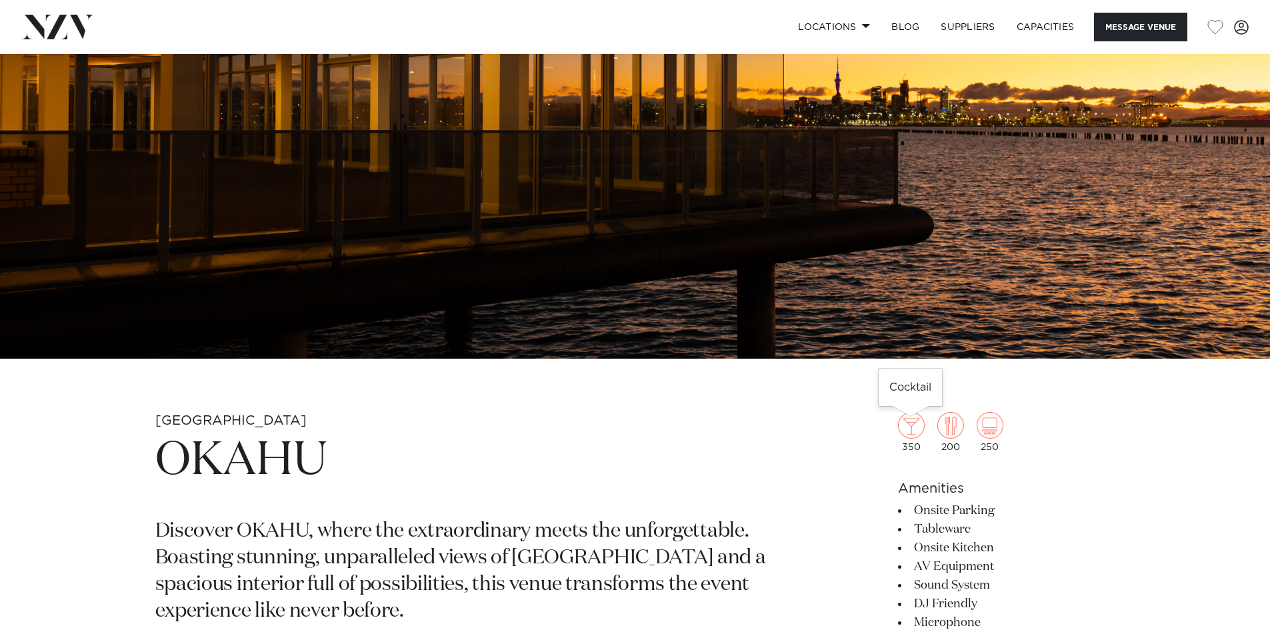
click at [913, 425] on img at bounding box center [911, 425] width 27 height 27
click at [953, 425] on img at bounding box center [950, 425] width 27 height 27
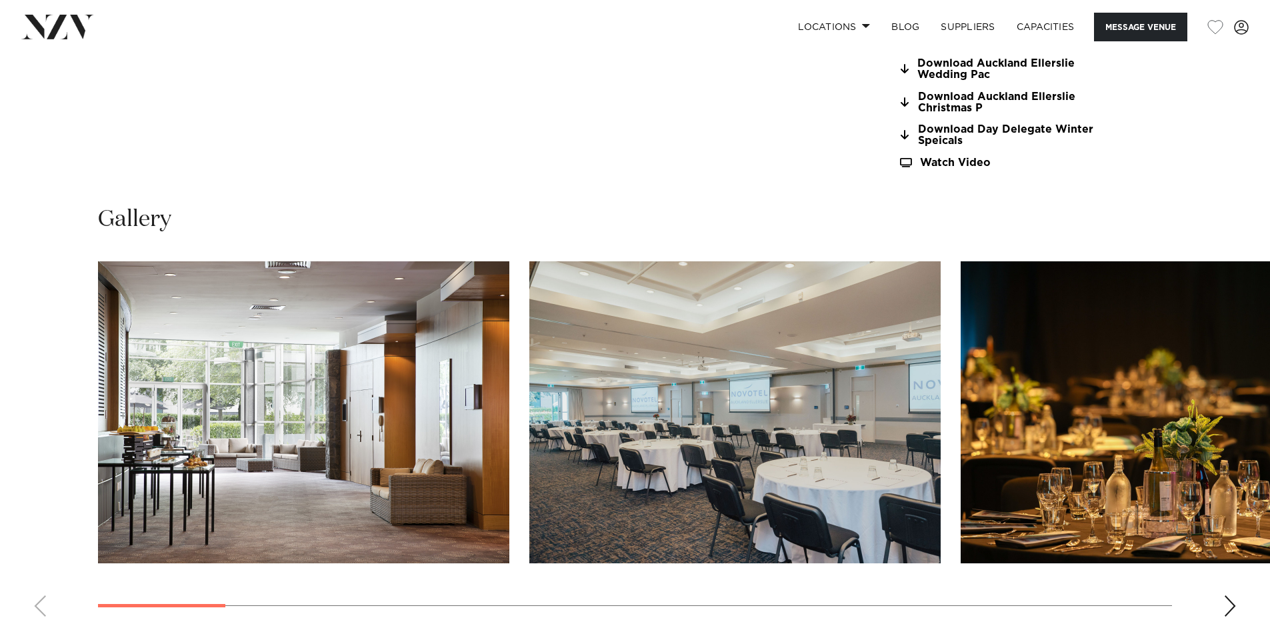
scroll to position [1467, 0]
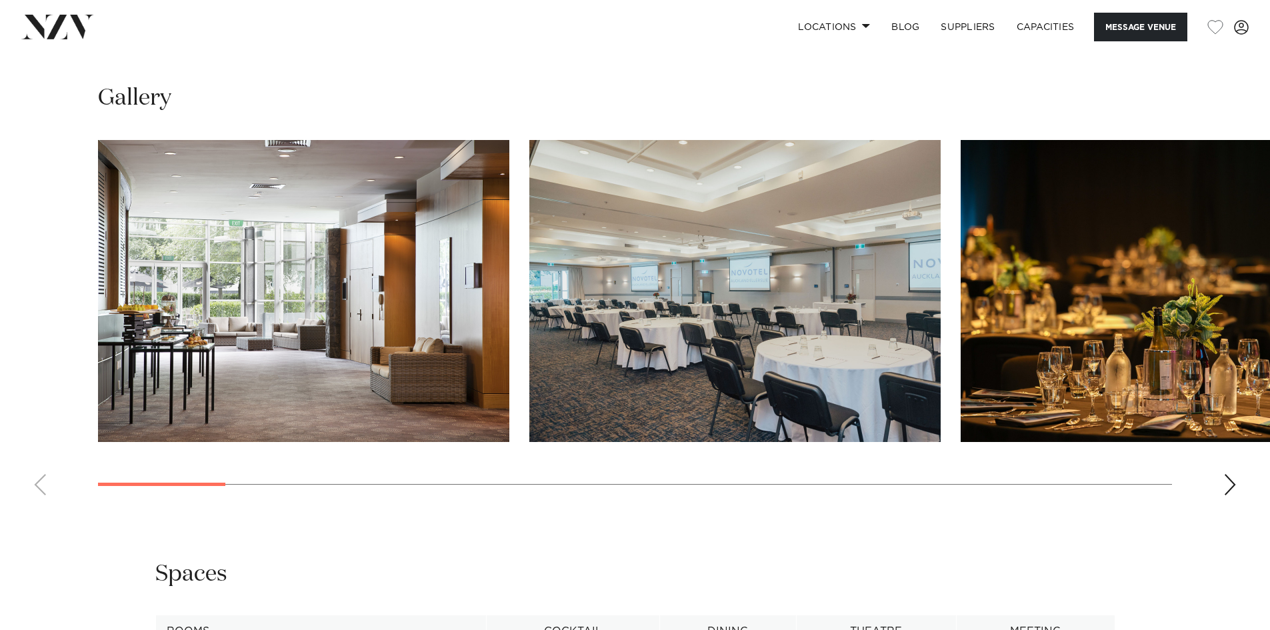
click at [271, 271] on img "1 / 21" at bounding box center [303, 291] width 411 height 302
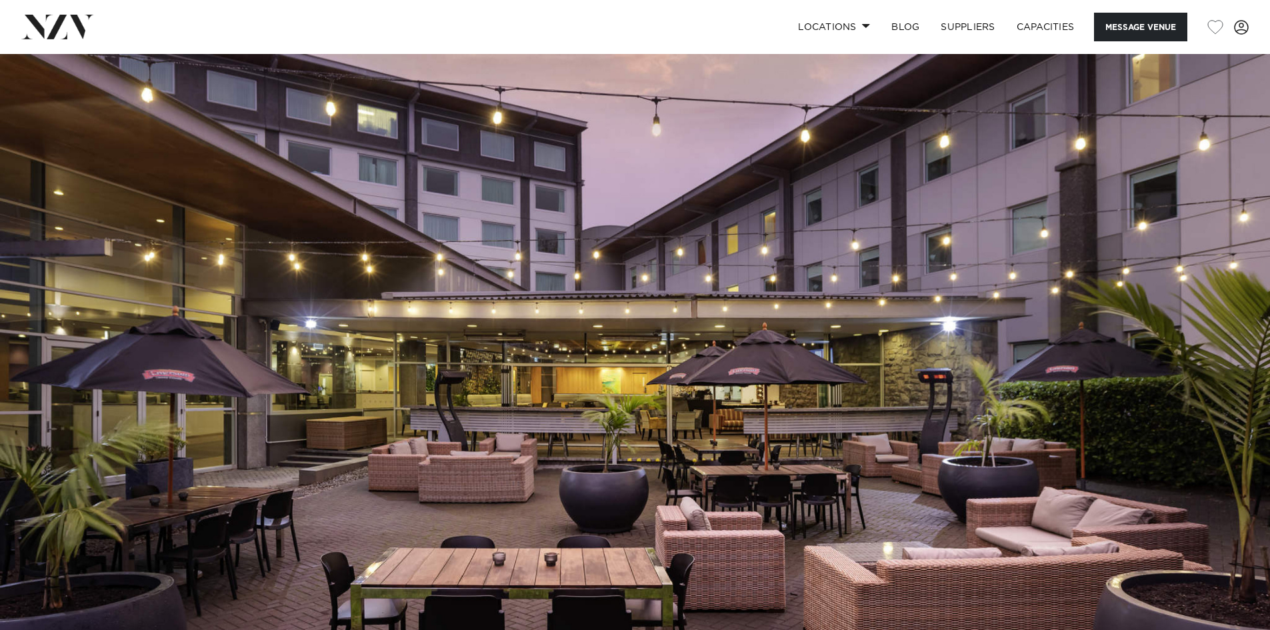
drag, startPoint x: 309, startPoint y: 343, endPoint x: 366, endPoint y: 141, distance: 209.8
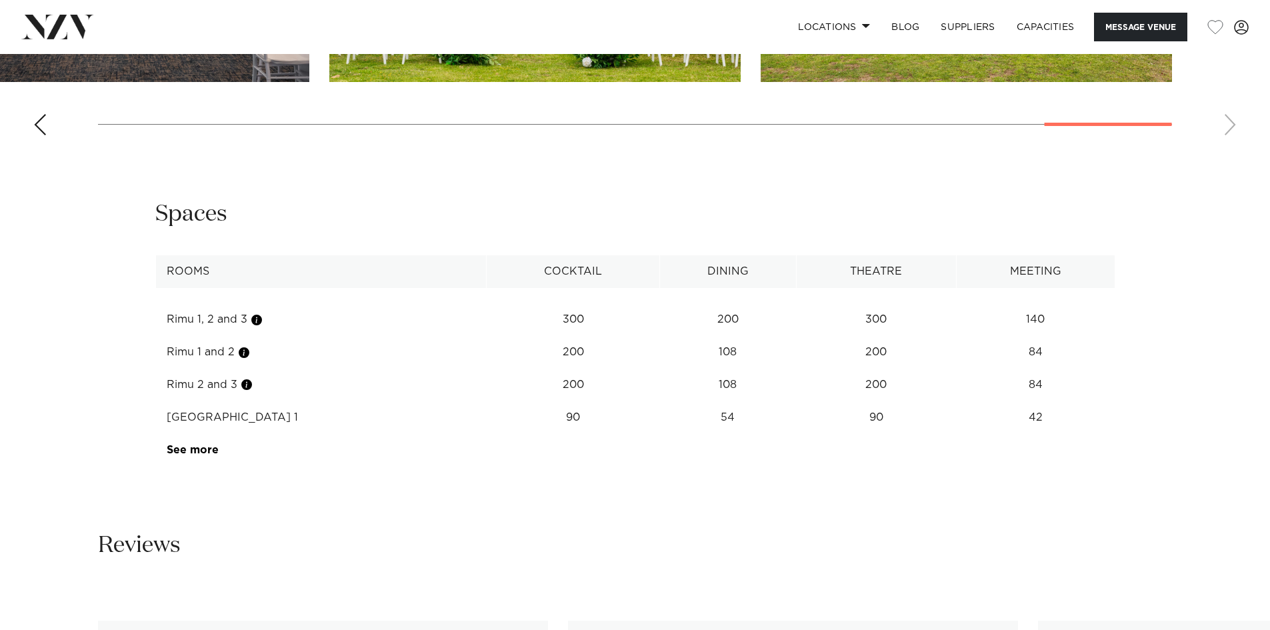
scroll to position [1867, 0]
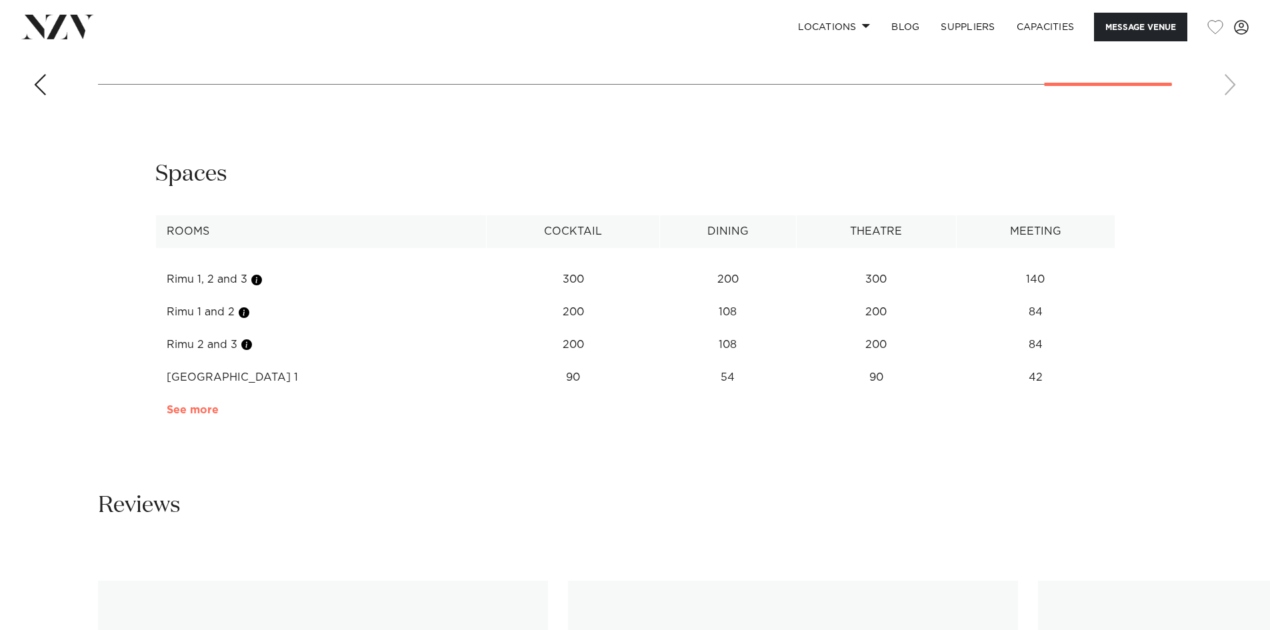
click at [202, 413] on link "See more" at bounding box center [219, 410] width 104 height 11
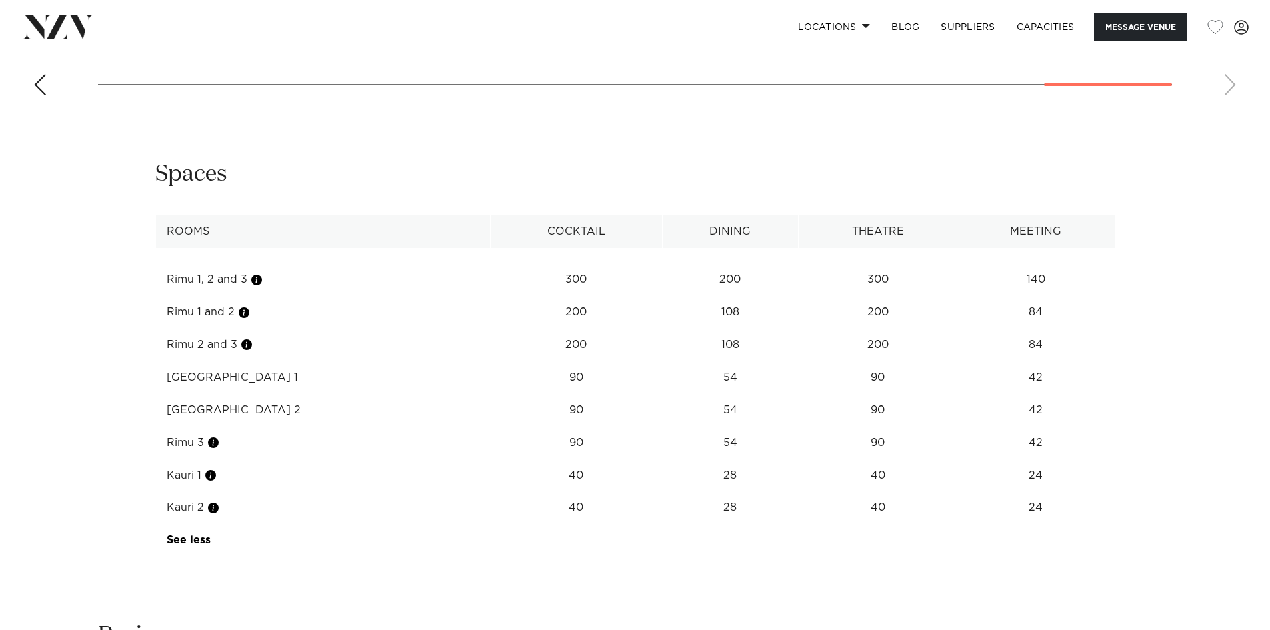
drag, startPoint x: 679, startPoint y: 317, endPoint x: 1051, endPoint y: 318, distance: 372.0
click at [1051, 318] on tr "Rimu 1 and 2 200 108 200 84" at bounding box center [634, 312] width 959 height 33
click at [1038, 296] on td "84" at bounding box center [1035, 279] width 157 height 33
drag, startPoint x: 1037, startPoint y: 308, endPoint x: 541, endPoint y: 311, distance: 496.0
click at [541, 311] on tr "Rimu 1 and 2 200 108 200 84" at bounding box center [634, 312] width 959 height 33
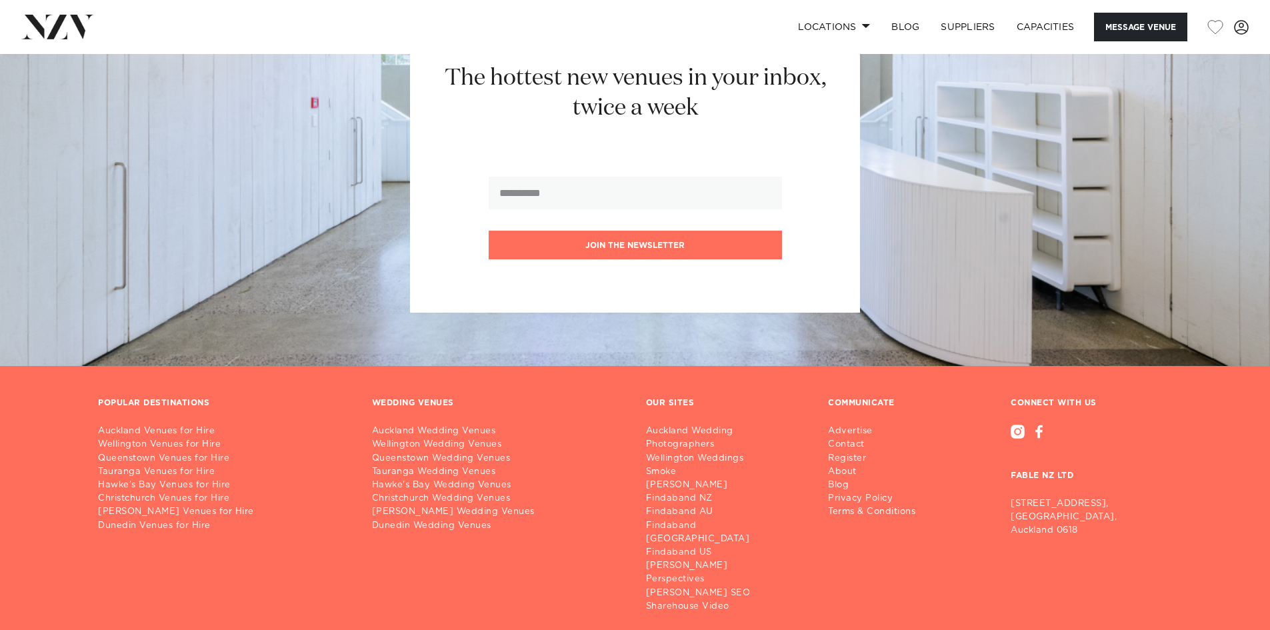
scroll to position [3745, 0]
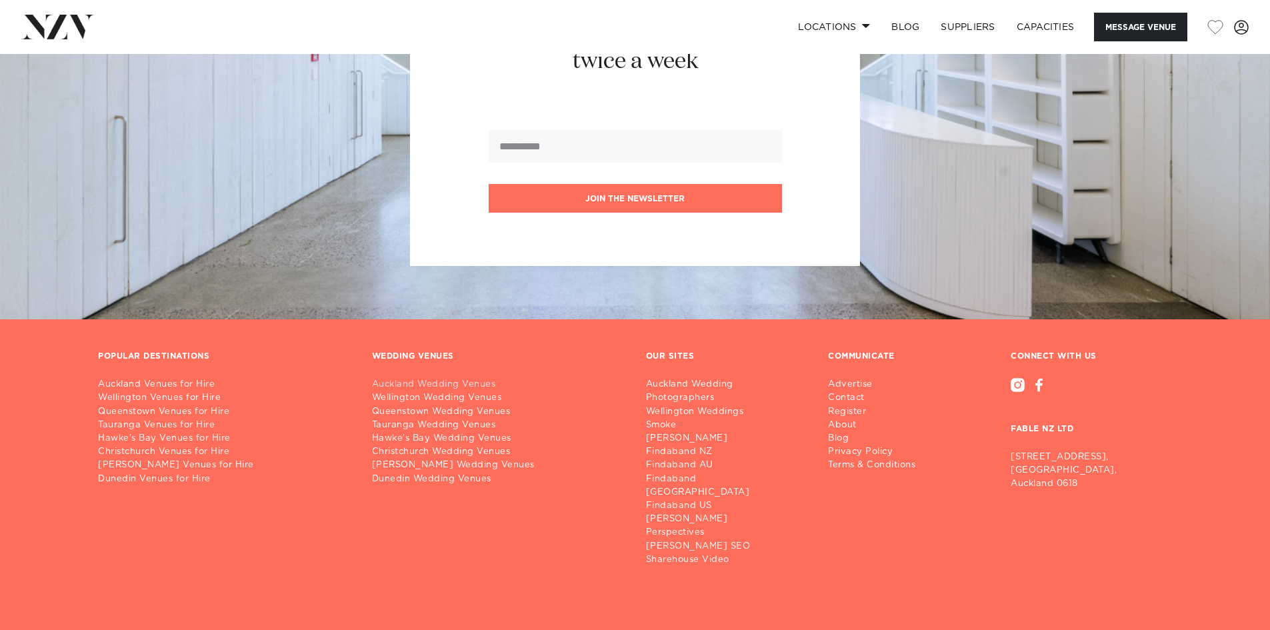
click at [393, 378] on link "Auckland Wedding Venues" at bounding box center [498, 384] width 253 height 13
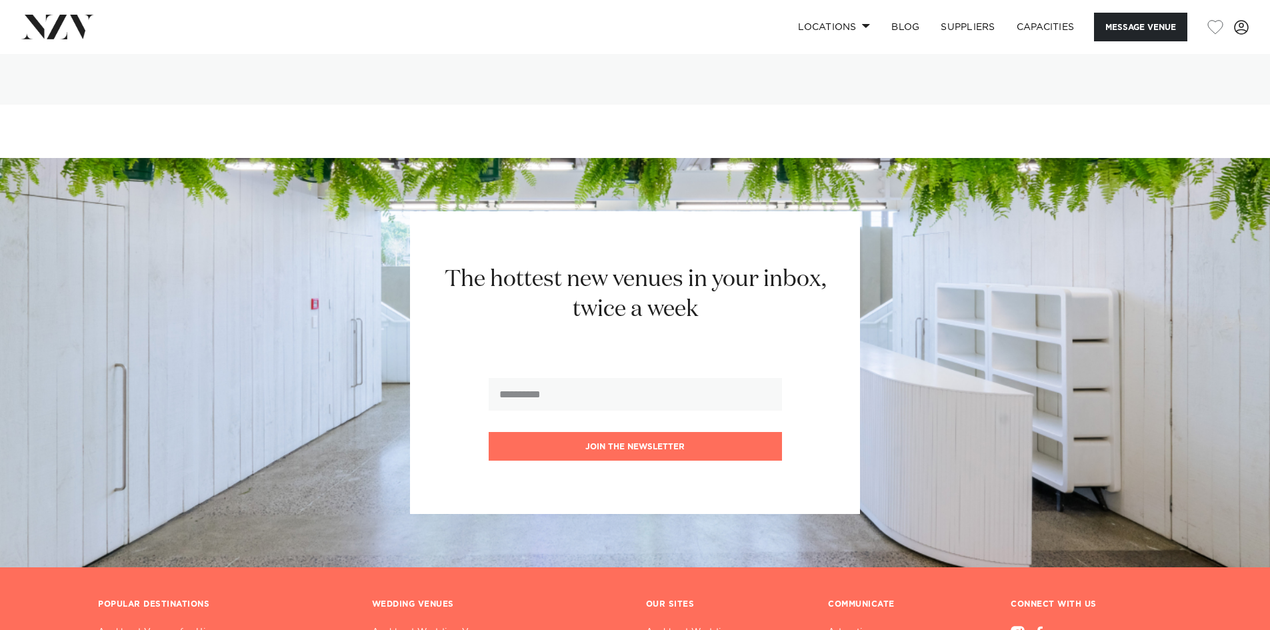
scroll to position [3478, 0]
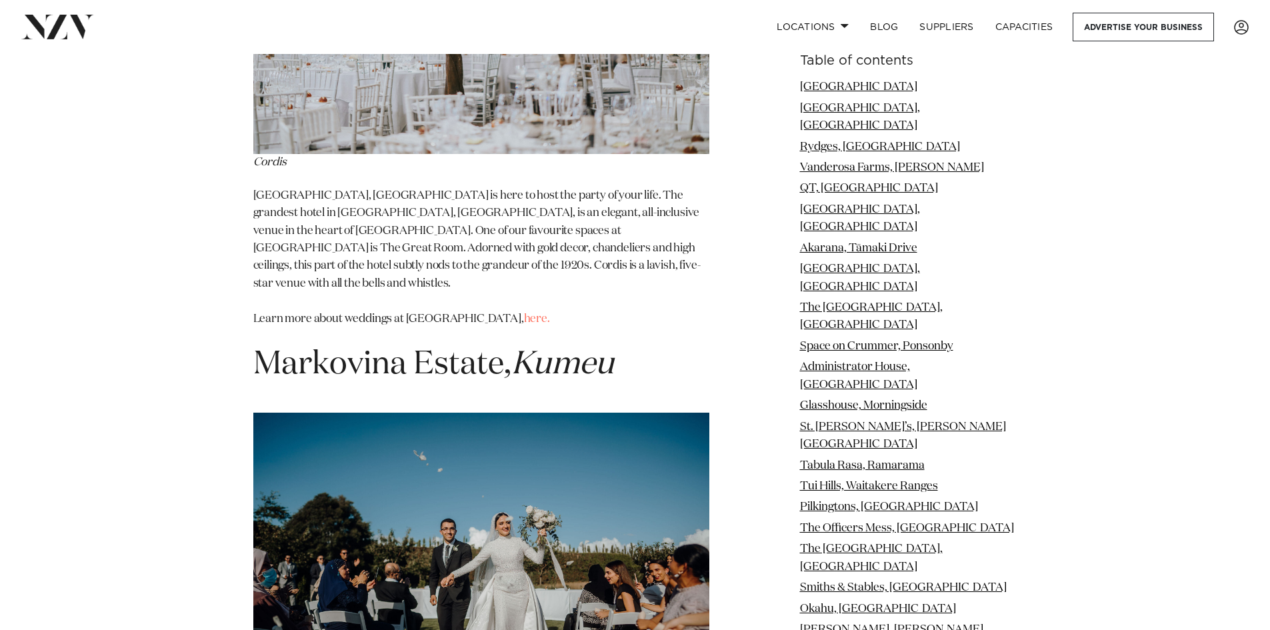
scroll to position [18399, 0]
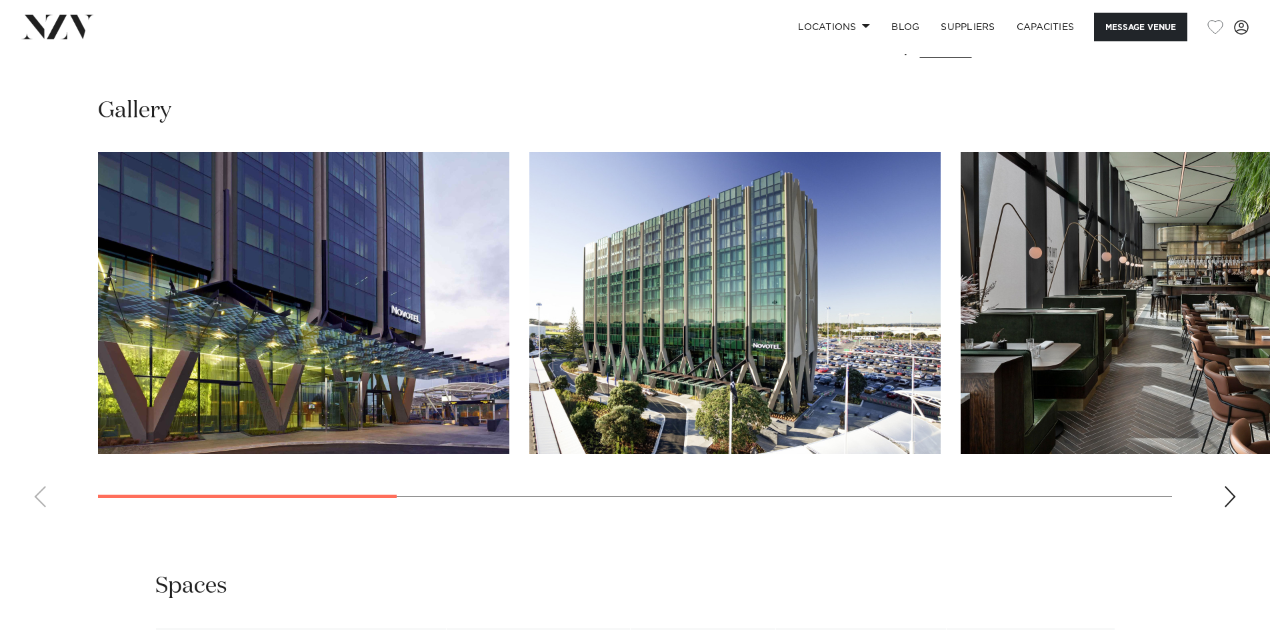
scroll to position [1267, 0]
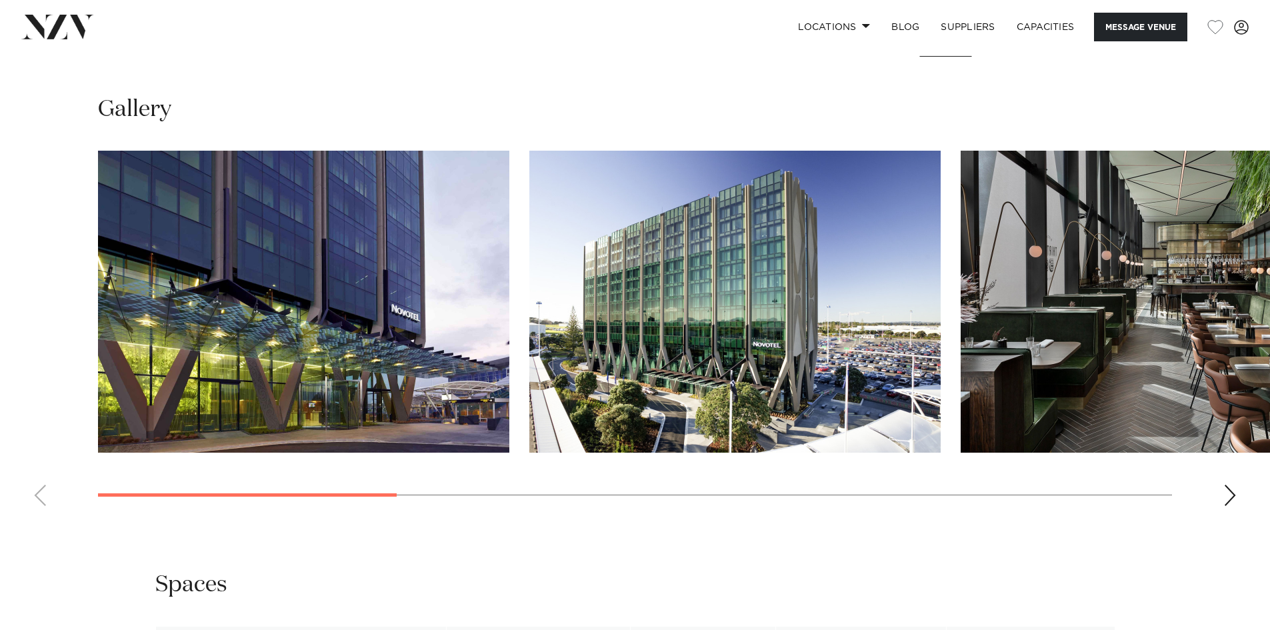
click at [427, 321] on img "1 / 9" at bounding box center [303, 302] width 411 height 302
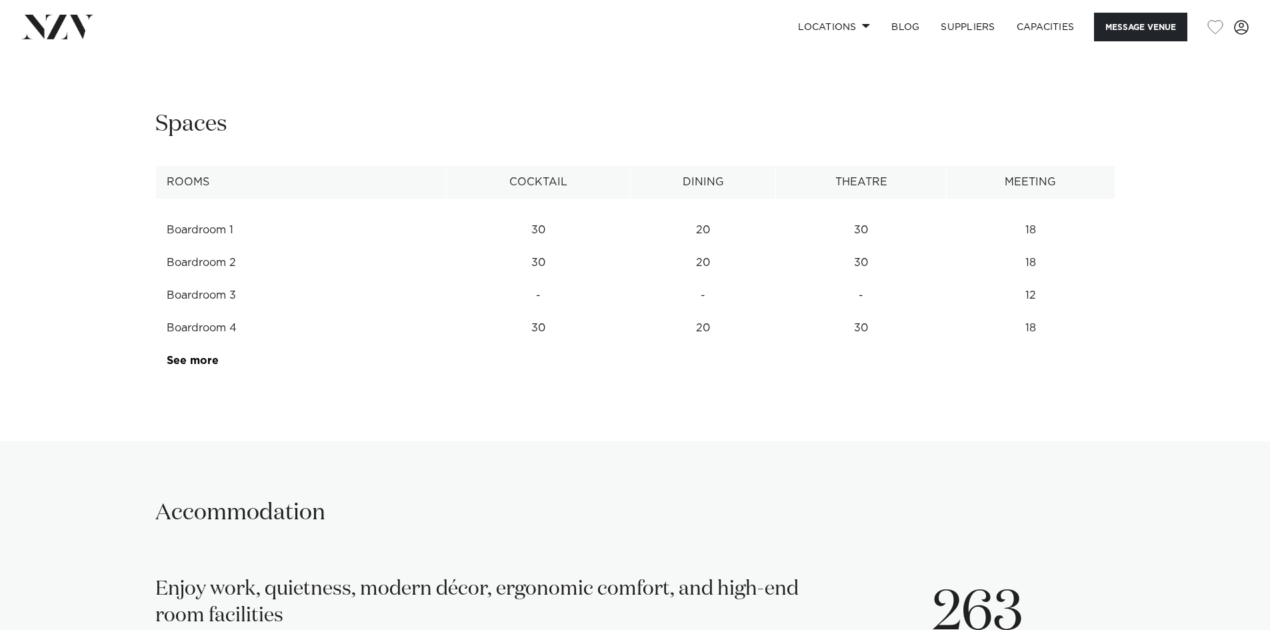
scroll to position [1733, 0]
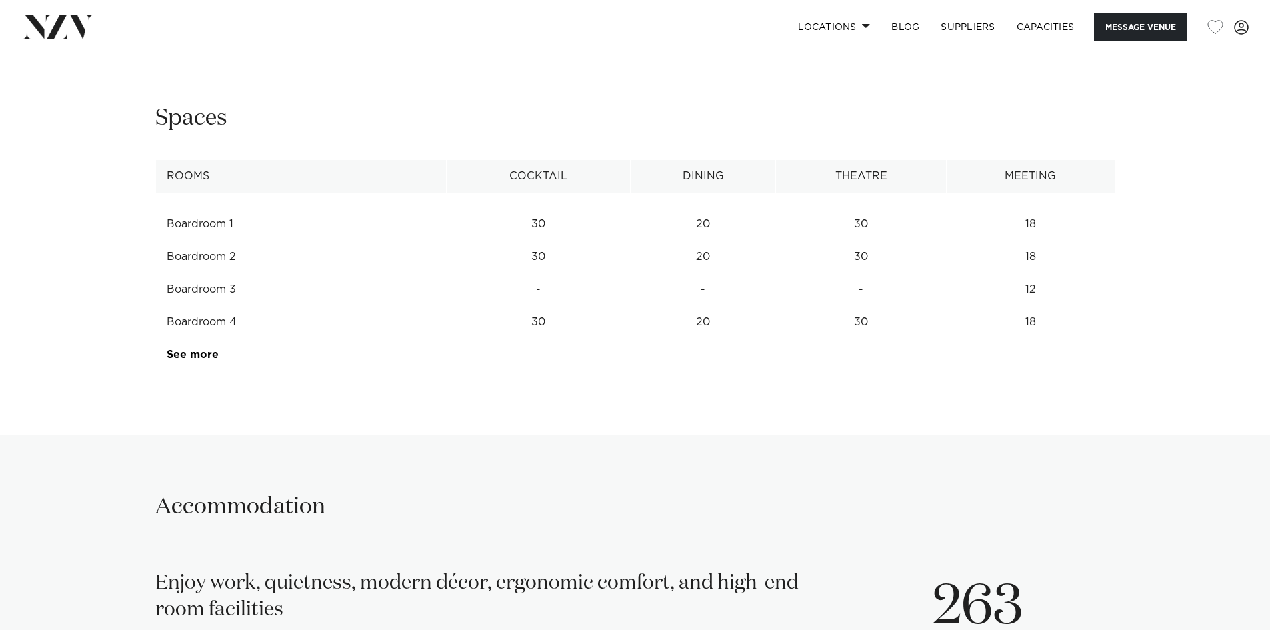
click at [218, 355] on td "See more" at bounding box center [219, 355] width 126 height 33
